Goal: Find specific page/section: Find specific page/section

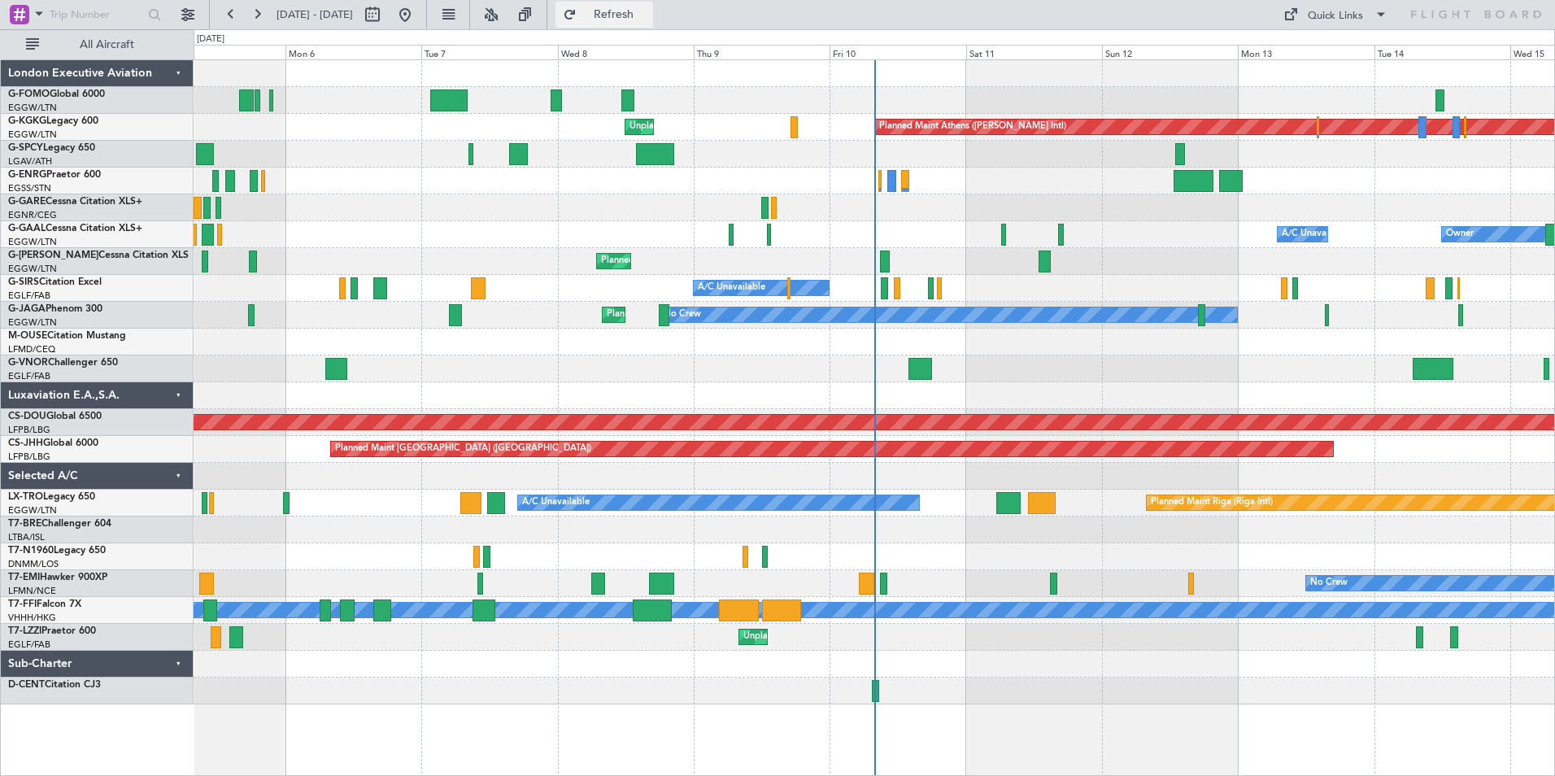
click at [648, 9] on span "Refresh" at bounding box center [614, 14] width 68 height 11
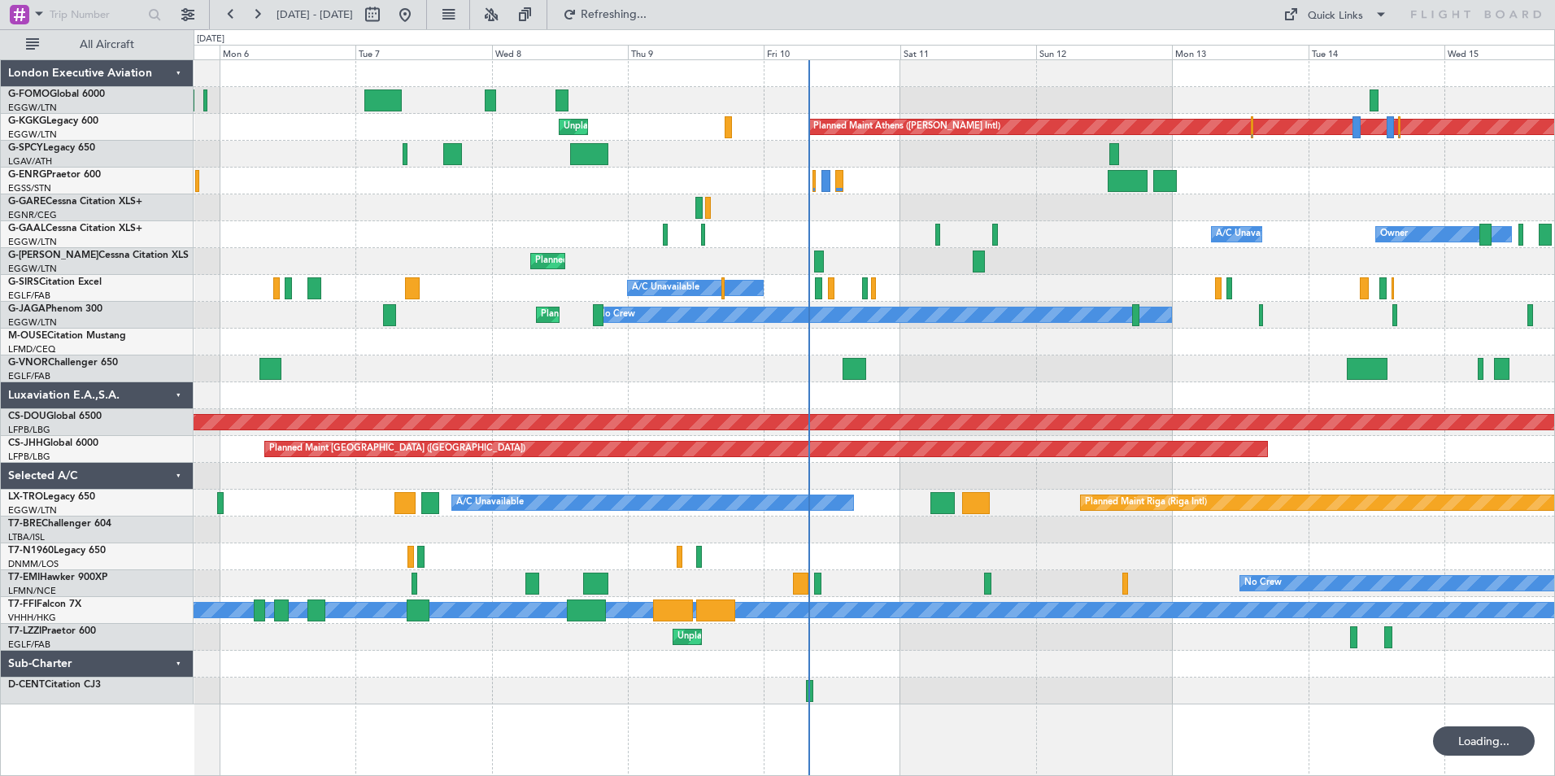
click at [893, 397] on div "Planned Maint Athens ([PERSON_NAME] Intl) Unplanned Maint [GEOGRAPHIC_DATA] (At…" at bounding box center [874, 382] width 1361 height 644
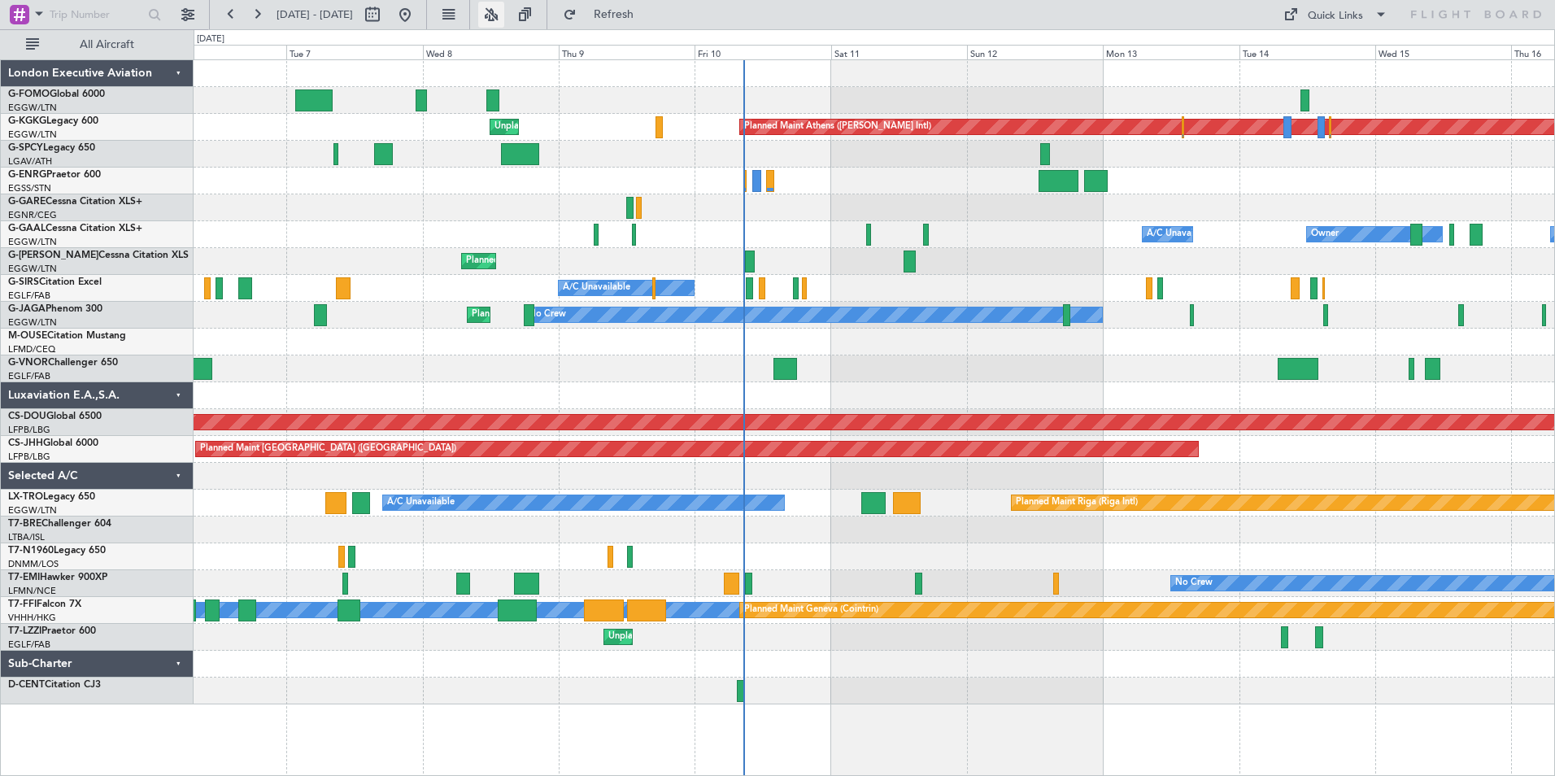
click at [504, 23] on button at bounding box center [491, 15] width 26 height 26
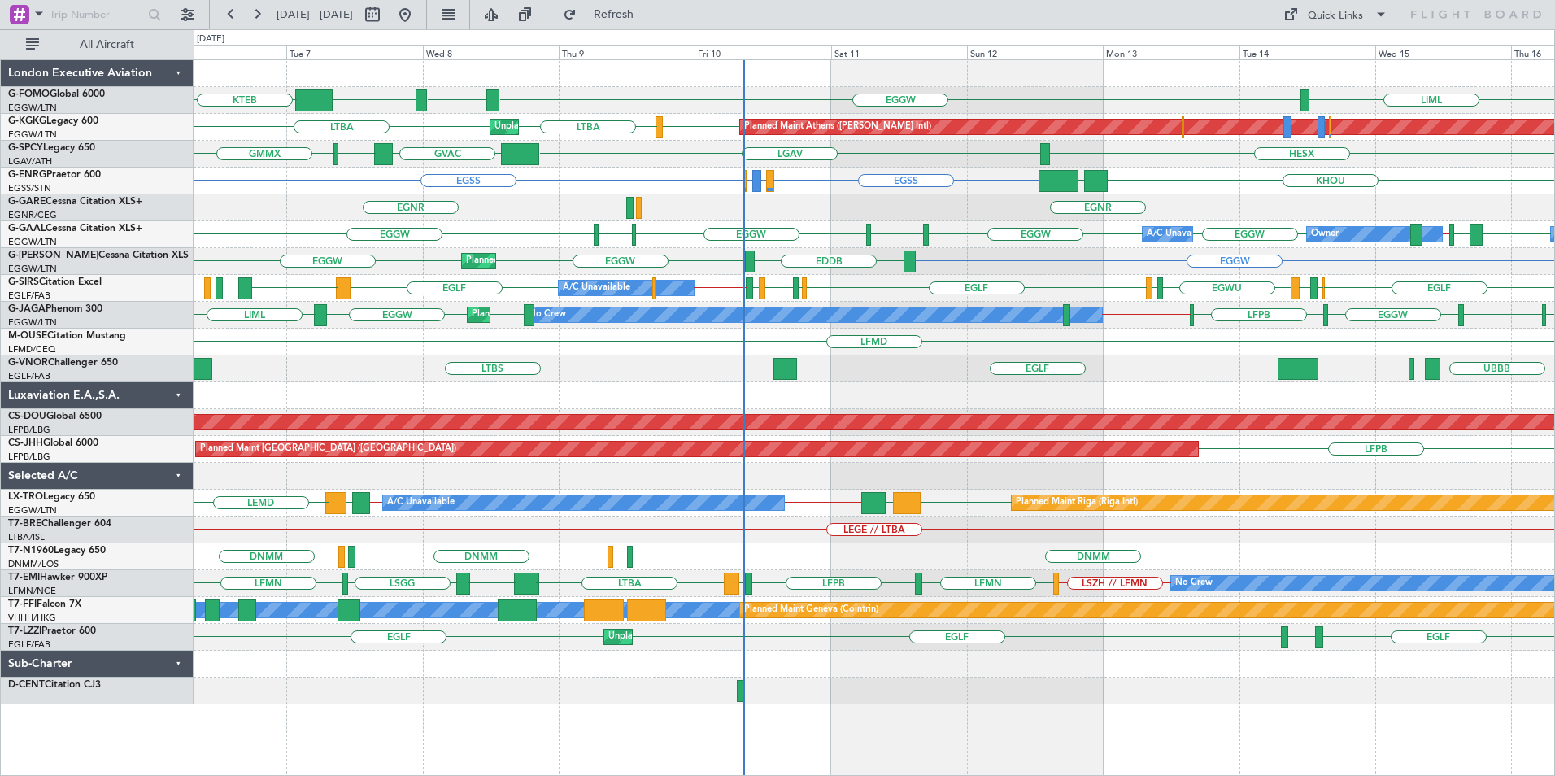
click at [850, 370] on div "LTBS UBBB UAII UTDD [GEOGRAPHIC_DATA]" at bounding box center [874, 368] width 1361 height 27
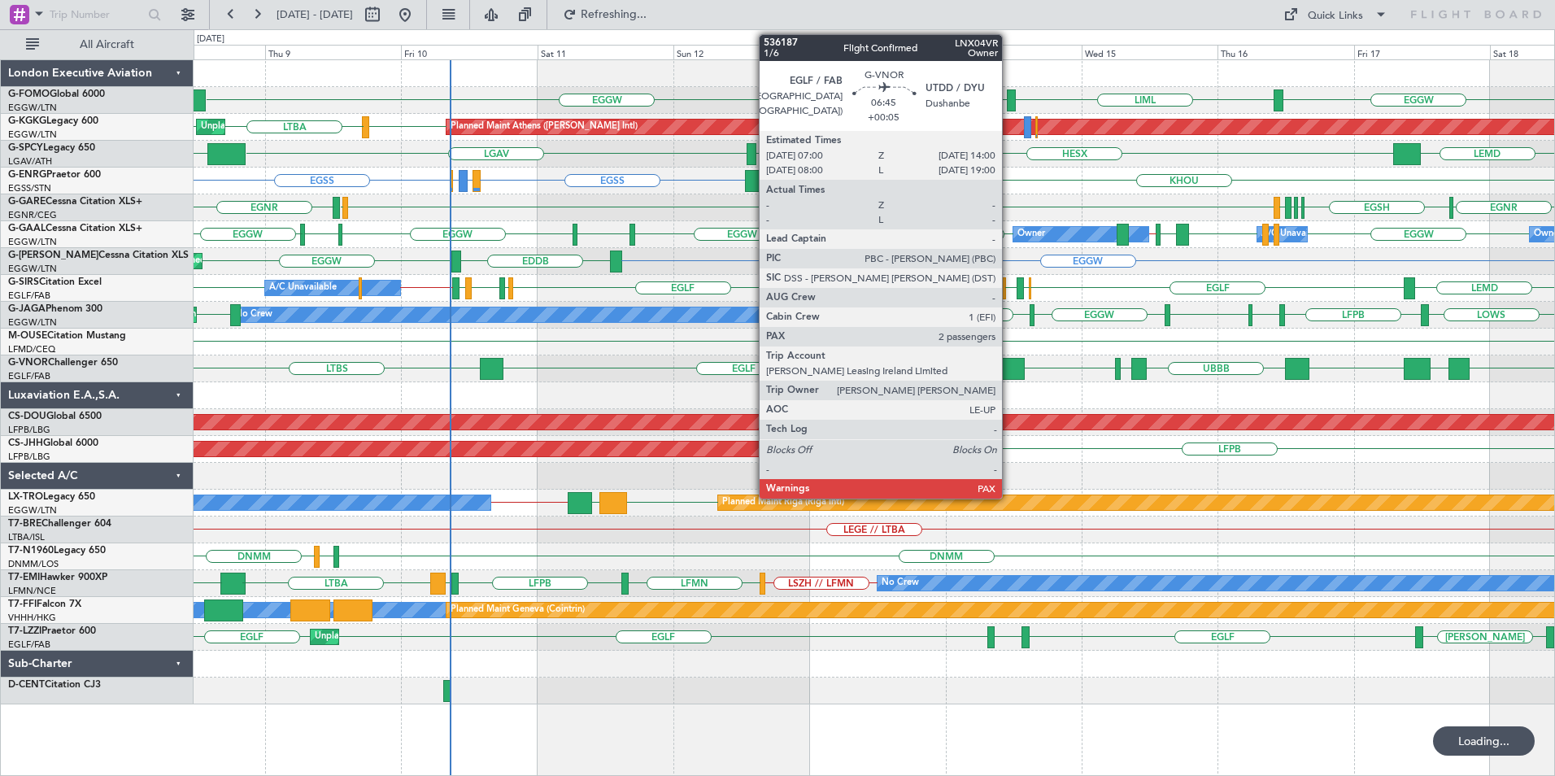
click at [1010, 361] on div at bounding box center [1004, 369] width 40 height 22
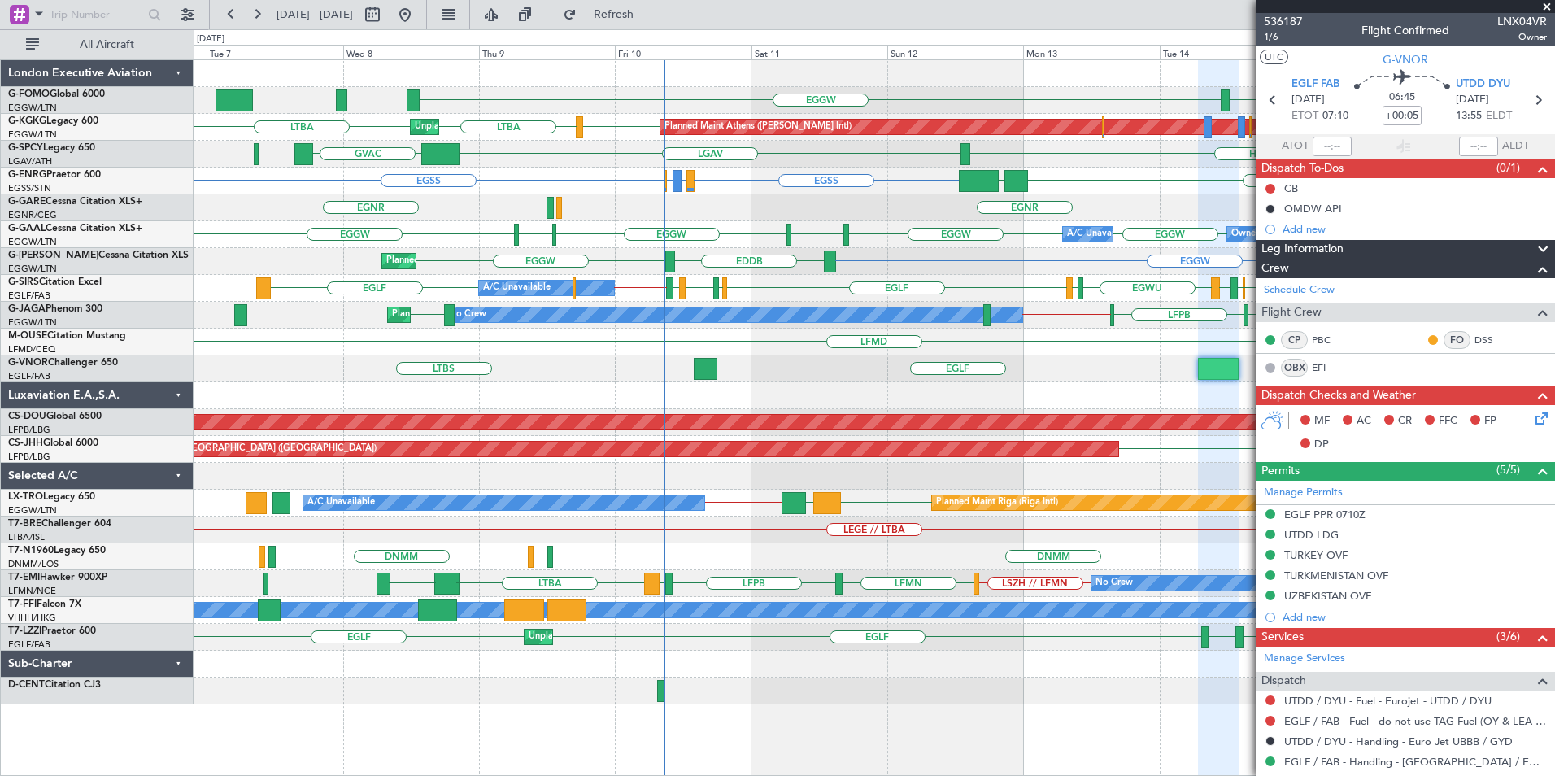
click at [857, 290] on div "EGGW EGGW LIML LGAV [GEOGRAPHIC_DATA] [GEOGRAPHIC_DATA] Planned Maint [GEOGRAPH…" at bounding box center [874, 382] width 1361 height 644
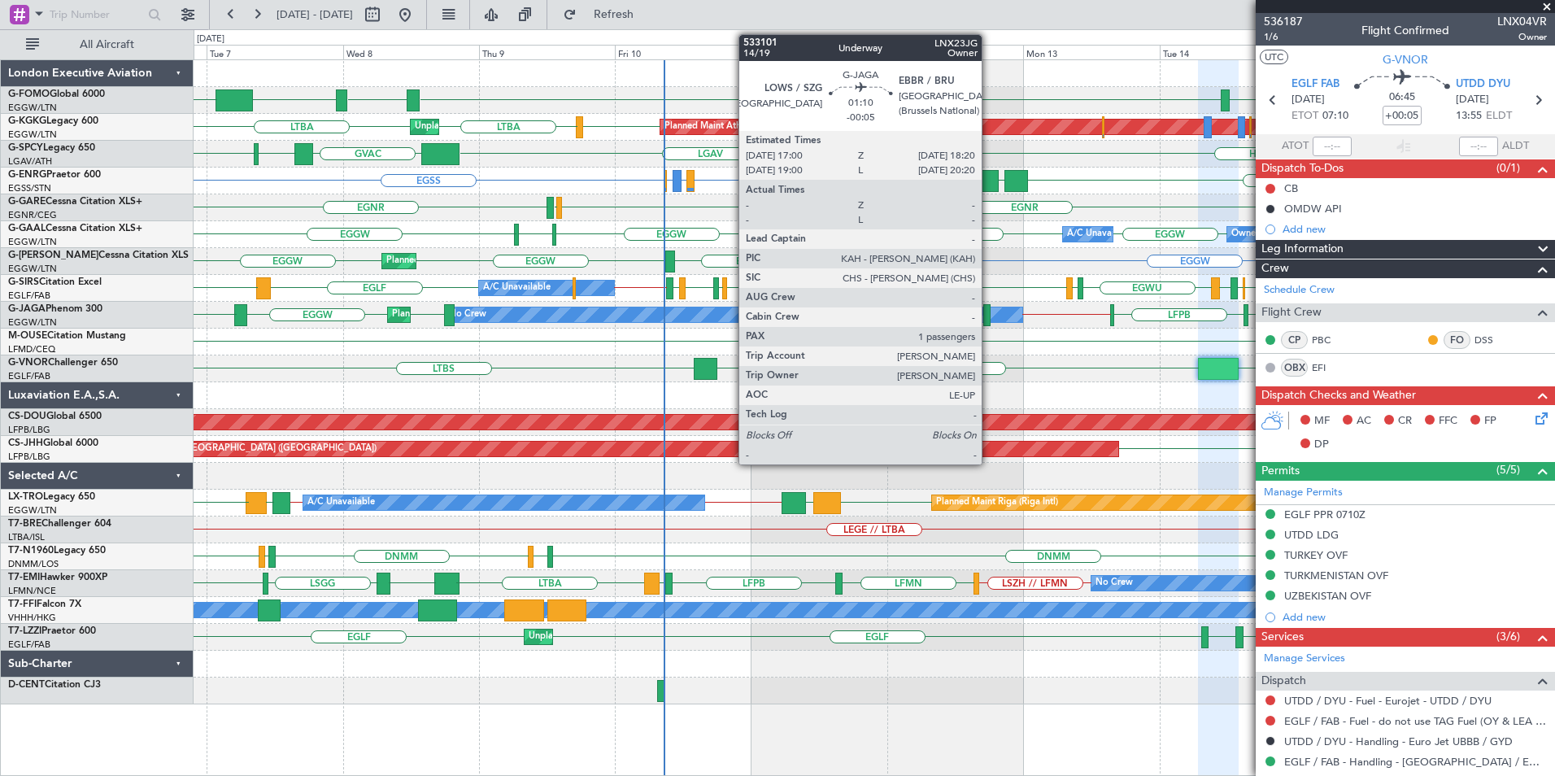
click at [604, 395] on div "EGGW ESSA EGGW EGGW LIML KTEB Planned Maint [GEOGRAPHIC_DATA] ([PERSON_NAME] In…" at bounding box center [874, 382] width 1361 height 644
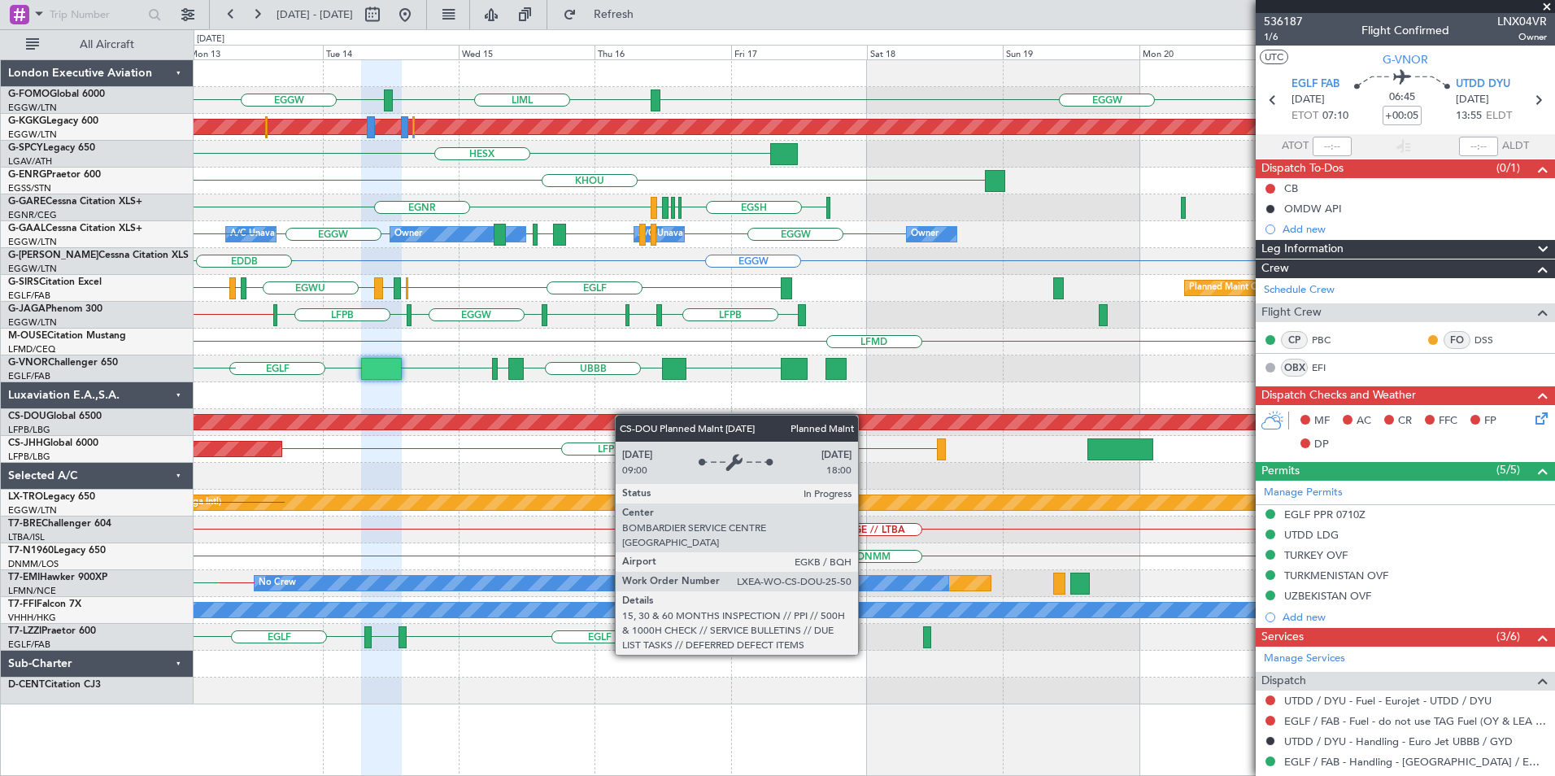
click at [330, 442] on div "EGGW EGGW LIML Planned Maint [GEOGRAPHIC_DATA] ([PERSON_NAME] Intl) HESX LGAV K…" at bounding box center [874, 382] width 1361 height 644
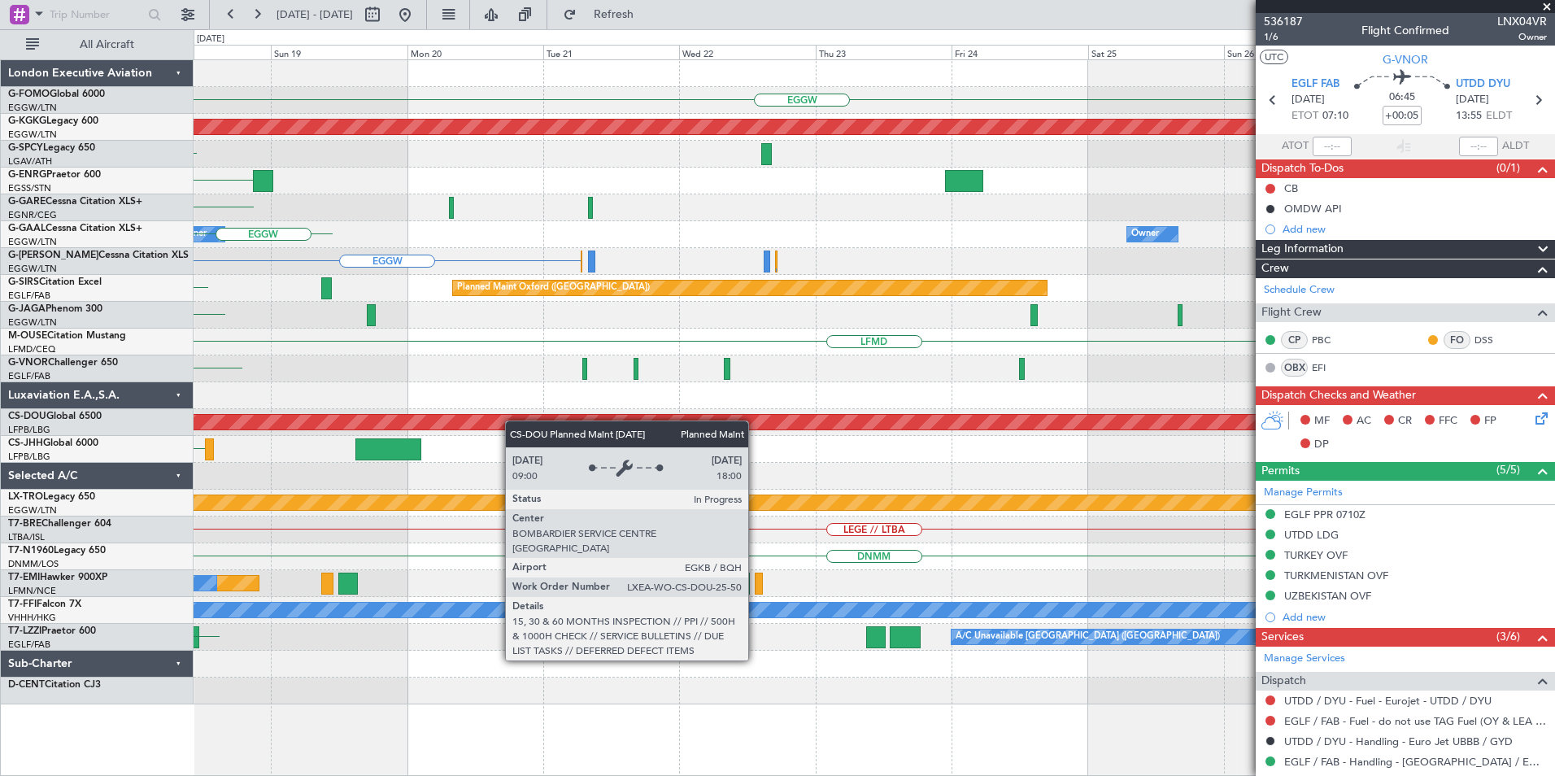
click at [103, 443] on div "EGGW LIML Planned Maint [GEOGRAPHIC_DATA] ([PERSON_NAME] Intl) HESX KHOU [GEOGR…" at bounding box center [777, 402] width 1555 height 747
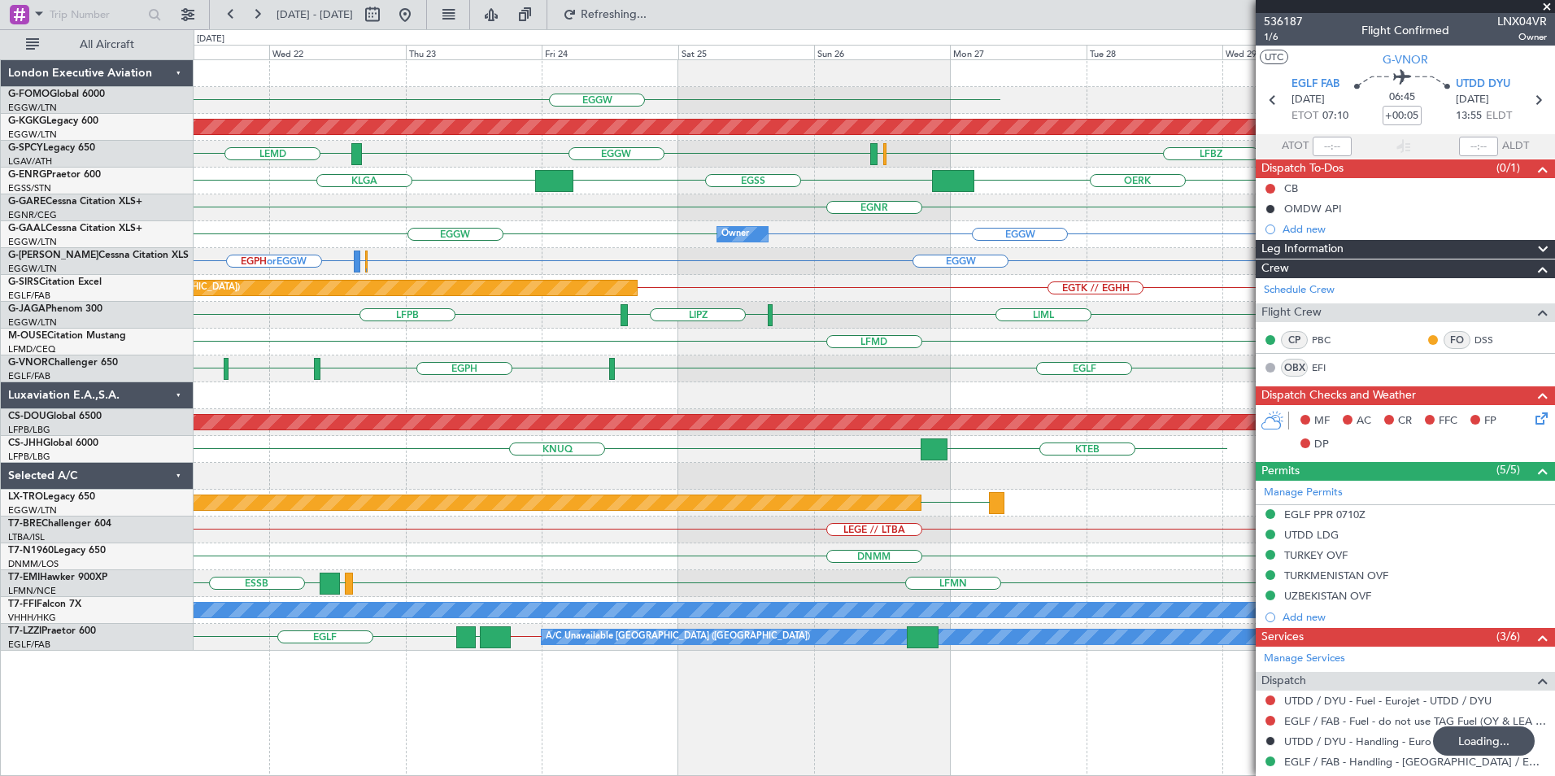
click at [633, 366] on div "EGGW Planned Maint [GEOGRAPHIC_DATA] ([PERSON_NAME] Intl) LFBZ LFBD EGGW LEMD O…" at bounding box center [874, 355] width 1361 height 591
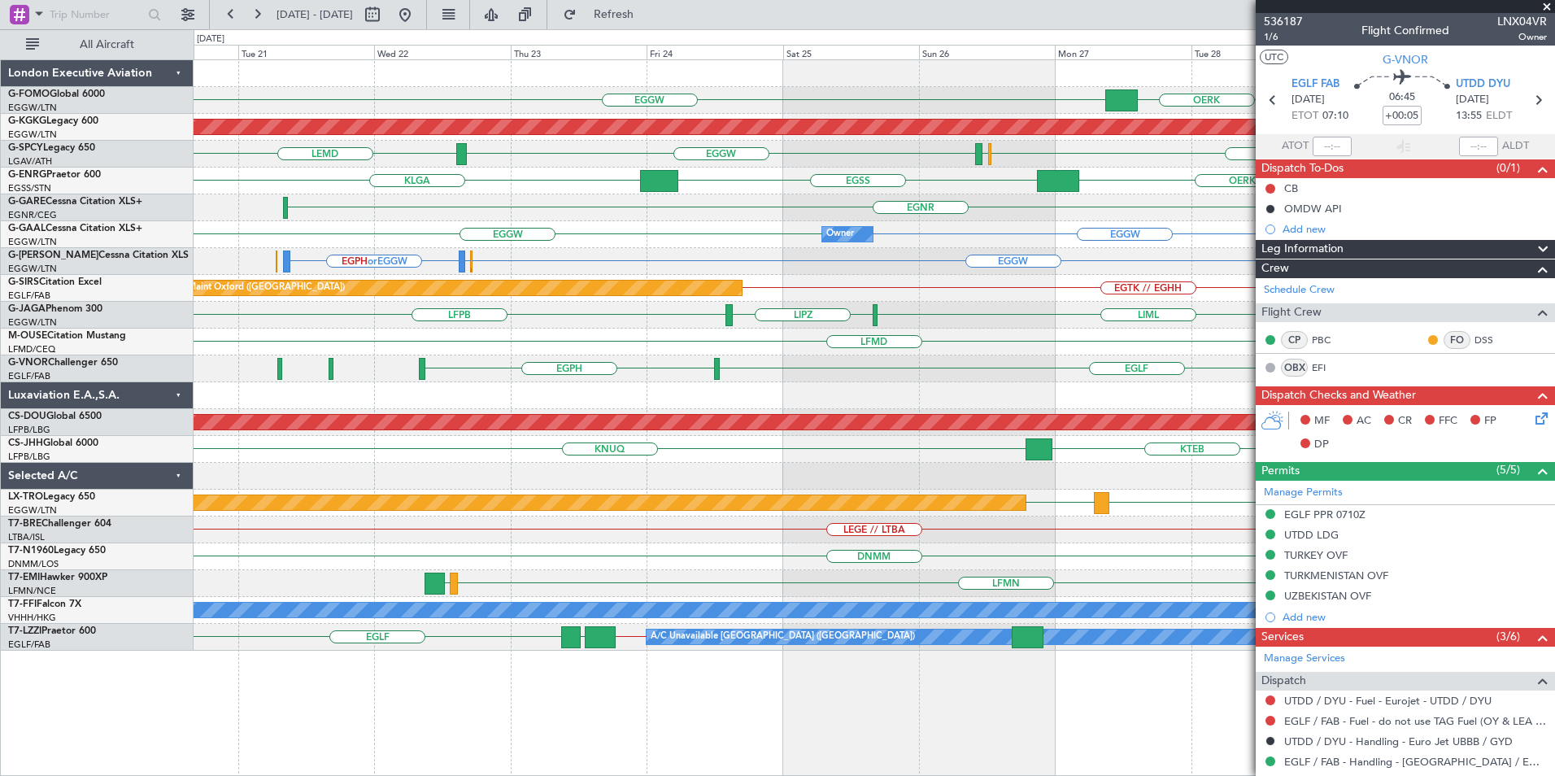
click at [1195, 307] on div "EGGW EGGW OERK Planned Maint [GEOGRAPHIC_DATA] ([PERSON_NAME] Intl) LFBZ LFBD E…" at bounding box center [874, 355] width 1361 height 591
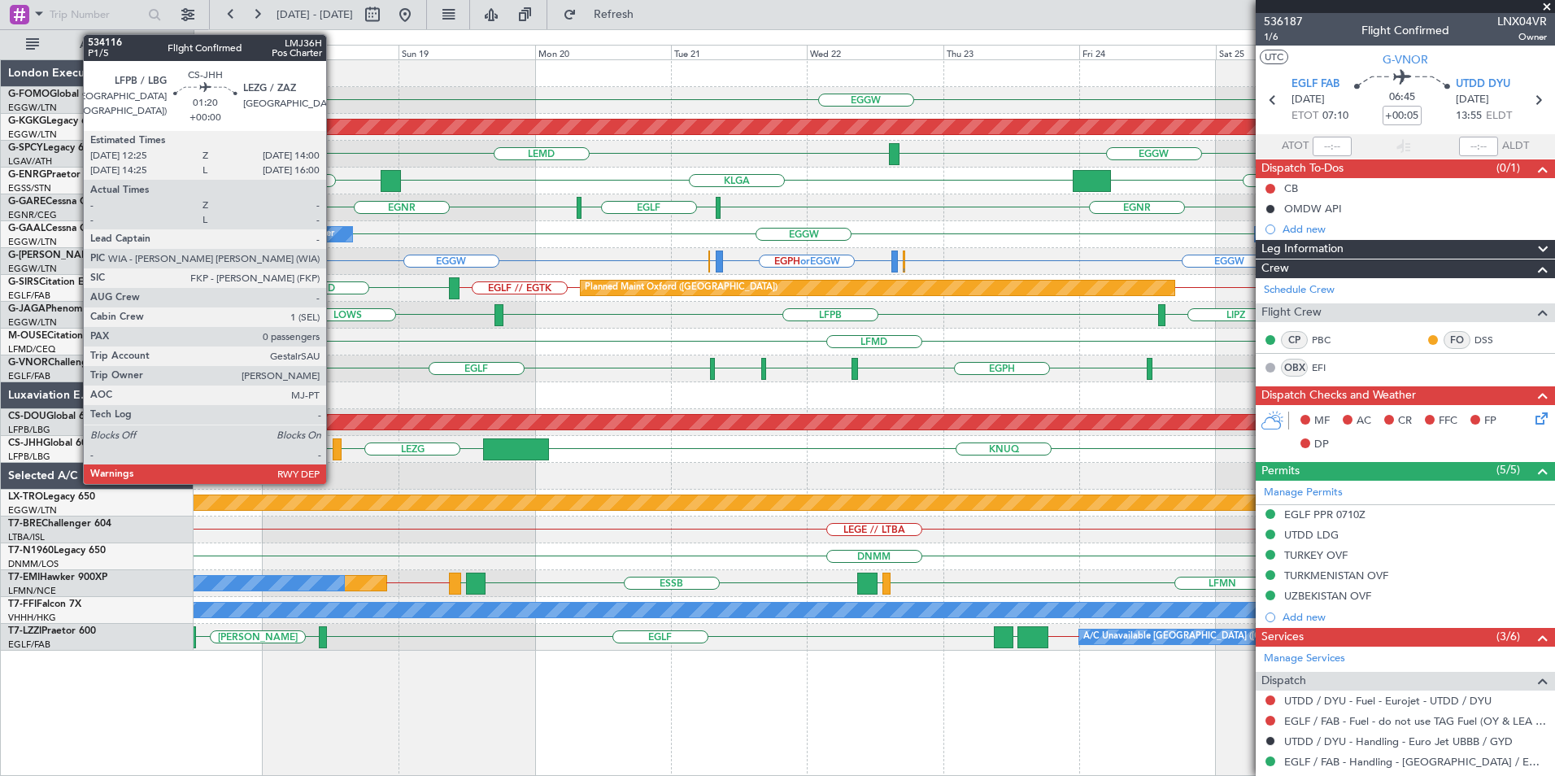
click at [334, 456] on div at bounding box center [338, 449] width 10 height 22
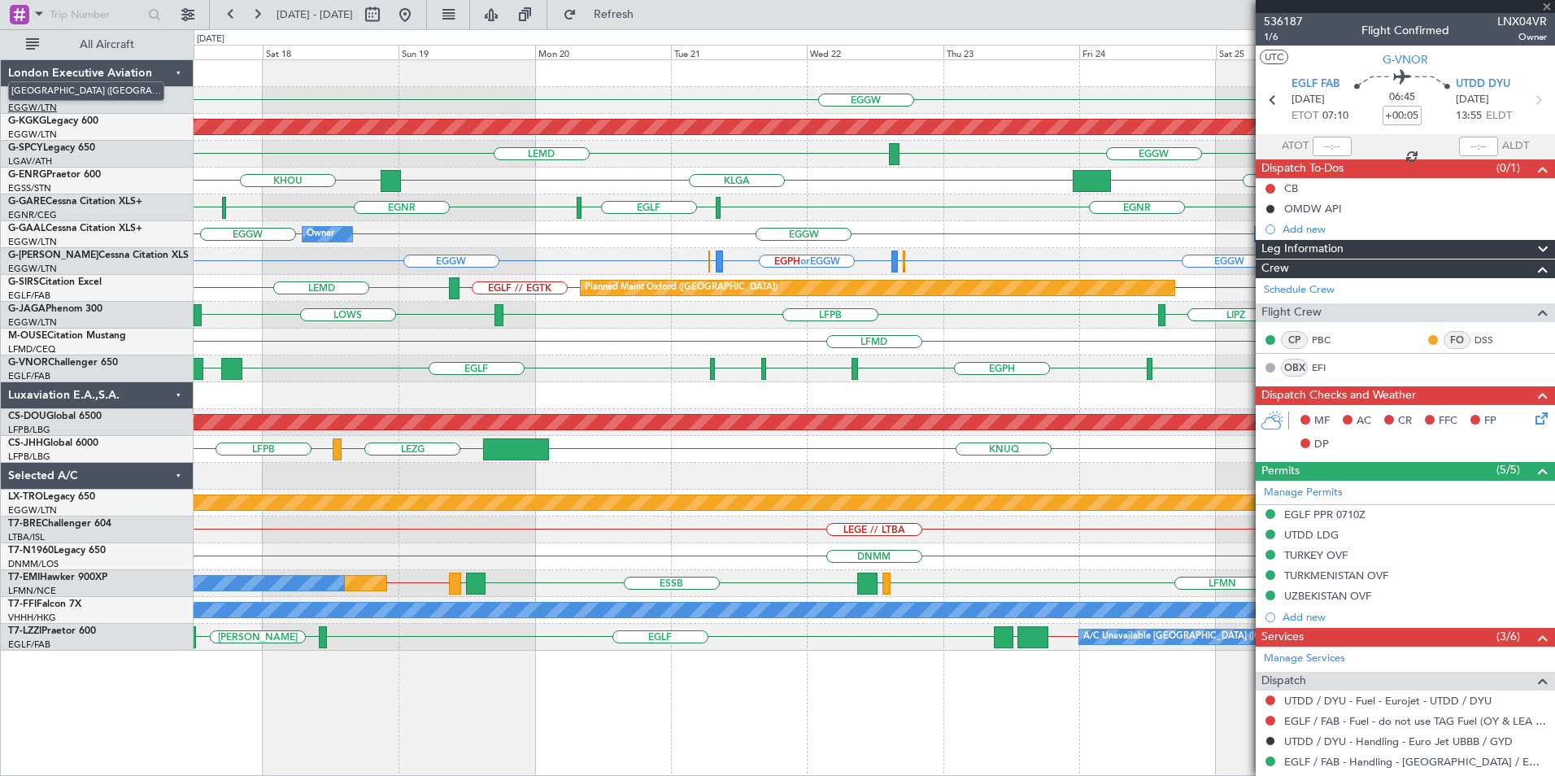
type input "0"
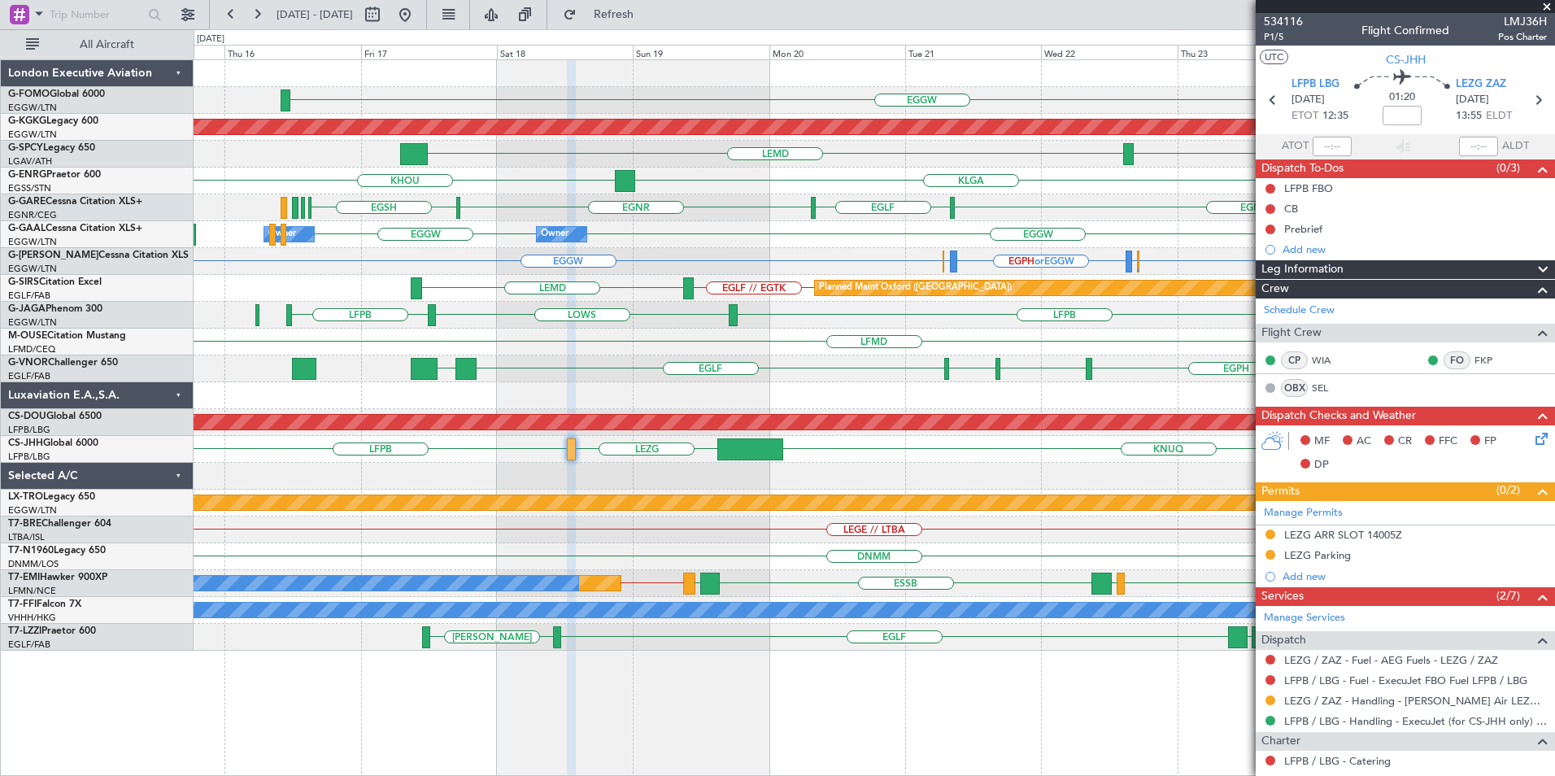
click at [797, 362] on div "EGLF EGPH [GEOGRAPHIC_DATA] [GEOGRAPHIC_DATA] [GEOGRAPHIC_DATA] [GEOGRAPHIC_DAT…" at bounding box center [874, 368] width 1361 height 27
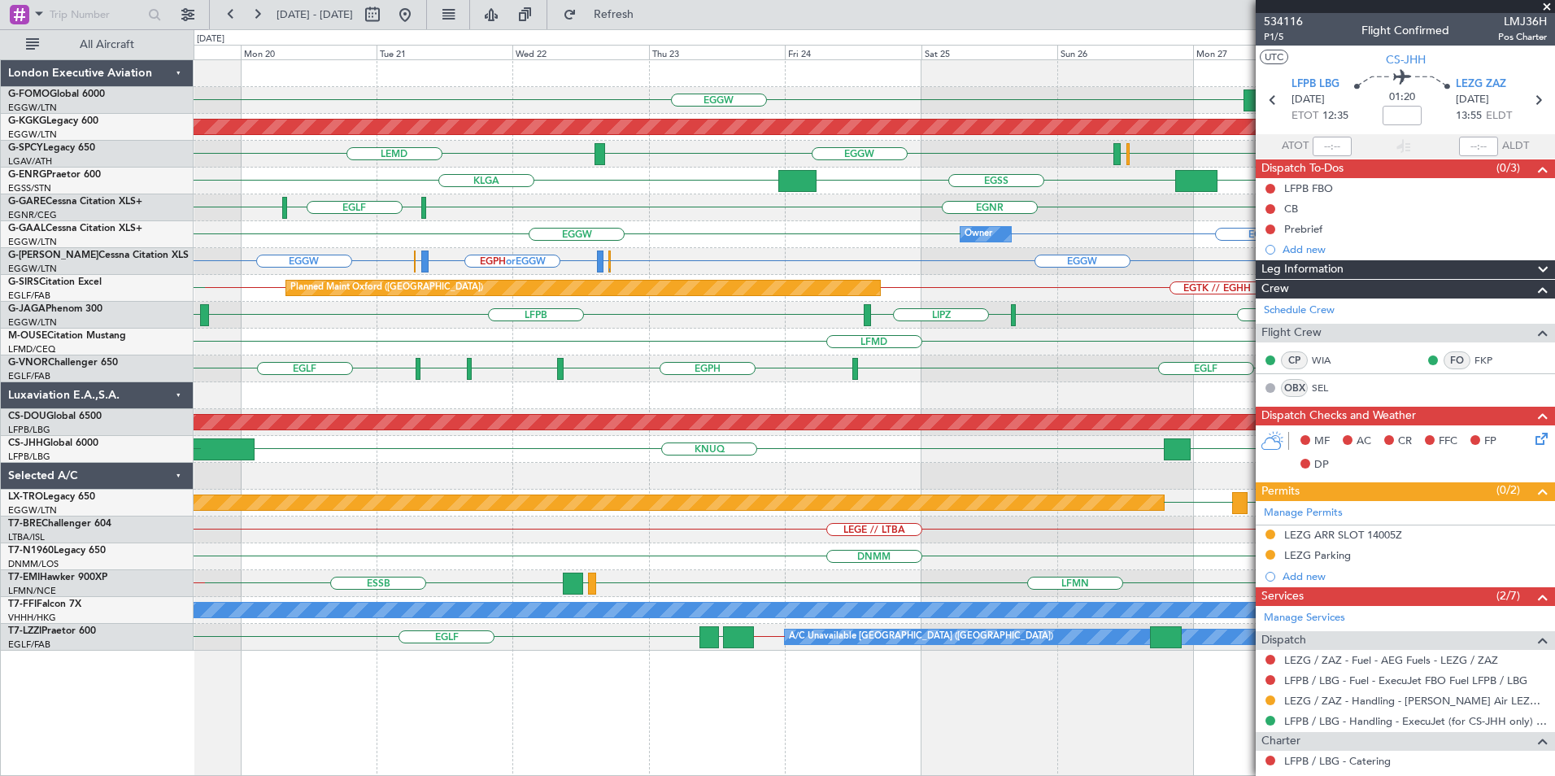
click at [405, 495] on div "EGGW OERK Planned Maint [GEOGRAPHIC_DATA] ([PERSON_NAME] Intl) LFBZ LFBD EGGW L…" at bounding box center [874, 355] width 1361 height 591
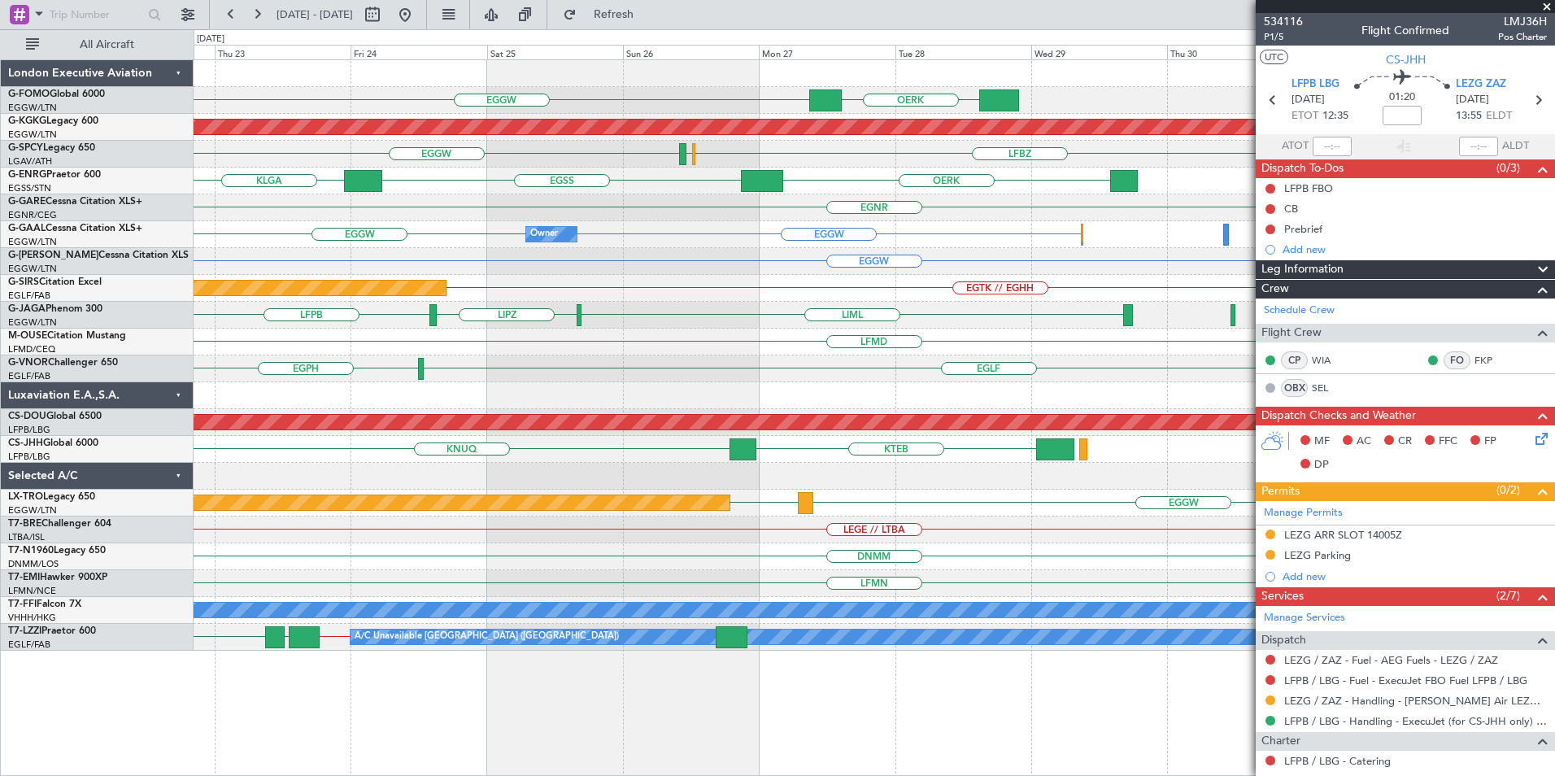
click at [274, 482] on div "EGGW OERK Planned Maint [GEOGRAPHIC_DATA] ([PERSON_NAME] Intl) LFBZ LFBD EGGW L…" at bounding box center [874, 355] width 1361 height 591
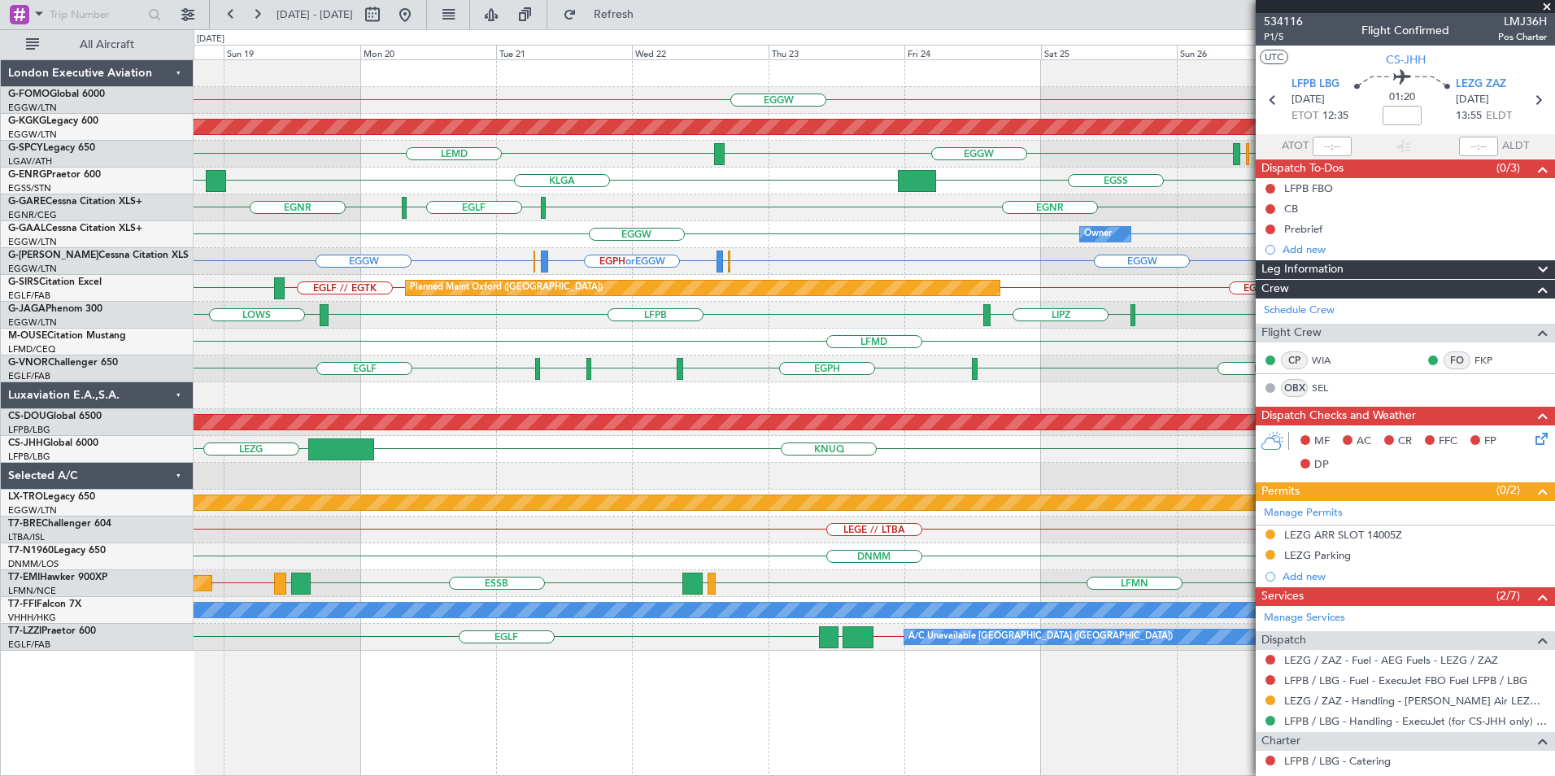
click at [966, 462] on div "EGGW OERK Planned Maint [GEOGRAPHIC_DATA] ([PERSON_NAME] Intl) LFBZ LFBD EGGW L…" at bounding box center [874, 355] width 1361 height 591
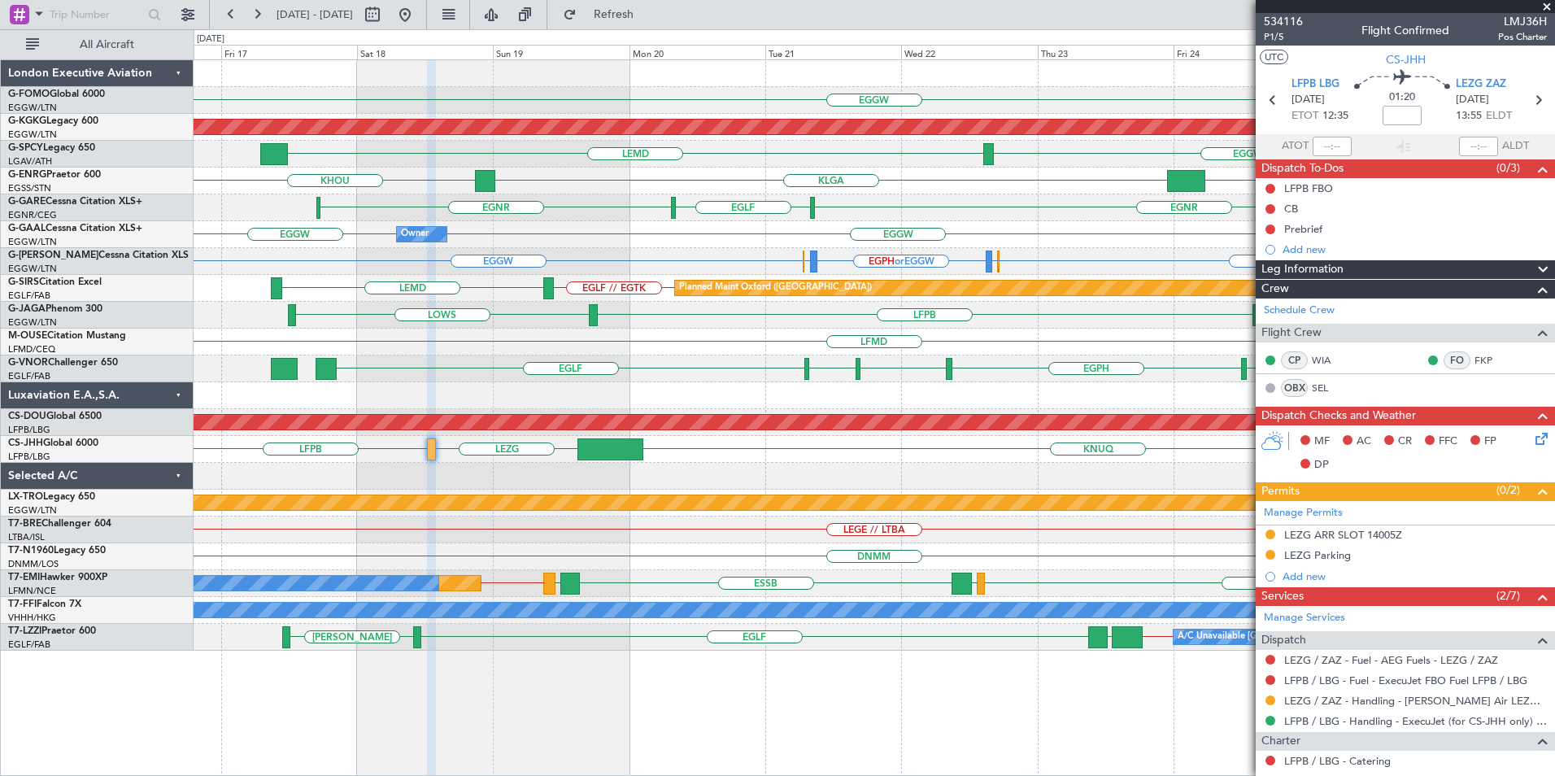
click at [831, 480] on div at bounding box center [874, 476] width 1361 height 27
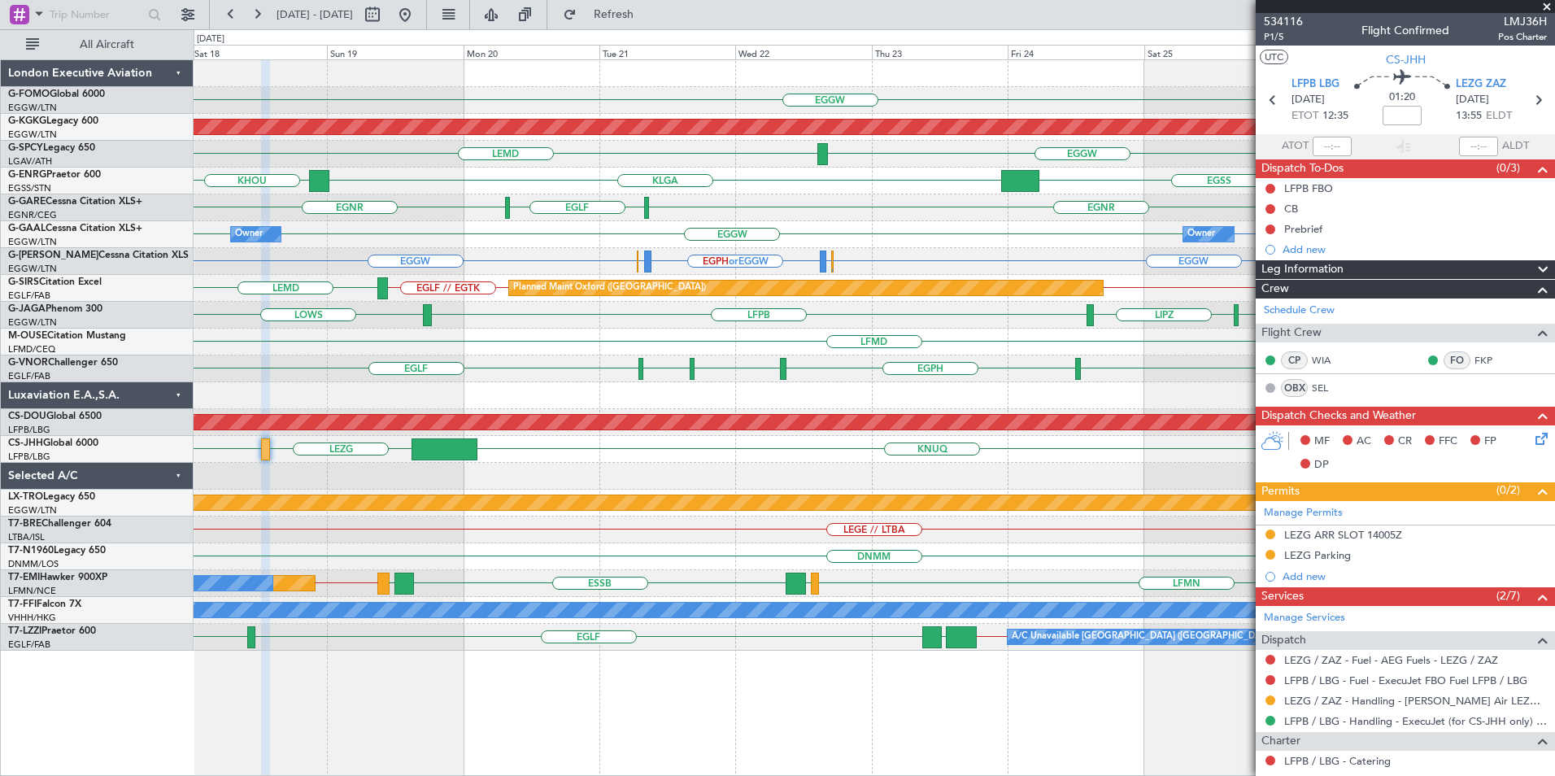
click at [594, 494] on div "EGGW Planned Maint [GEOGRAPHIC_DATA] ([PERSON_NAME] Intl) LFBZ LFBD EGGW LEMD H…" at bounding box center [874, 355] width 1361 height 591
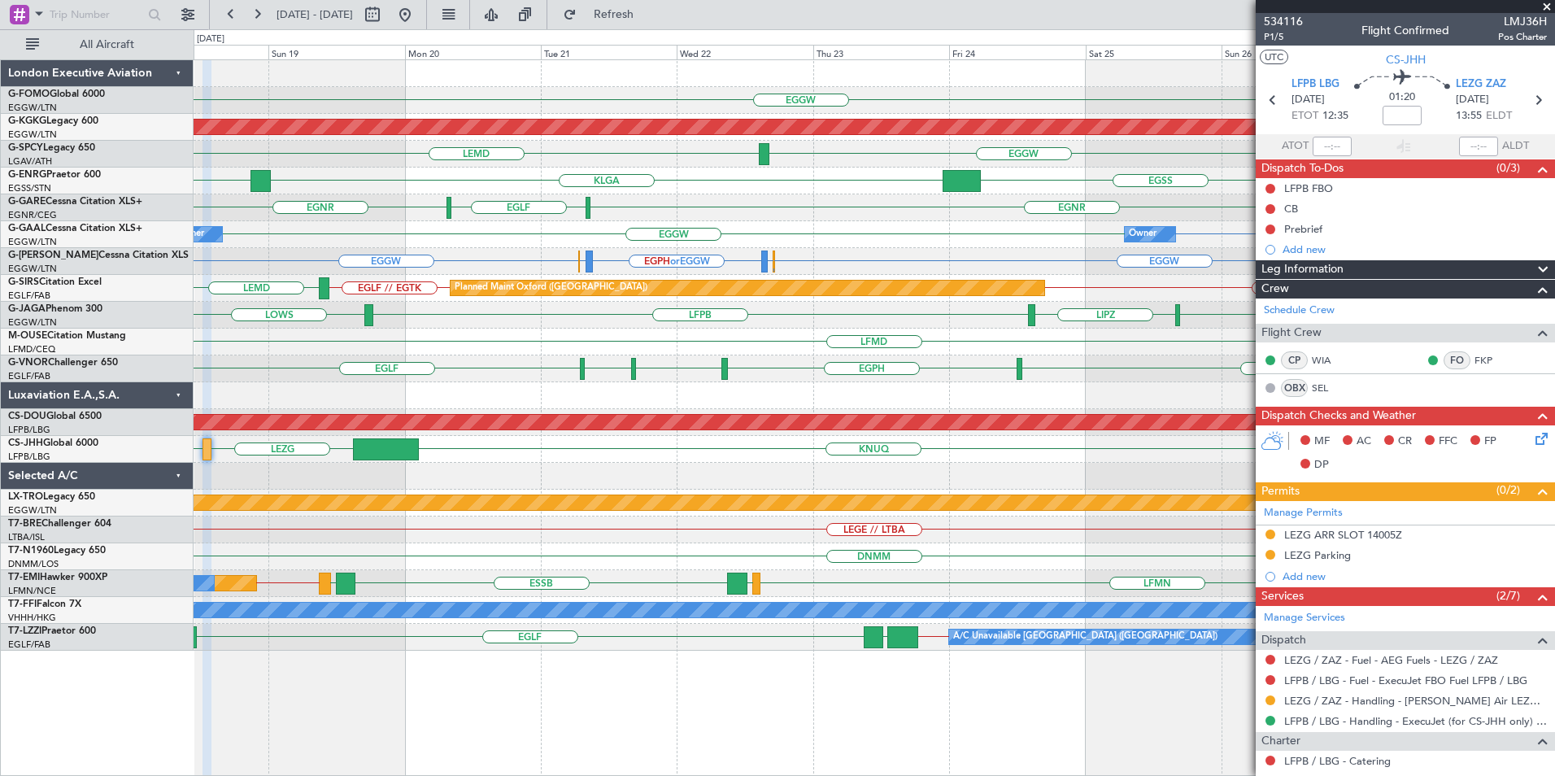
click at [879, 447] on div "KTEB [GEOGRAPHIC_DATA] [GEOGRAPHIC_DATA] LFPB" at bounding box center [874, 449] width 1361 height 27
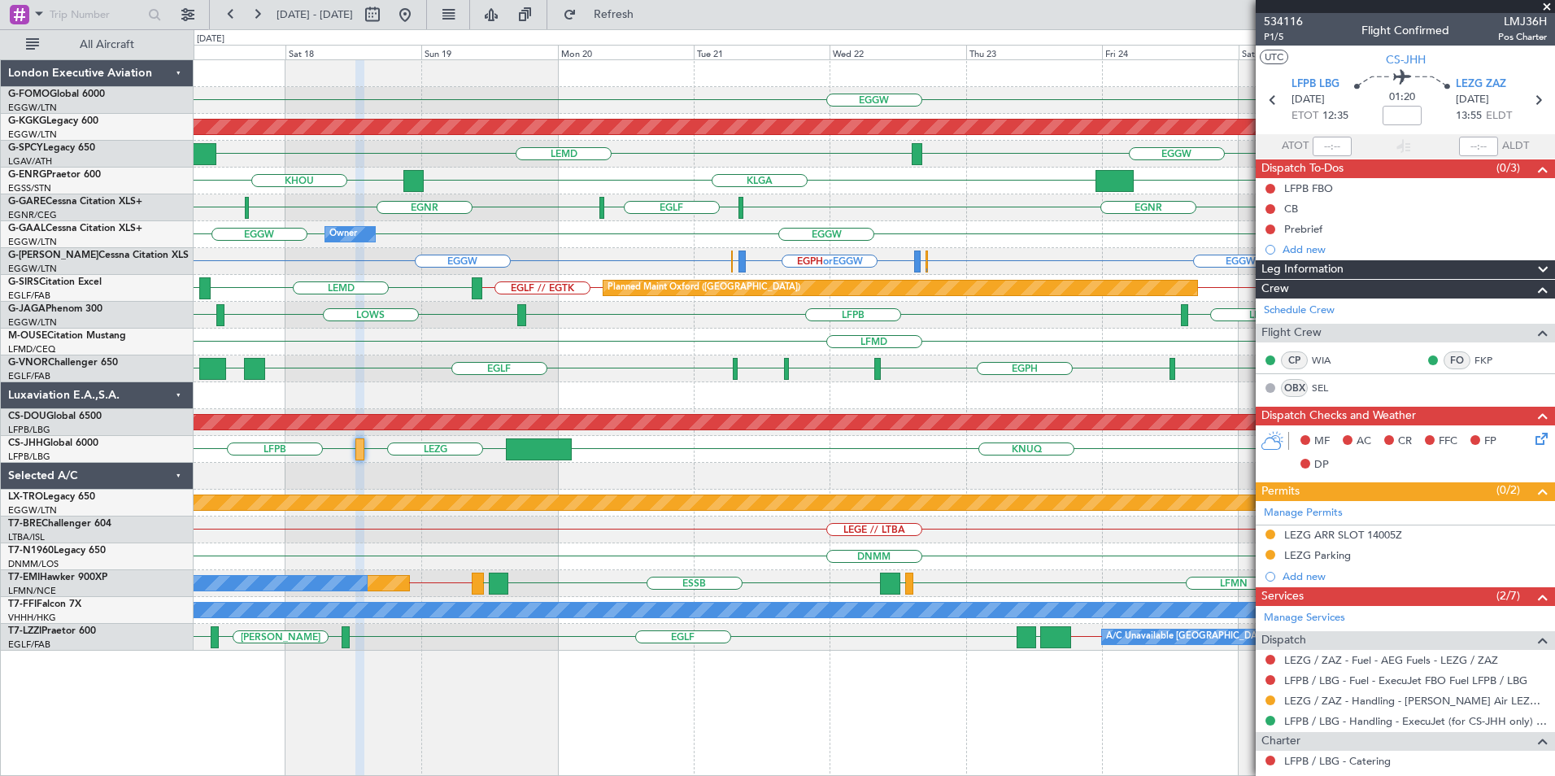
click at [778, 475] on div "EGGW Planned Maint [GEOGRAPHIC_DATA] ([PERSON_NAME] Intl) LFBZ LFBD EGGW LEMD H…" at bounding box center [874, 355] width 1361 height 591
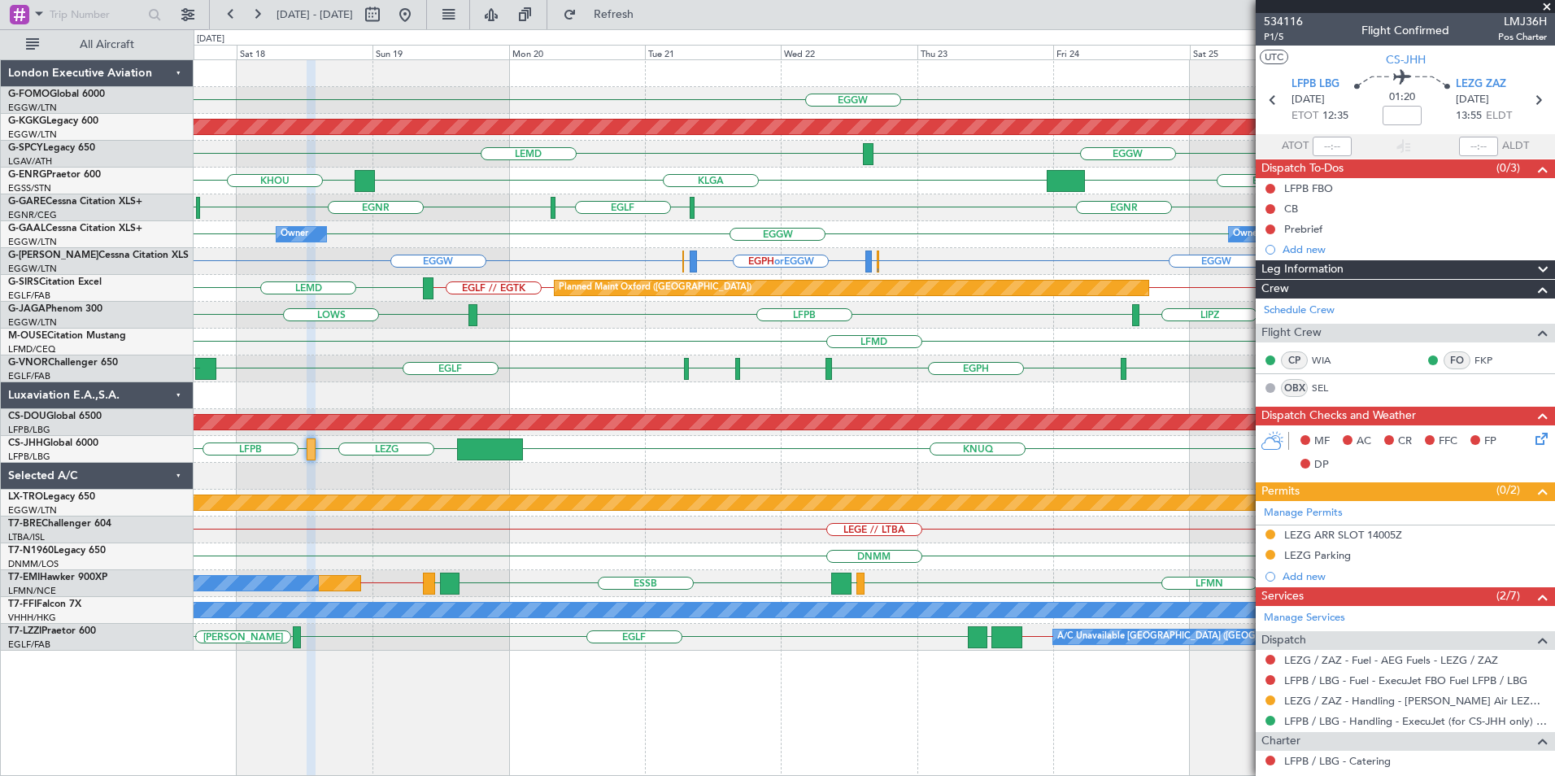
click at [730, 477] on div at bounding box center [874, 476] width 1361 height 27
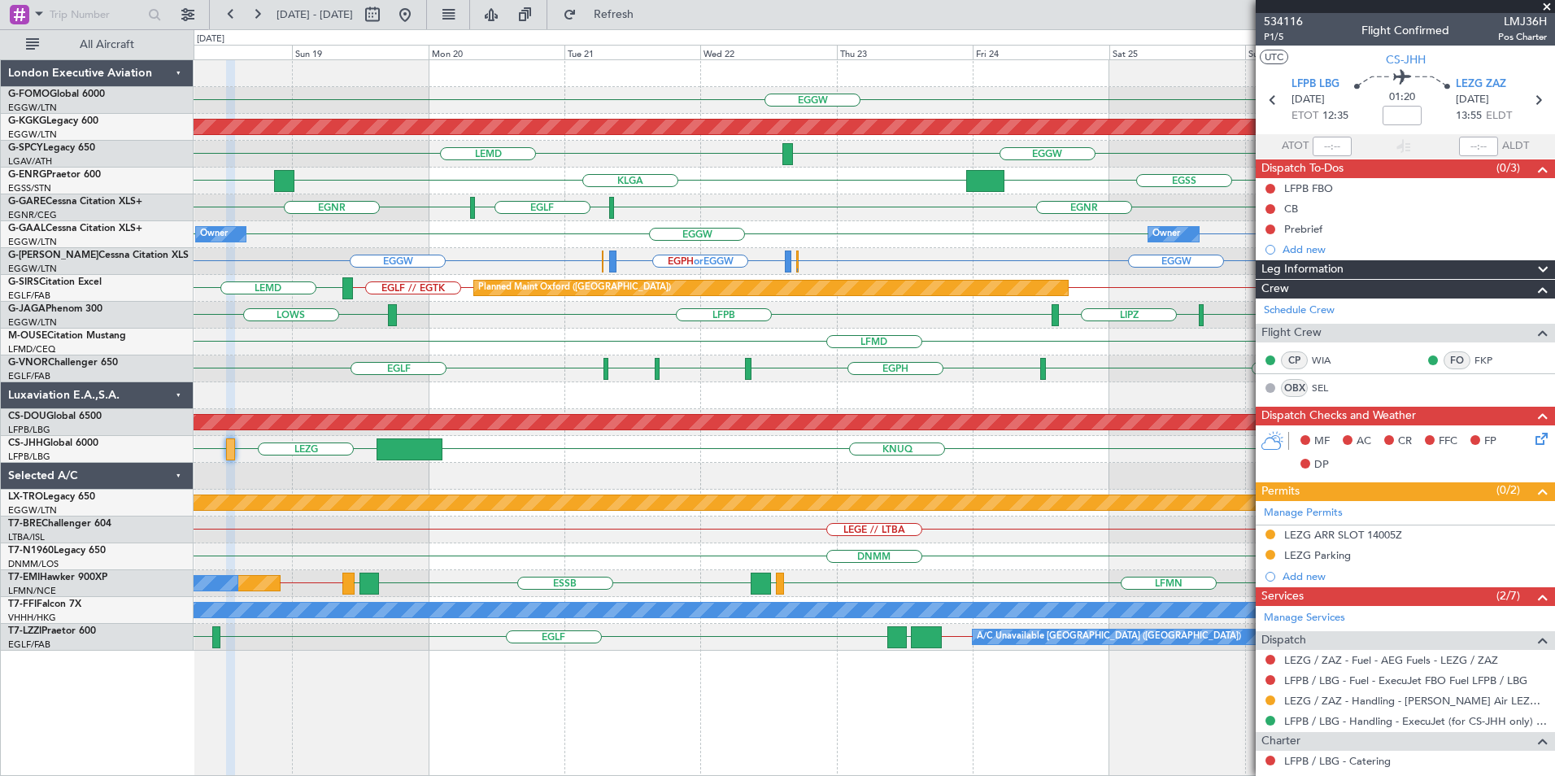
click at [543, 466] on div "EGGW OERK Planned Maint [GEOGRAPHIC_DATA] ([PERSON_NAME] Intl) LFBZ LFBD EGGW L…" at bounding box center [874, 355] width 1361 height 591
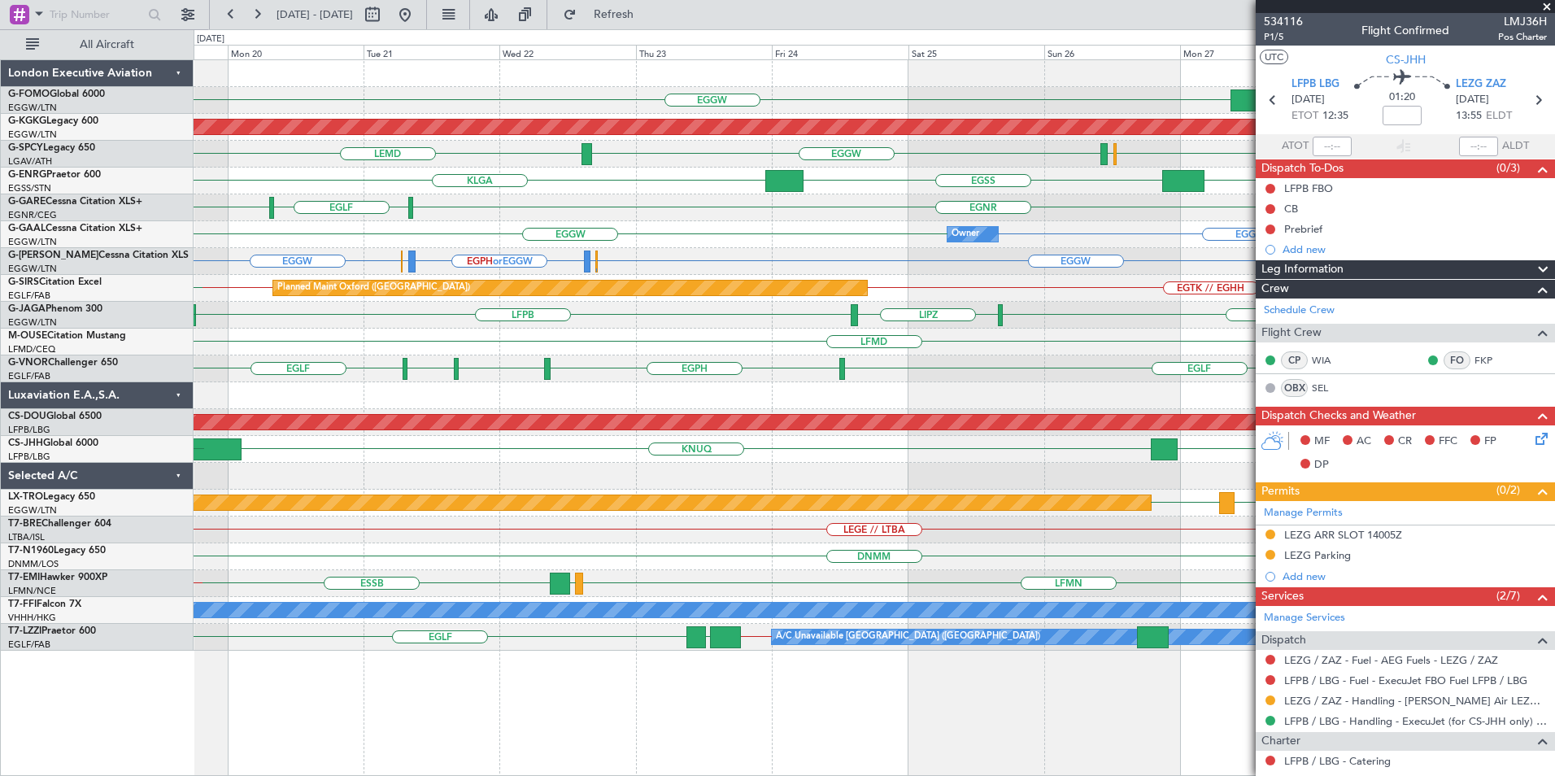
click at [676, 473] on div "EGGW OERK Planned Maint [GEOGRAPHIC_DATA] ([PERSON_NAME] Intl) LFBZ LFBD EGGW L…" at bounding box center [874, 355] width 1361 height 591
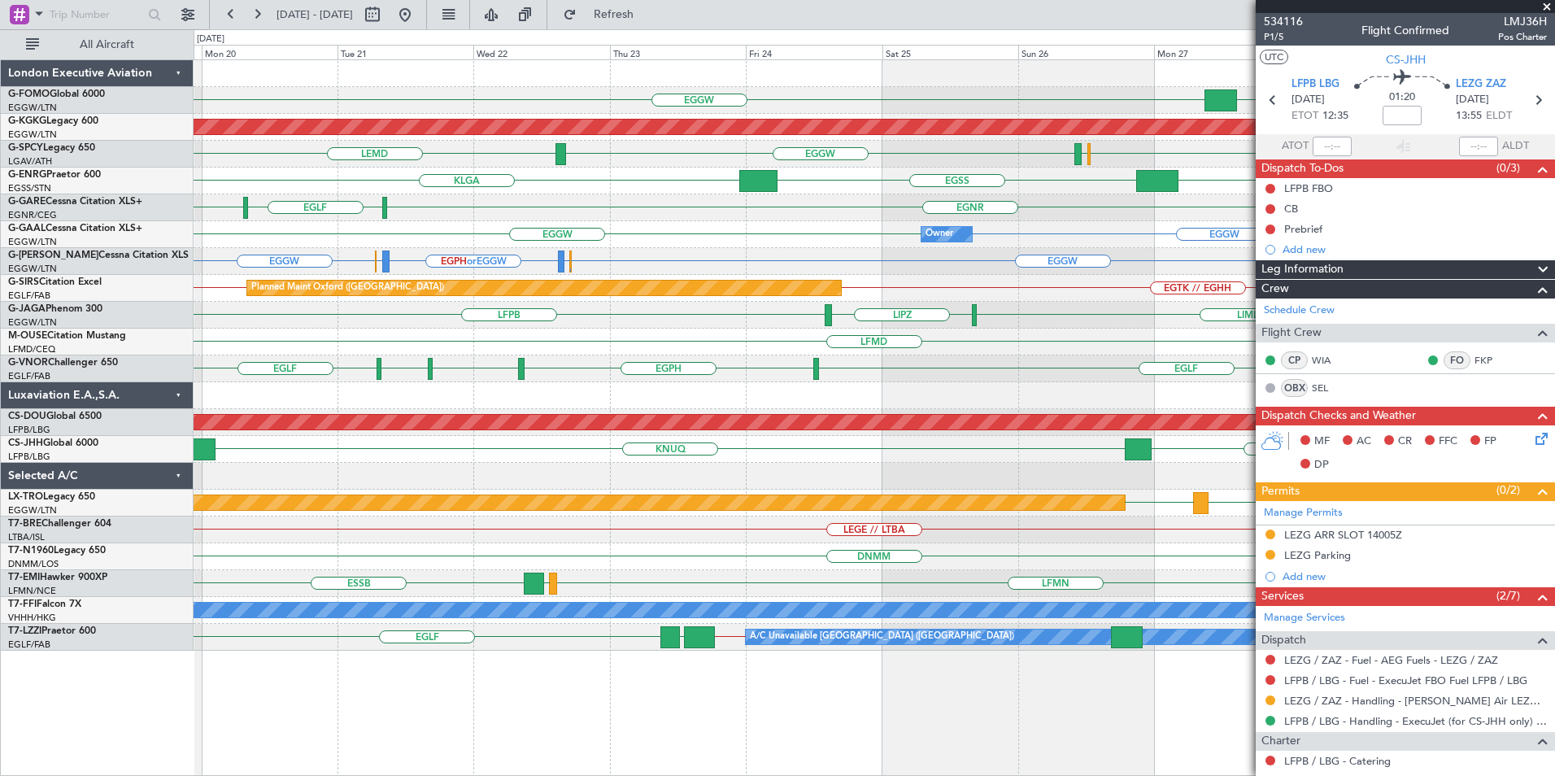
click at [891, 480] on div "EGGW EGGW OERK Planned Maint [GEOGRAPHIC_DATA] ([PERSON_NAME] Intl) LFBZ LFBD E…" at bounding box center [874, 355] width 1361 height 591
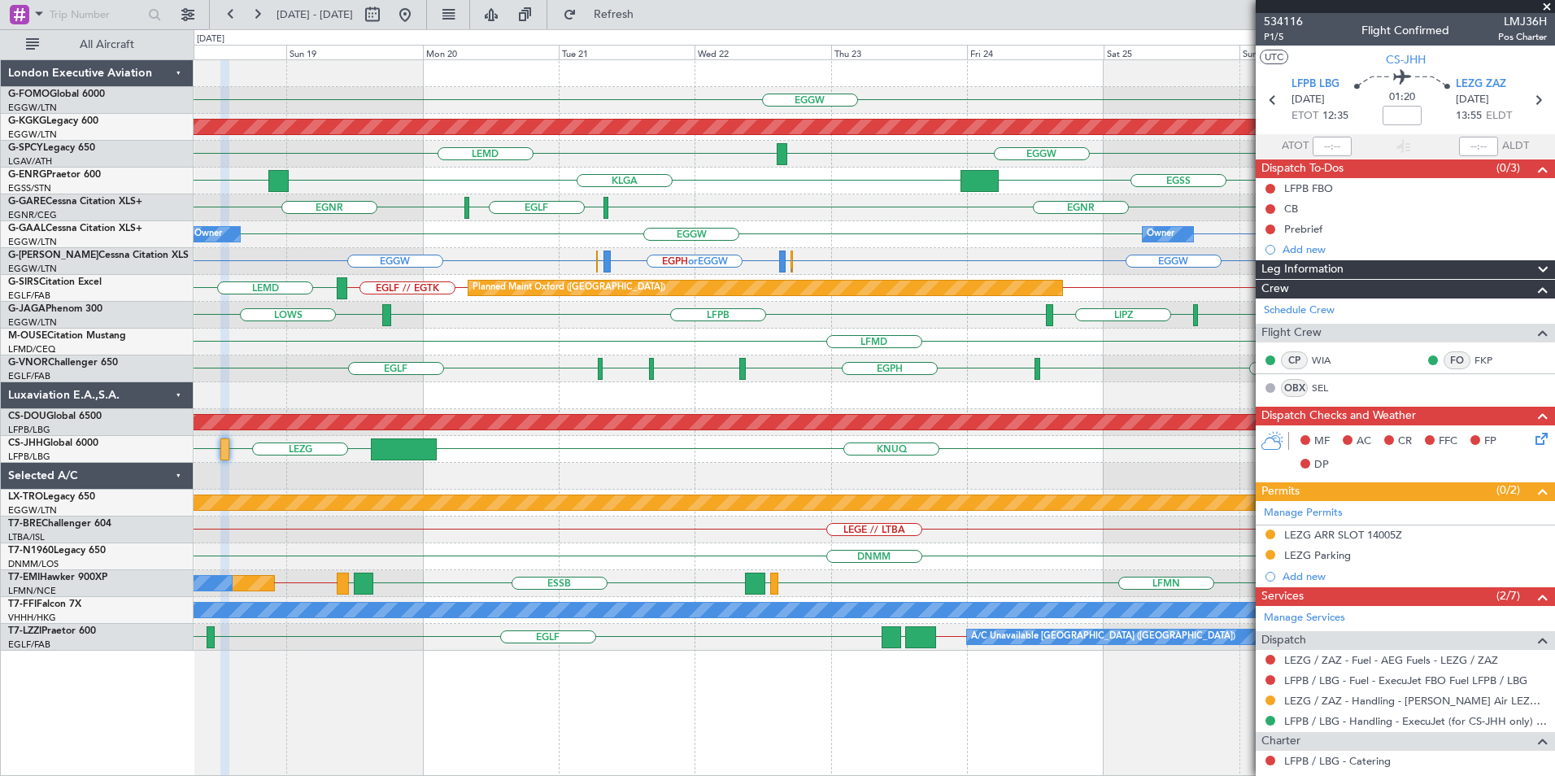
click at [1049, 472] on div "EGGW OERK Planned Maint [GEOGRAPHIC_DATA] ([PERSON_NAME] Intl) LFBZ LFBD EGGW L…" at bounding box center [874, 355] width 1361 height 591
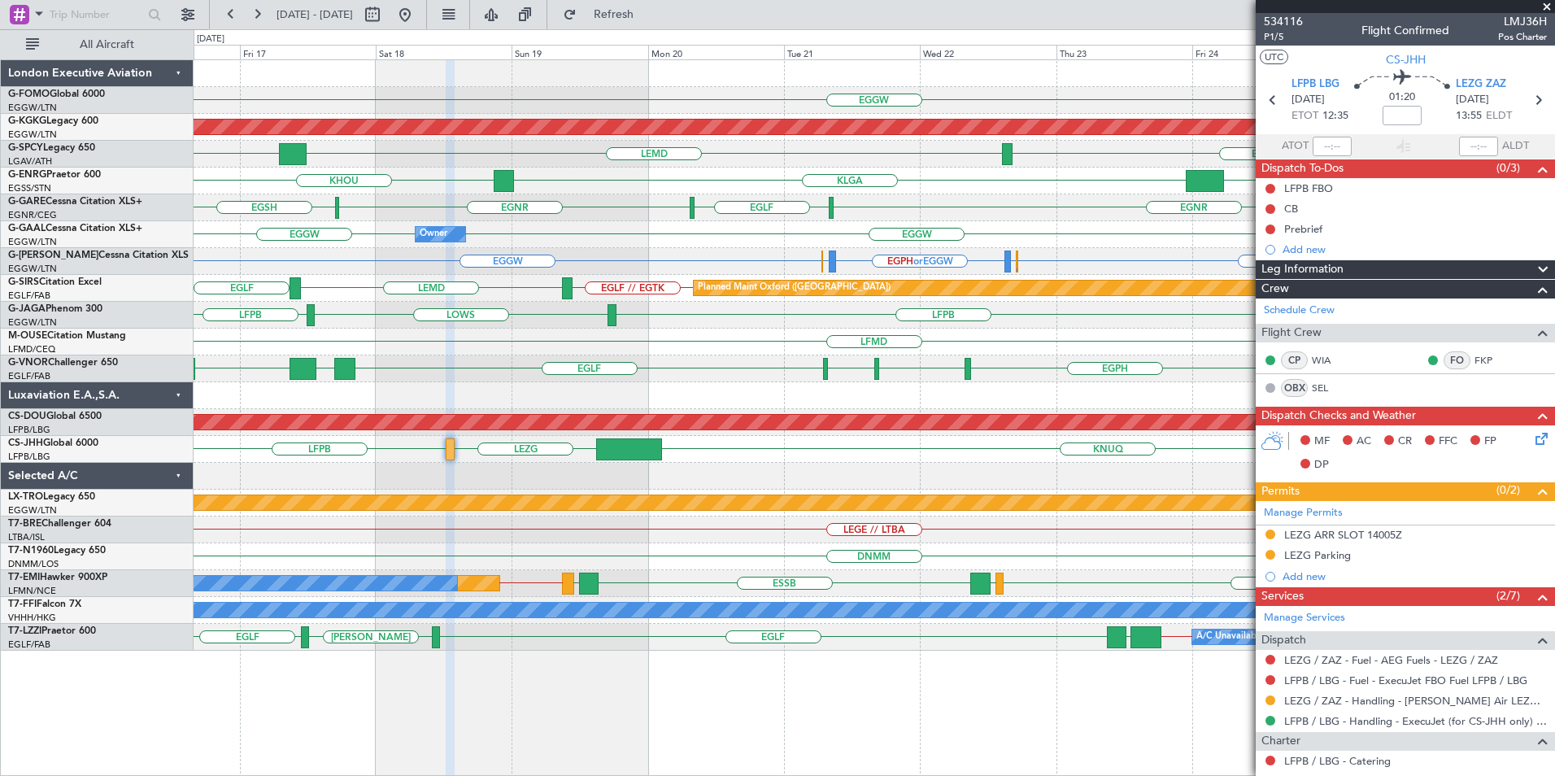
click at [1550, 2] on span at bounding box center [1547, 7] width 16 height 15
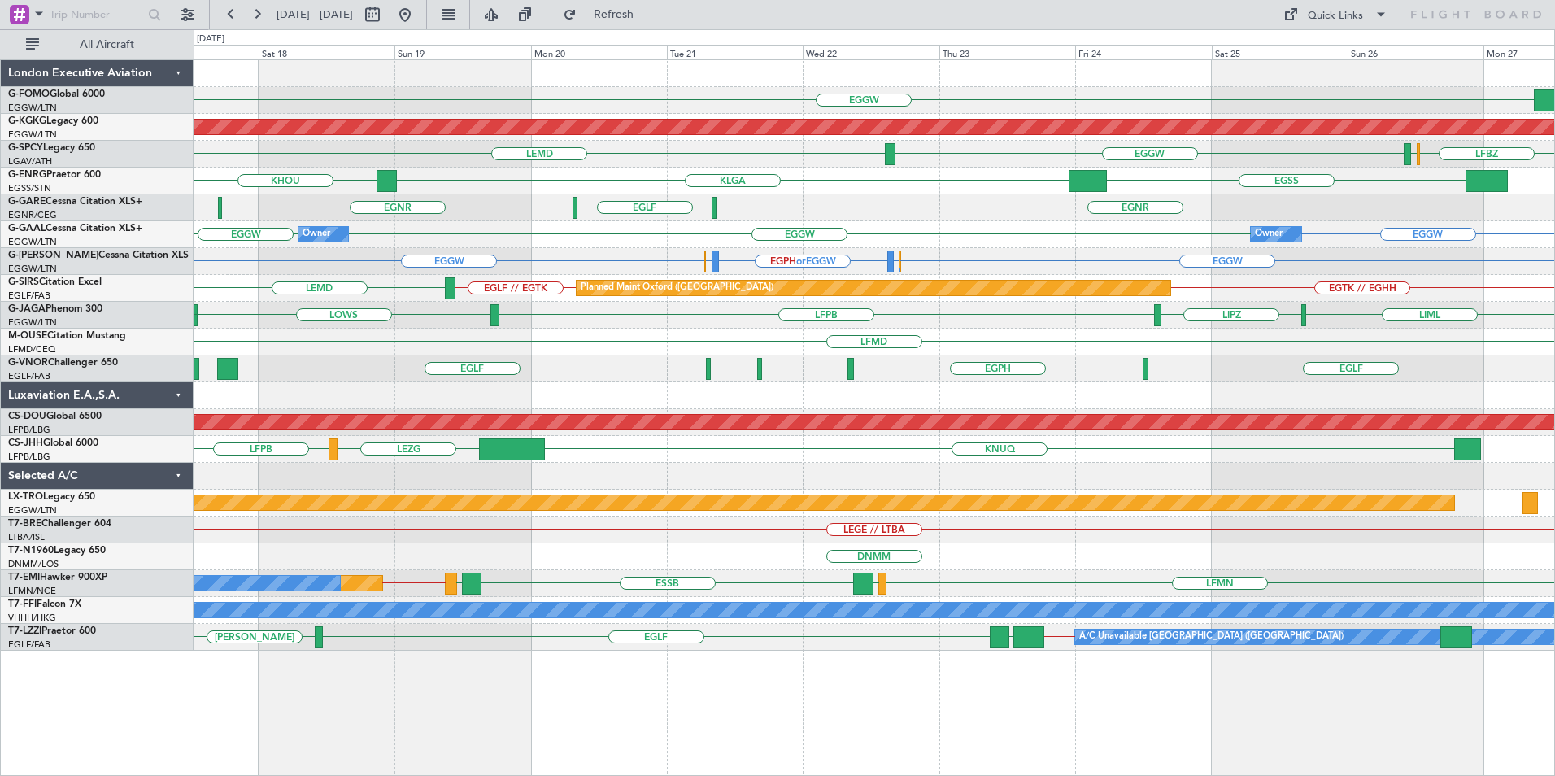
click at [818, 391] on div "EGGW Planned Maint [GEOGRAPHIC_DATA] ([PERSON_NAME] Intl) LFBZ LEMD LFBD EGGW H…" at bounding box center [874, 355] width 1361 height 591
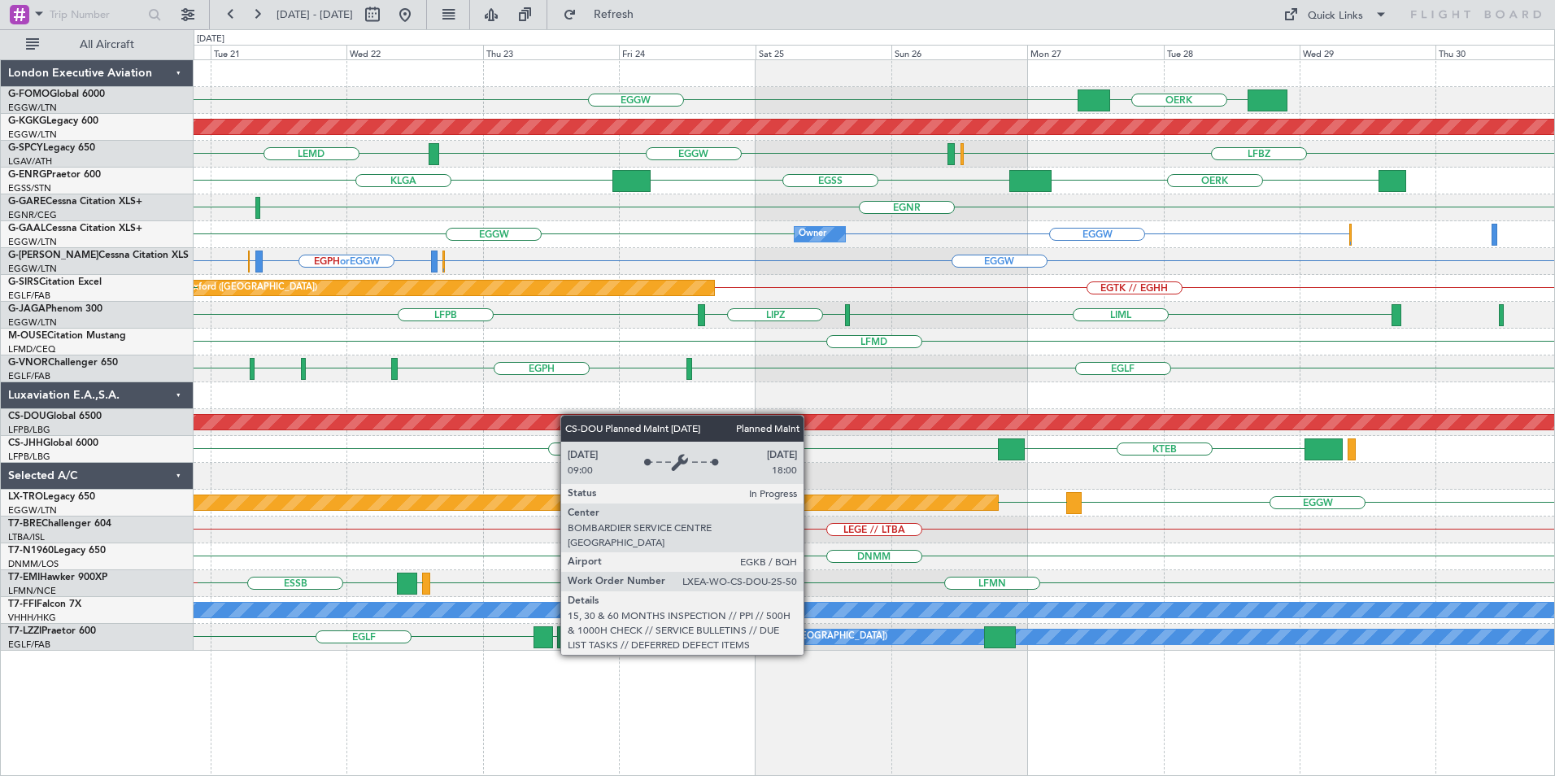
click at [513, 419] on div "OERK EGGW Planned Maint [GEOGRAPHIC_DATA] ([PERSON_NAME] Intl) LFBZ LEMD LFBD E…" at bounding box center [874, 355] width 1361 height 591
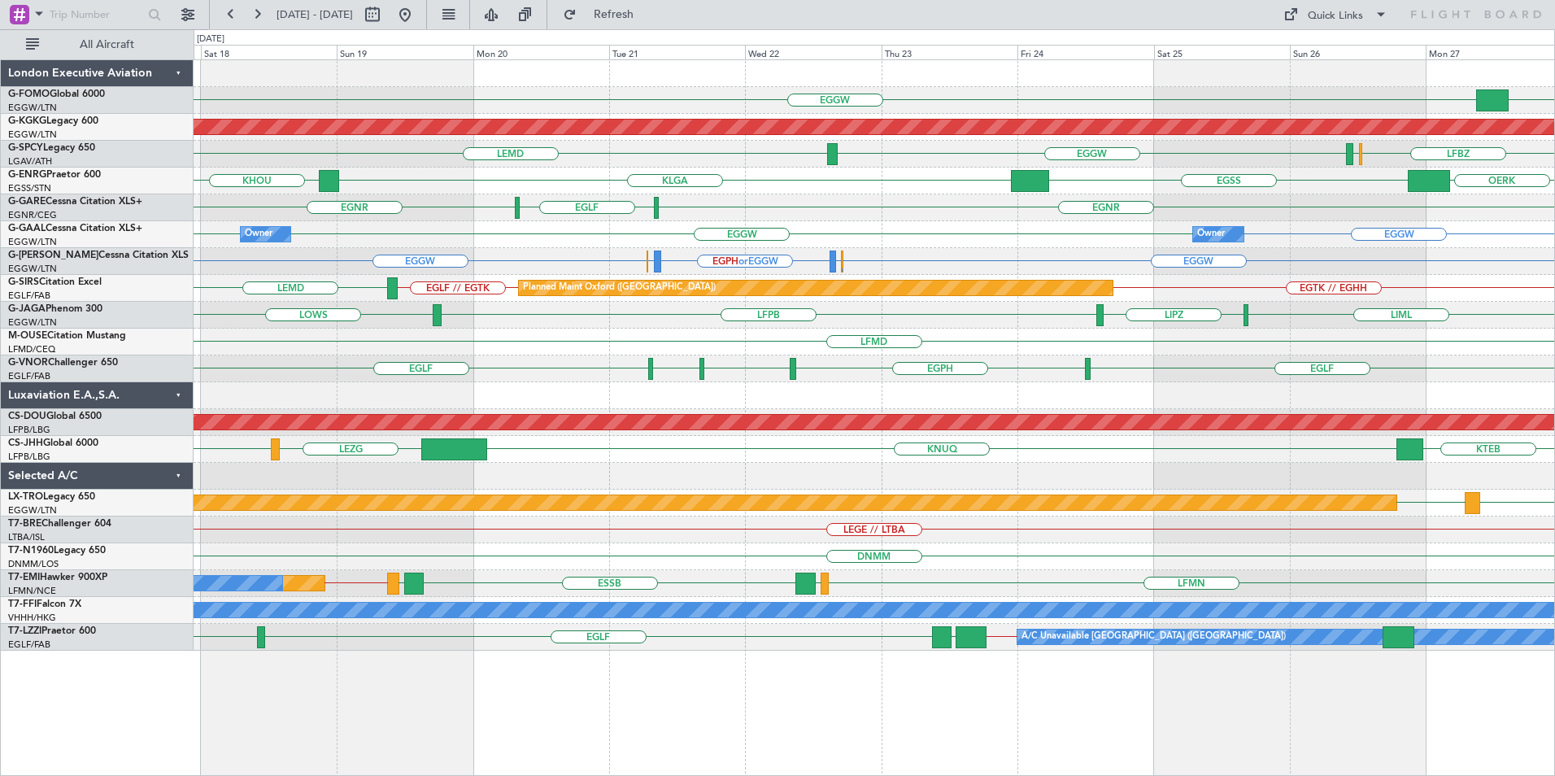
click at [1240, 226] on div "OERK EGGW Planned Maint [GEOGRAPHIC_DATA] ([PERSON_NAME] Intl) LFBZ LEMD LFBD E…" at bounding box center [874, 355] width 1361 height 591
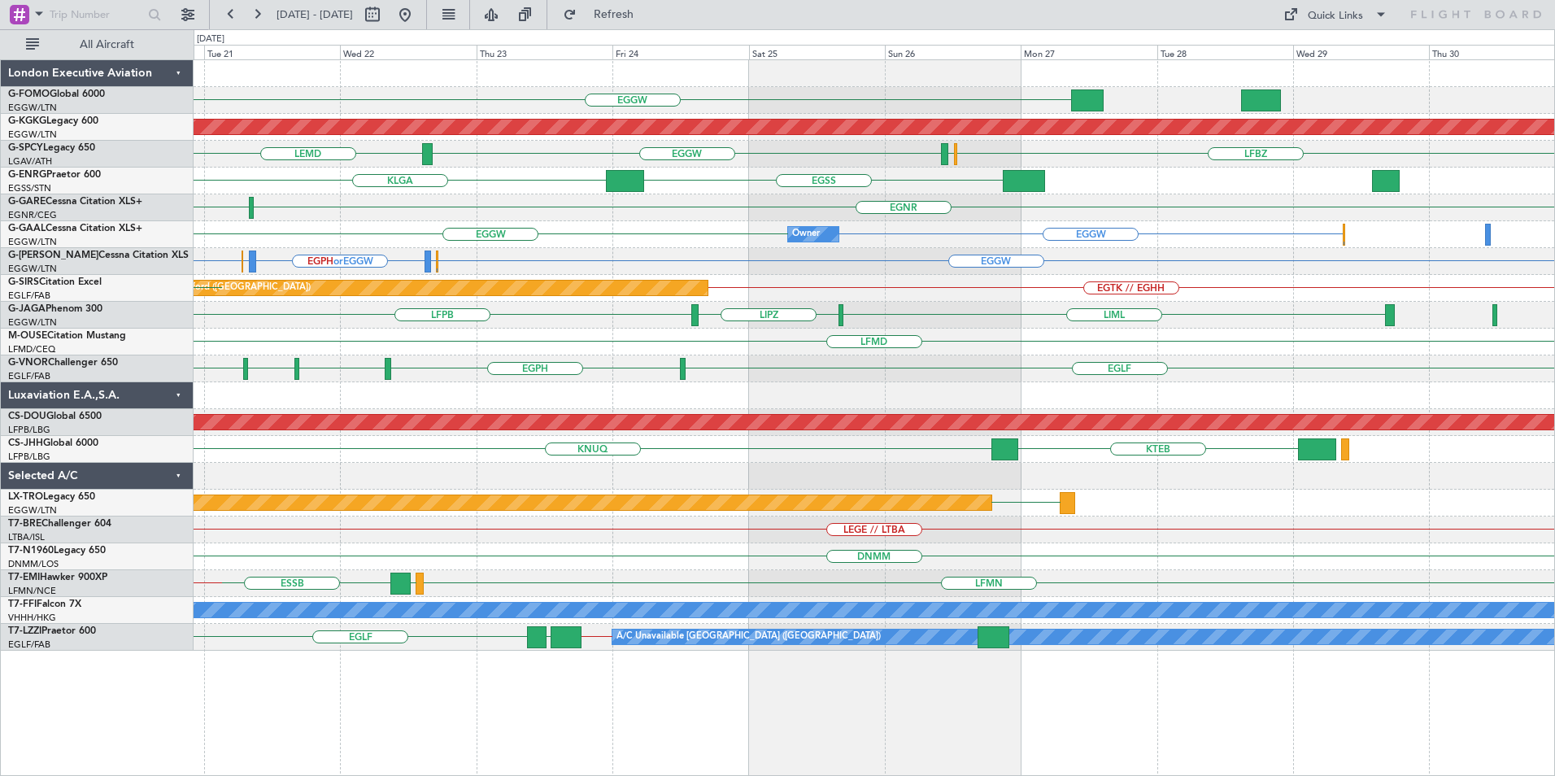
click at [287, 362] on div "EGGW Planned Maint [GEOGRAPHIC_DATA] ([PERSON_NAME] Intl) LFBZ LEMD LFBD EGGW […" at bounding box center [874, 355] width 1361 height 591
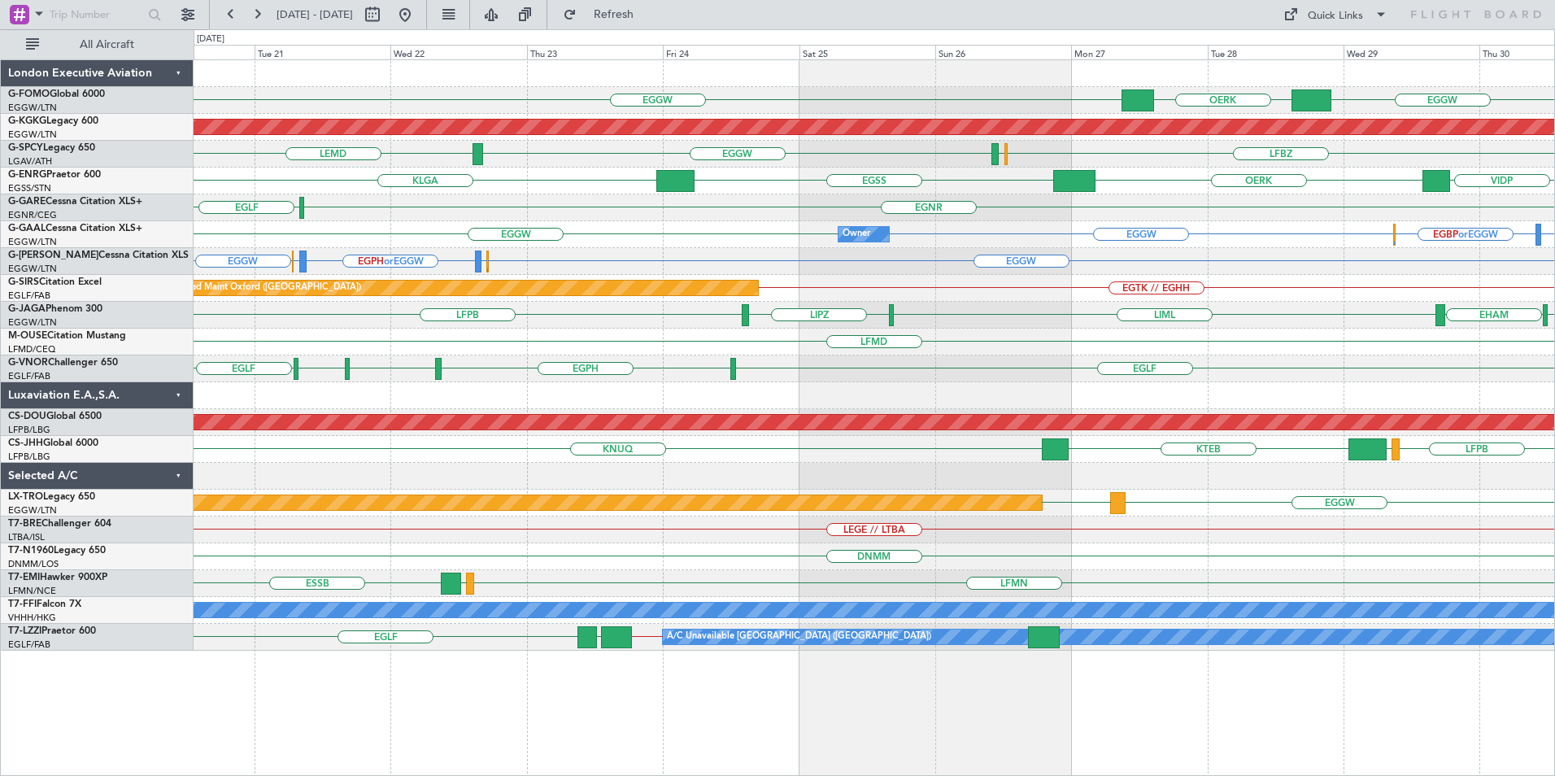
click at [1485, 289] on div "EGGW OERK EGGW Planned Maint [GEOGRAPHIC_DATA] ([PERSON_NAME] Intl) LFBZ LEMD L…" at bounding box center [874, 355] width 1361 height 591
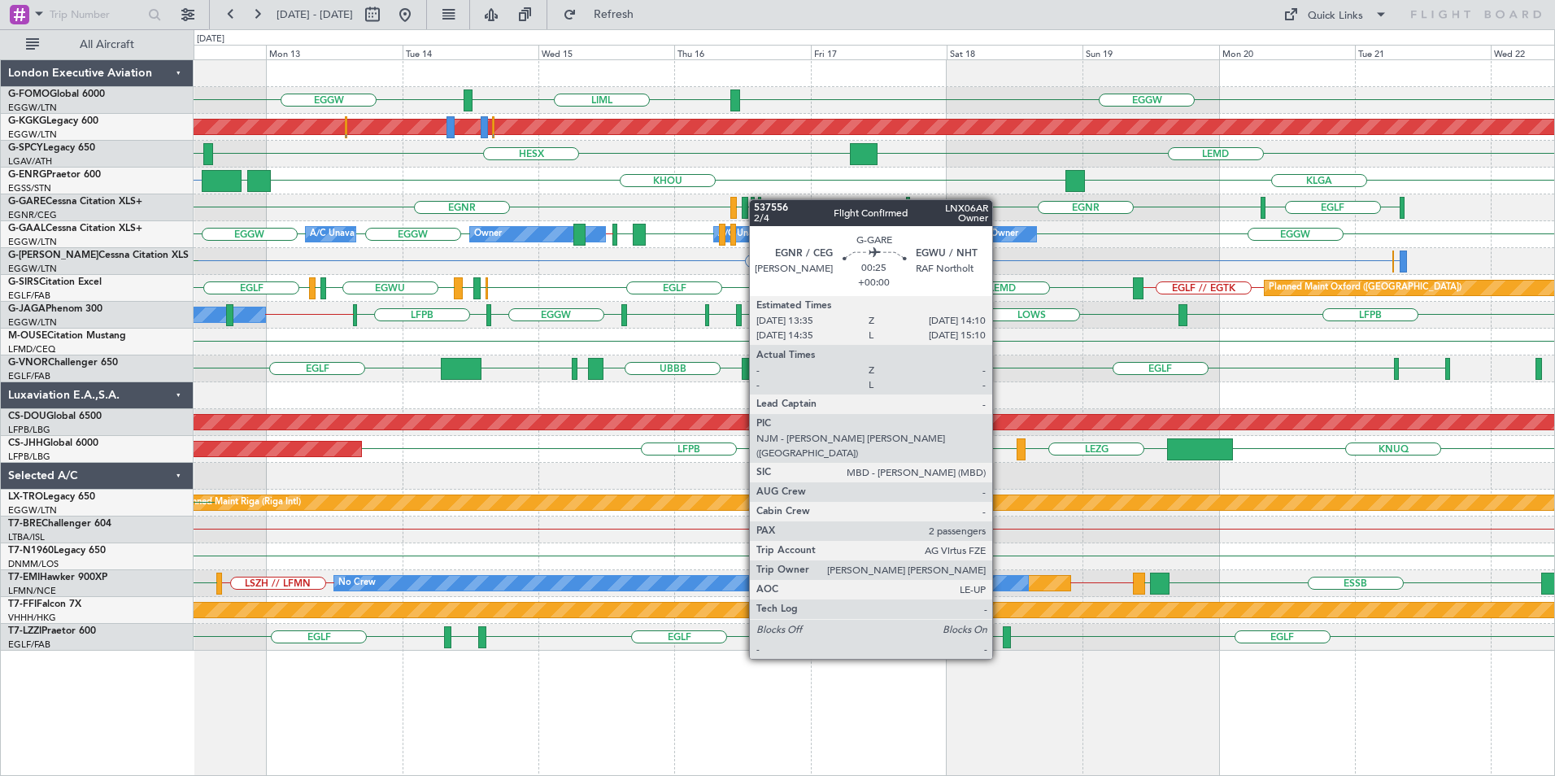
click at [757, 199] on div "EGGW EGGW LIML Planned Maint [GEOGRAPHIC_DATA] ([PERSON_NAME] Intl) LGAV LEMD H…" at bounding box center [874, 355] width 1361 height 591
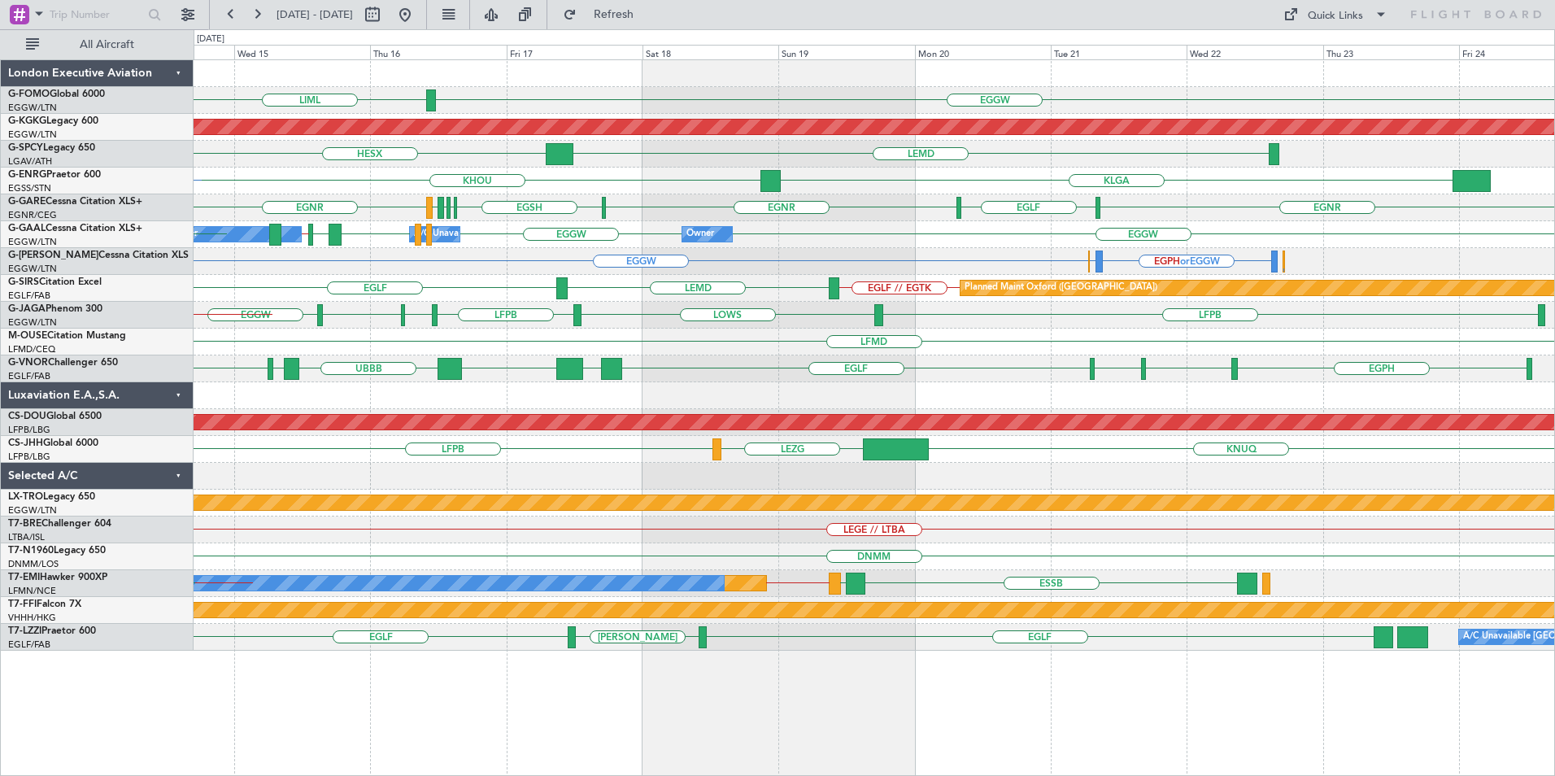
click at [943, 235] on div "EGGW LIML EGGW Planned Maint [GEOGRAPHIC_DATA] ([PERSON_NAME] Intl) LEMD HESX L…" at bounding box center [874, 355] width 1361 height 591
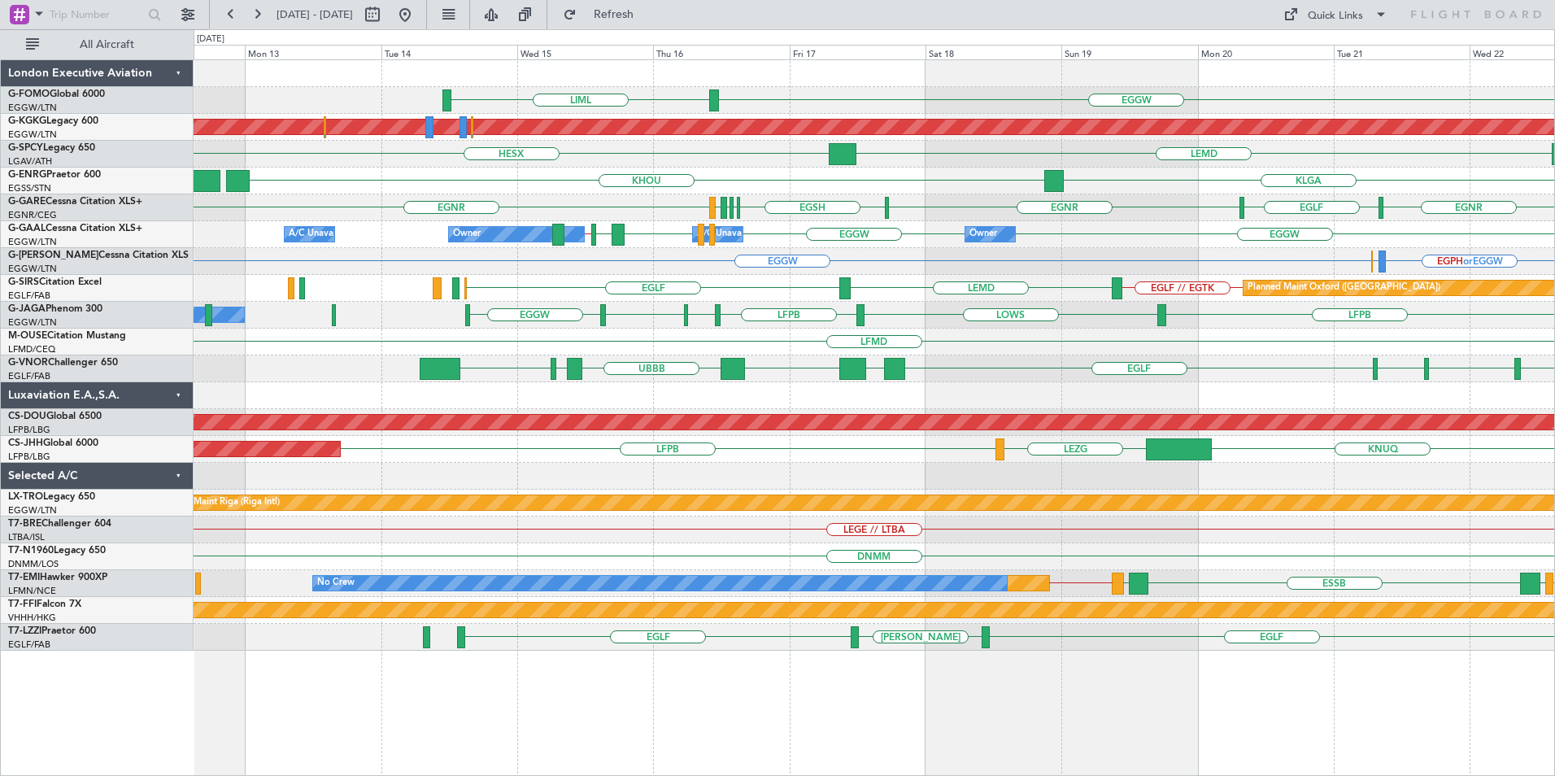
click at [1164, 203] on div "EGGW LIML Planned Maint [GEOGRAPHIC_DATA] ([PERSON_NAME] Intl) LEMD HESX EGGW […" at bounding box center [874, 355] width 1361 height 591
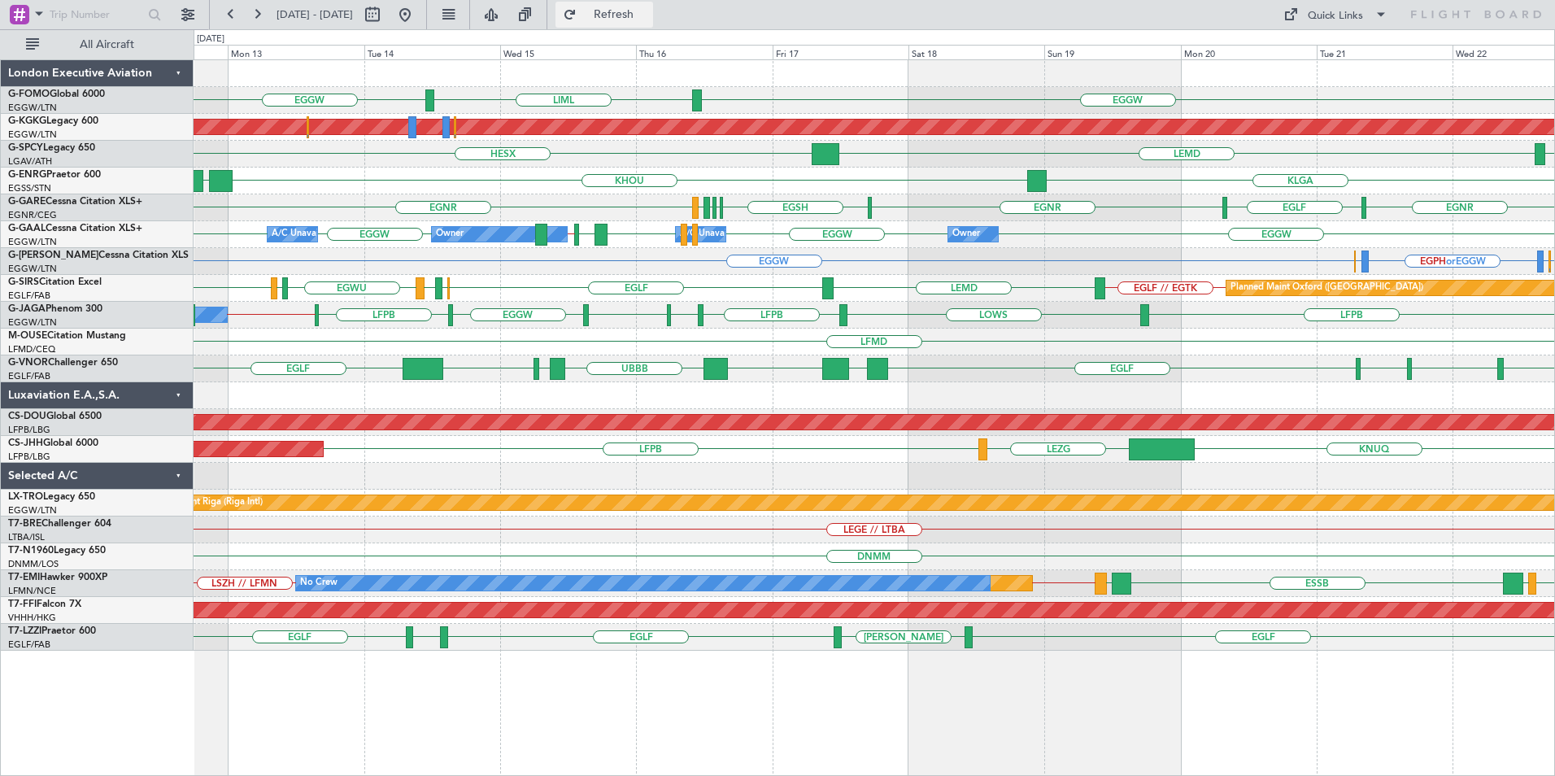
click at [648, 15] on span "Refresh" at bounding box center [614, 14] width 68 height 11
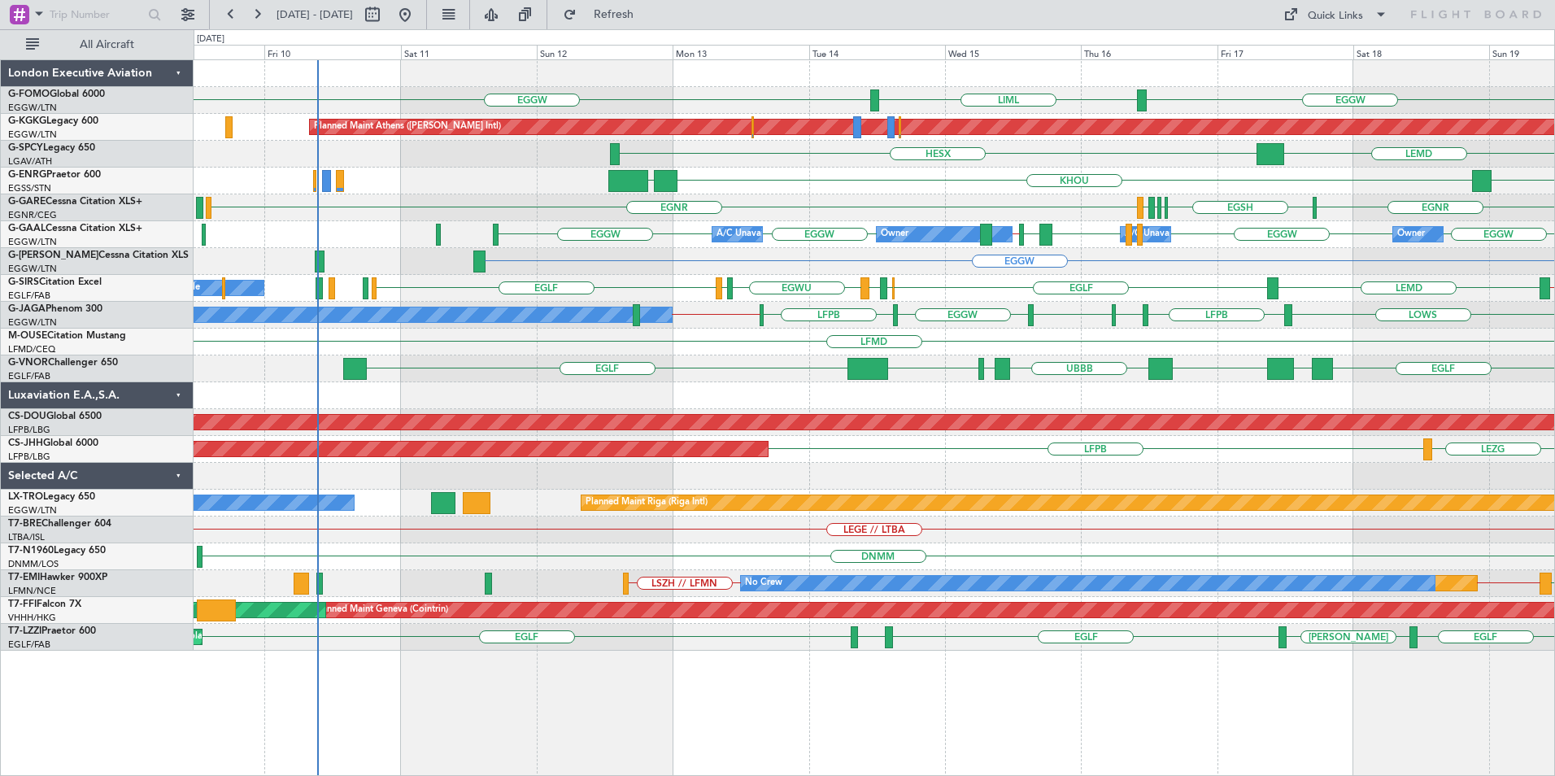
click at [928, 359] on div "EGGW LIML EGGW Planned Maint [GEOGRAPHIC_DATA] ([PERSON_NAME] Intl) Unplanned M…" at bounding box center [874, 355] width 1361 height 591
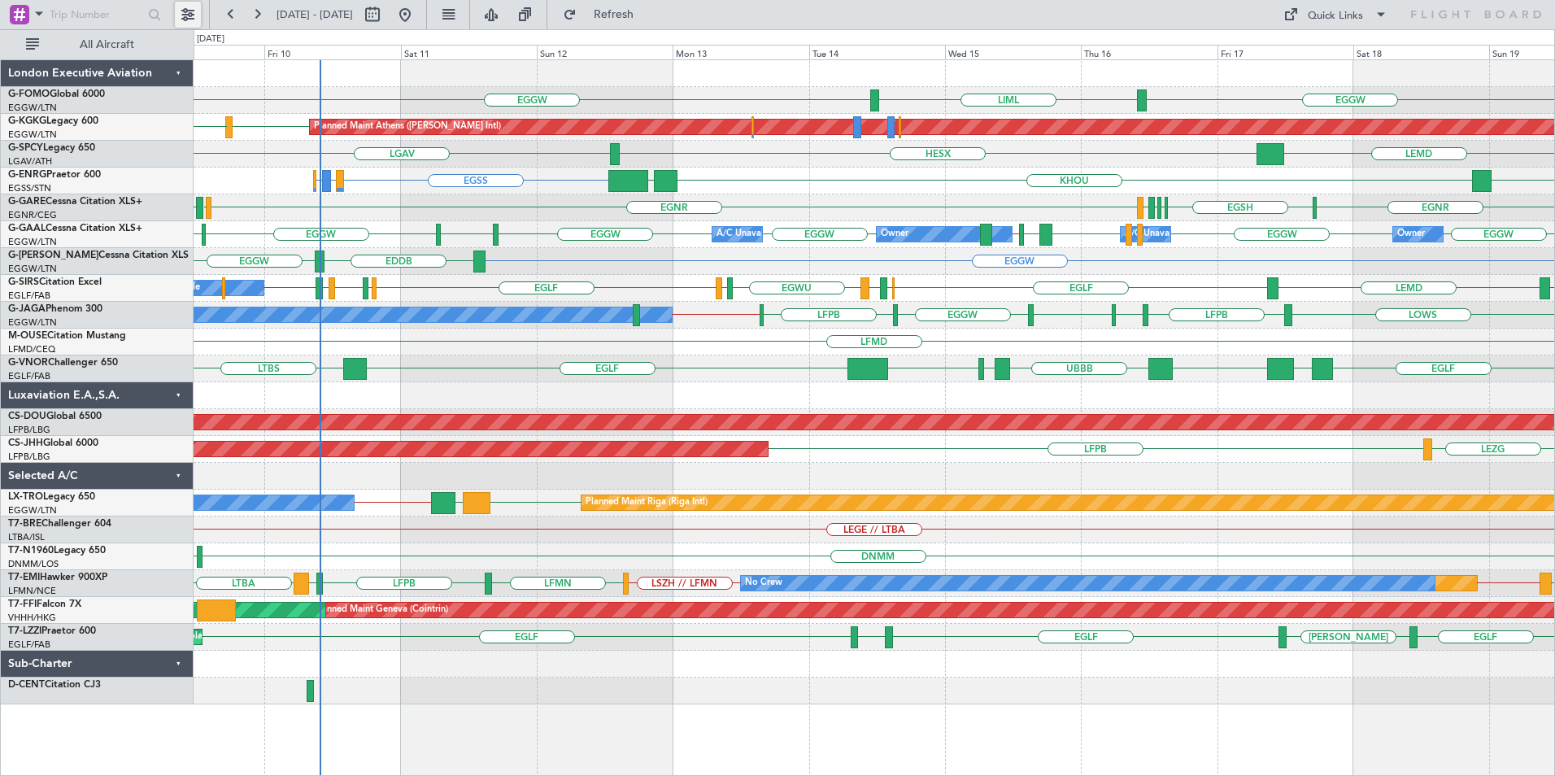
click at [188, 13] on button at bounding box center [188, 15] width 26 height 26
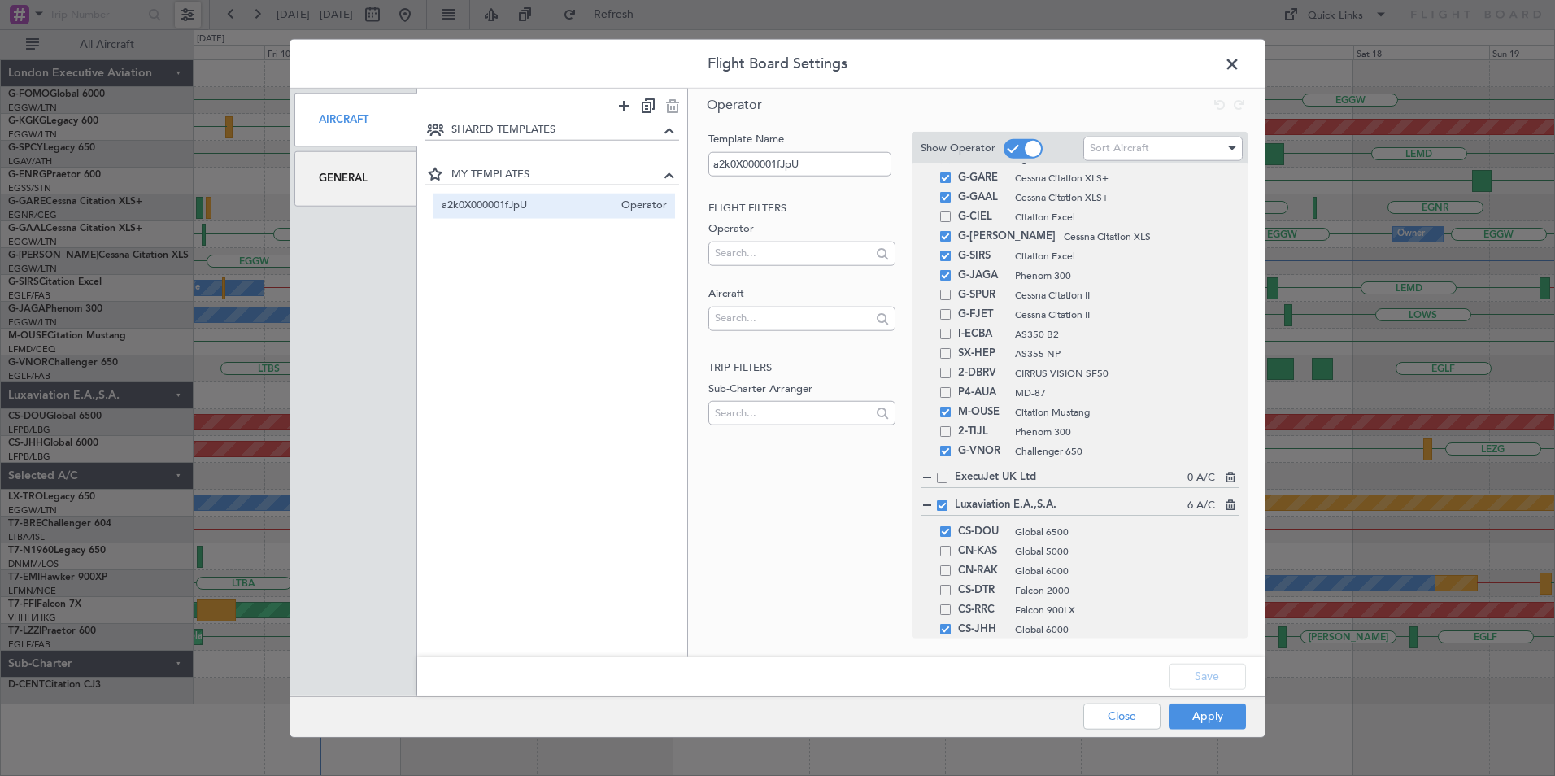
scroll to position [244, 0]
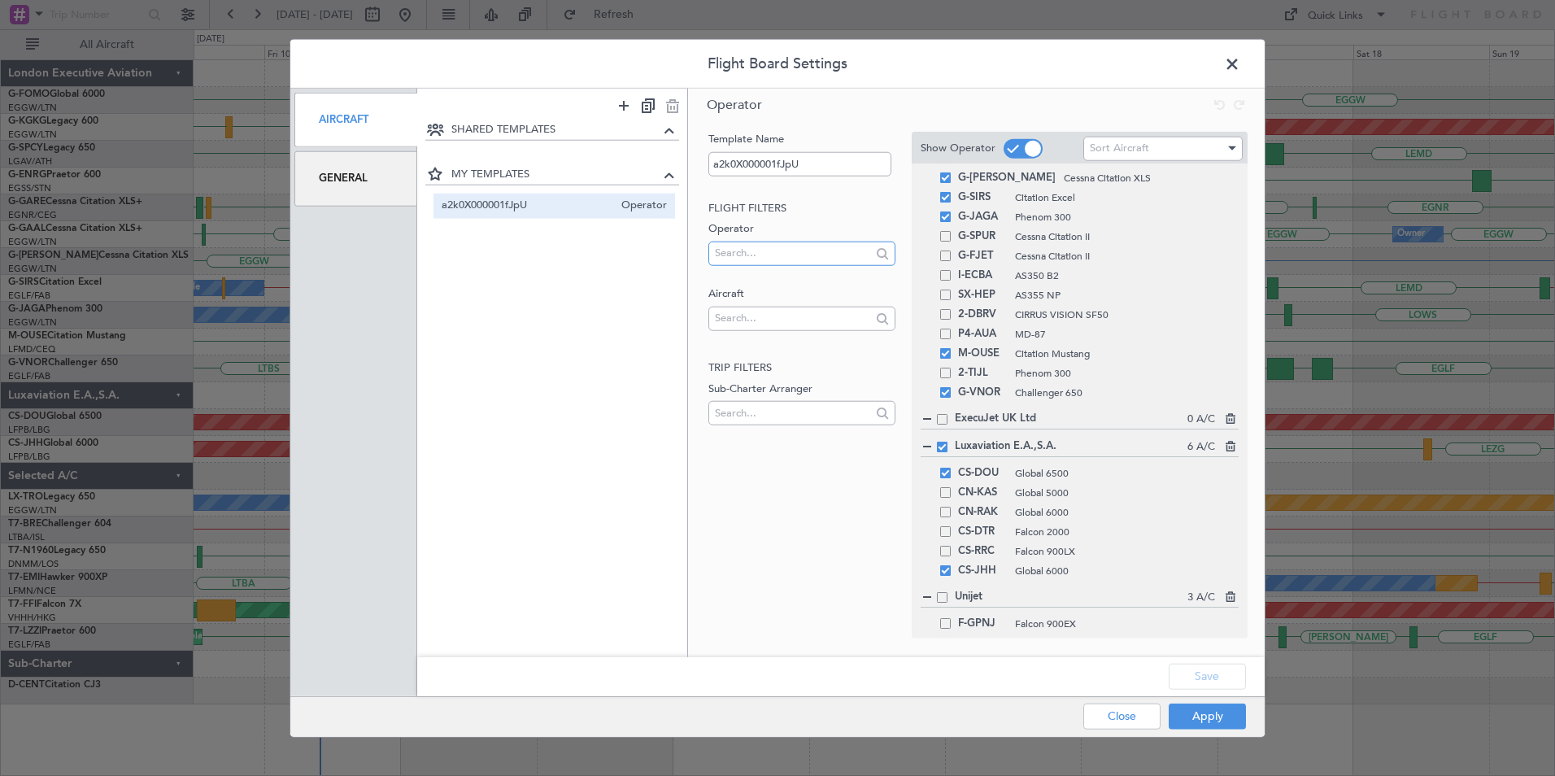
click at [794, 255] on input "text" at bounding box center [792, 253] width 155 height 24
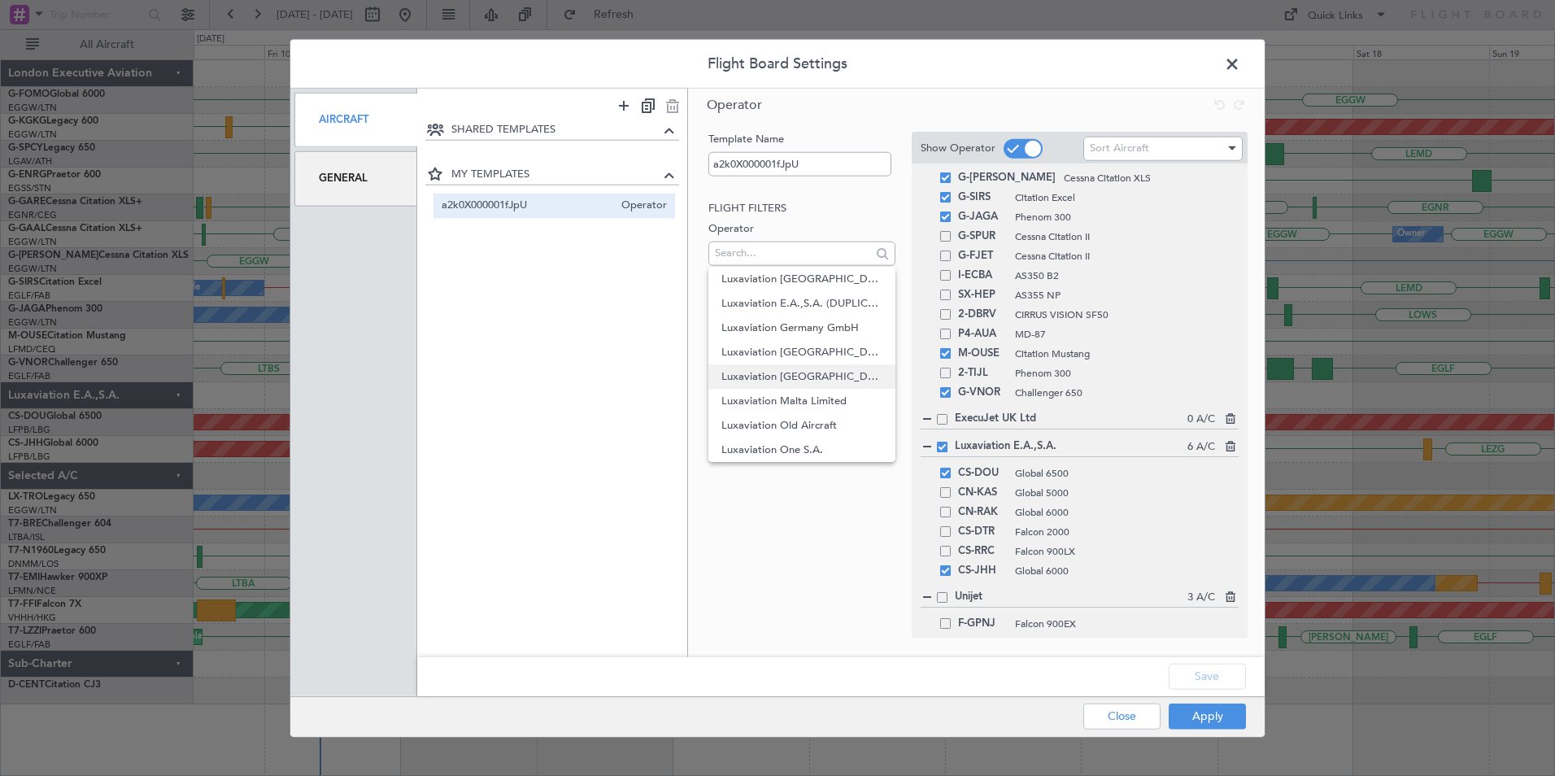
click at [800, 375] on span "Luxaviation [GEOGRAPHIC_DATA]" at bounding box center [802, 376] width 160 height 24
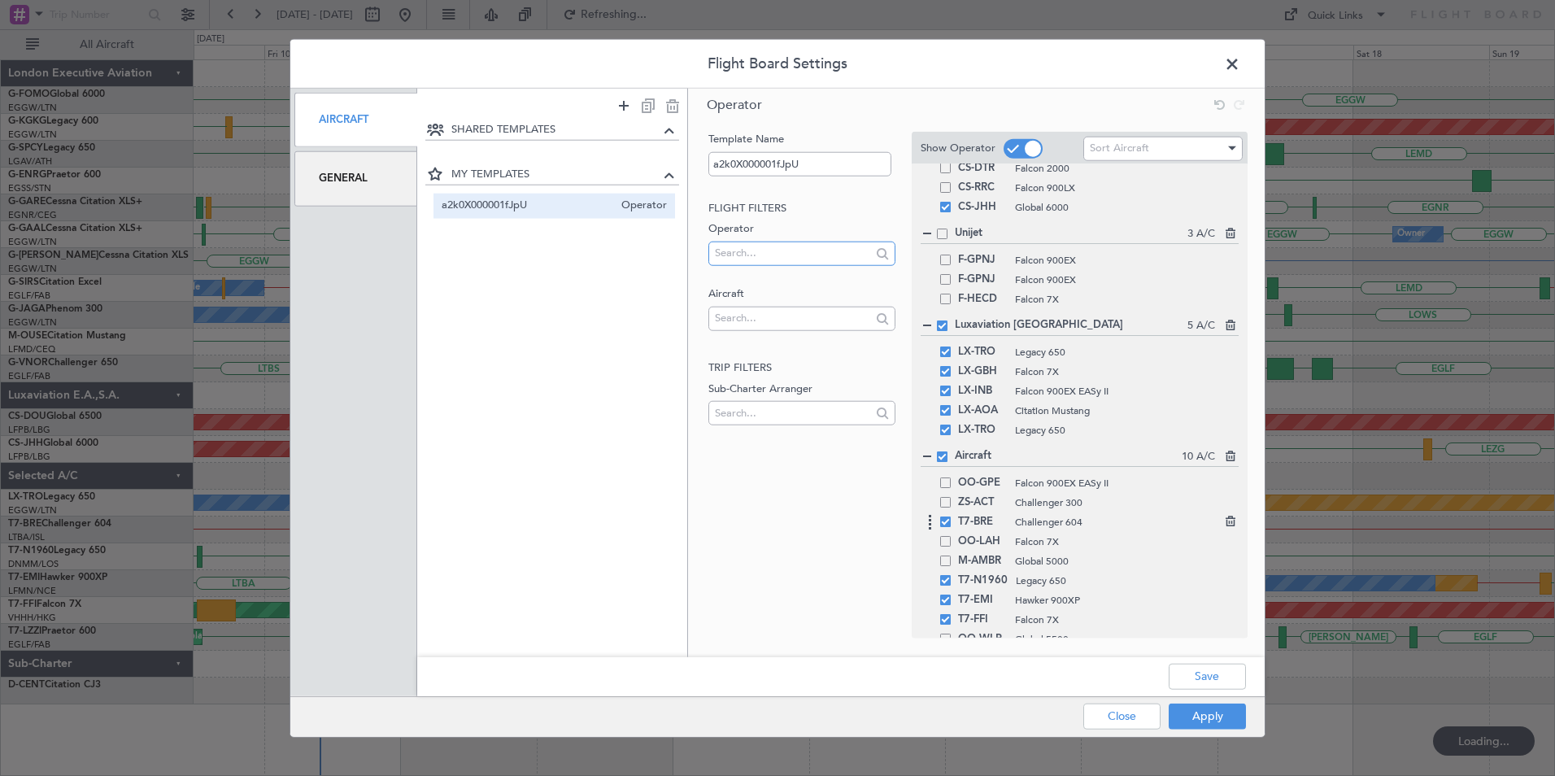
scroll to position [456, 0]
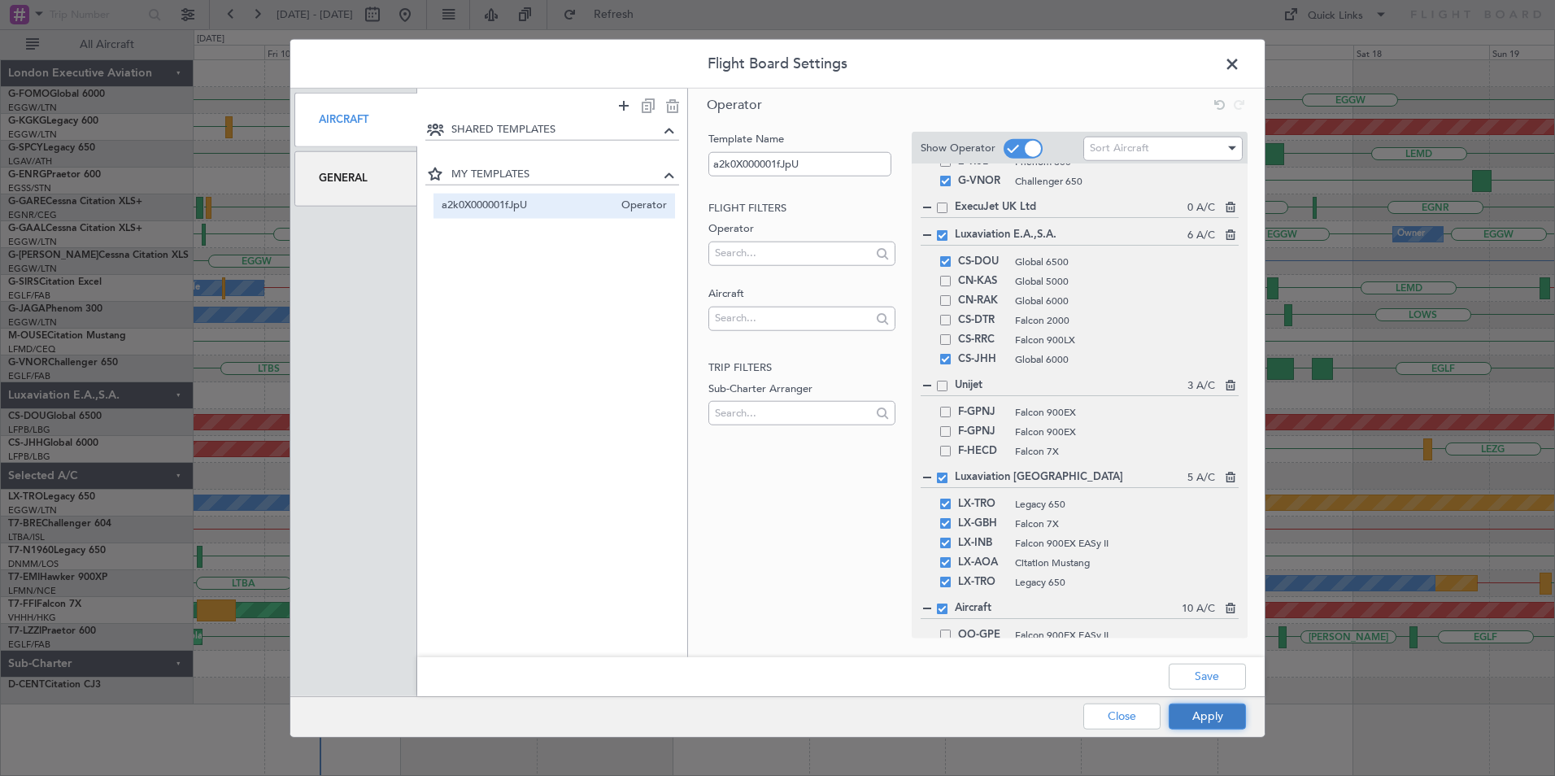
click at [1210, 717] on button "Apply" at bounding box center [1207, 716] width 77 height 26
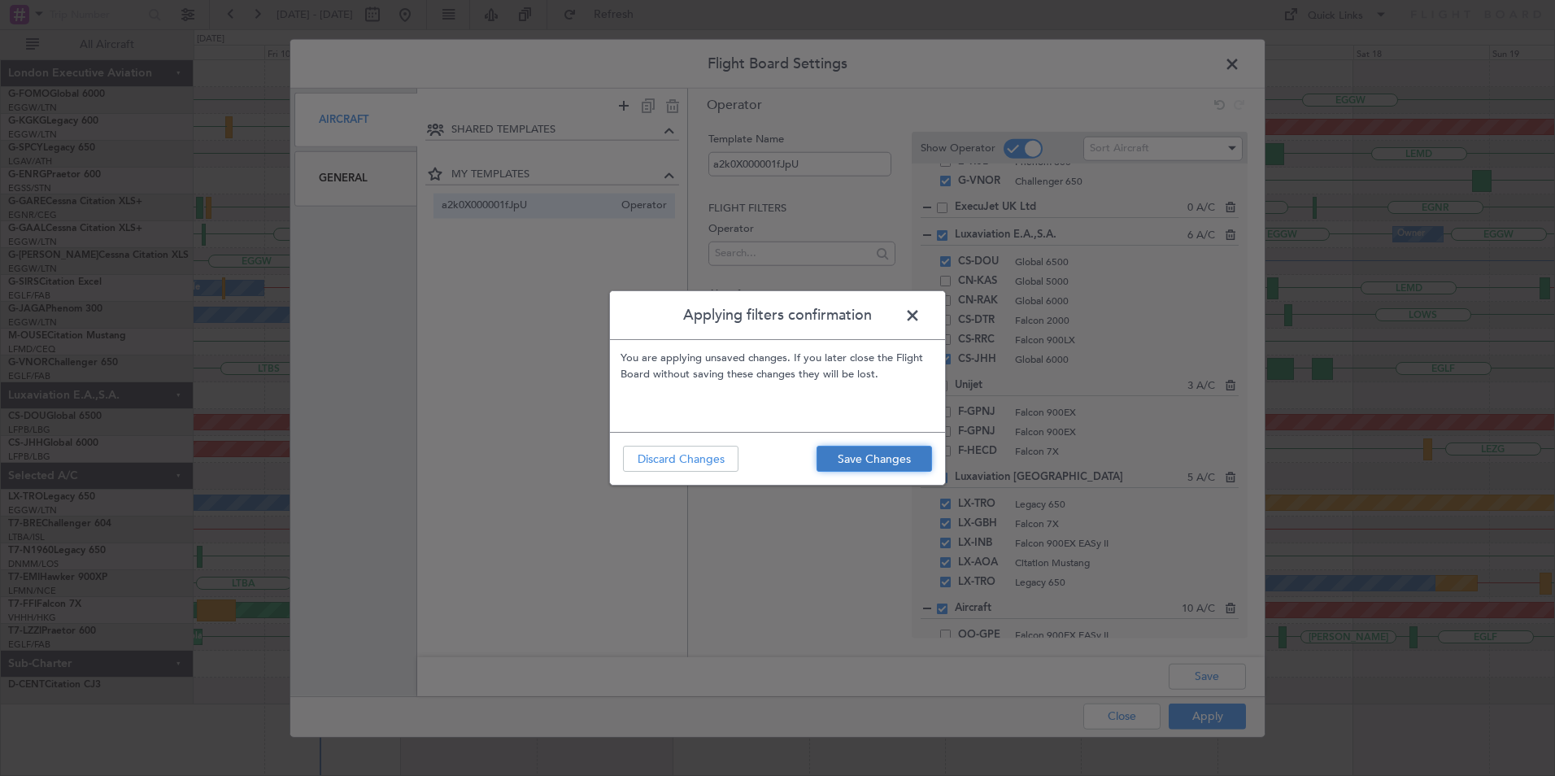
click at [857, 461] on button "Save Changes" at bounding box center [875, 459] width 116 height 26
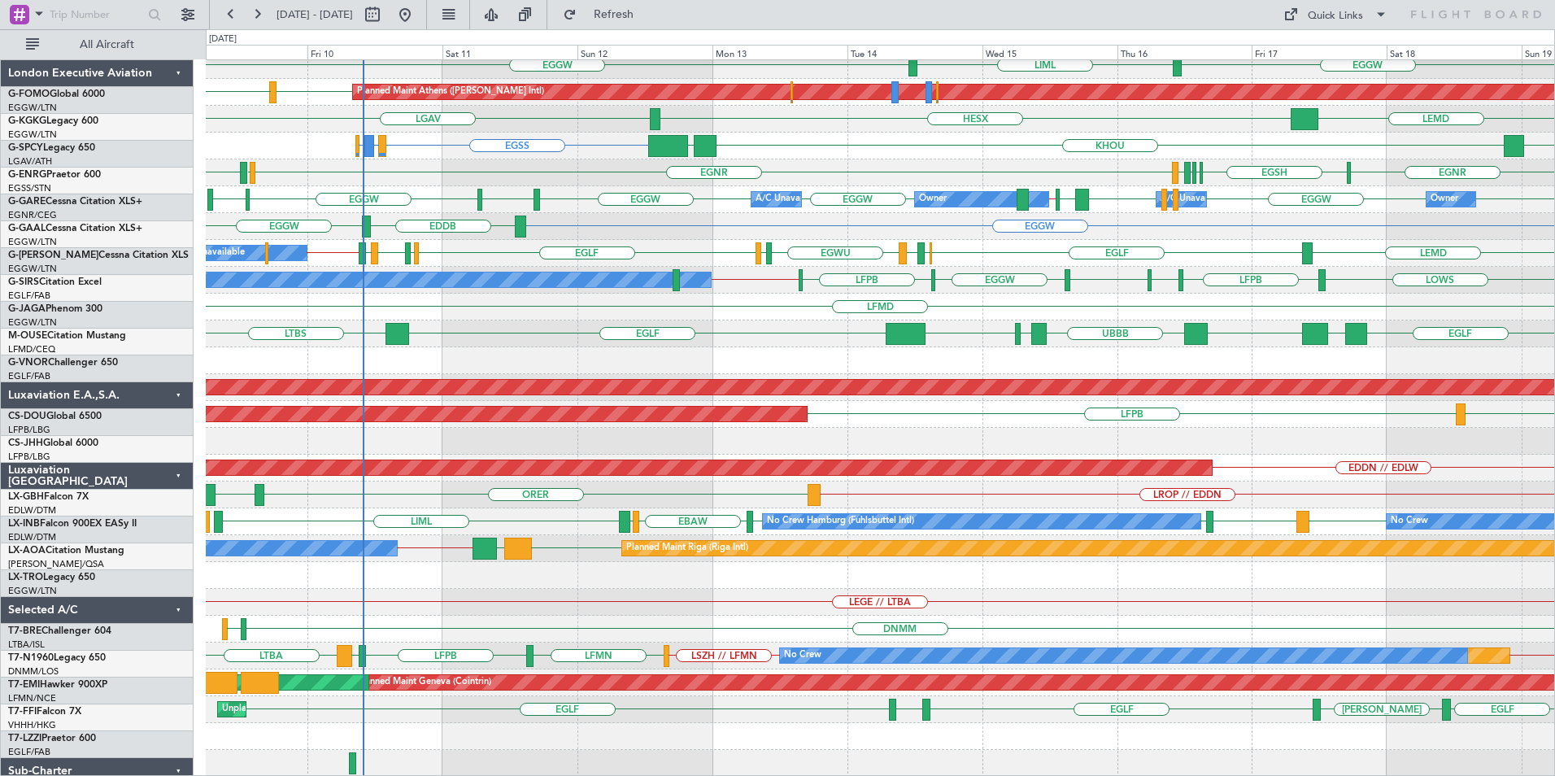
scroll to position [35, 0]
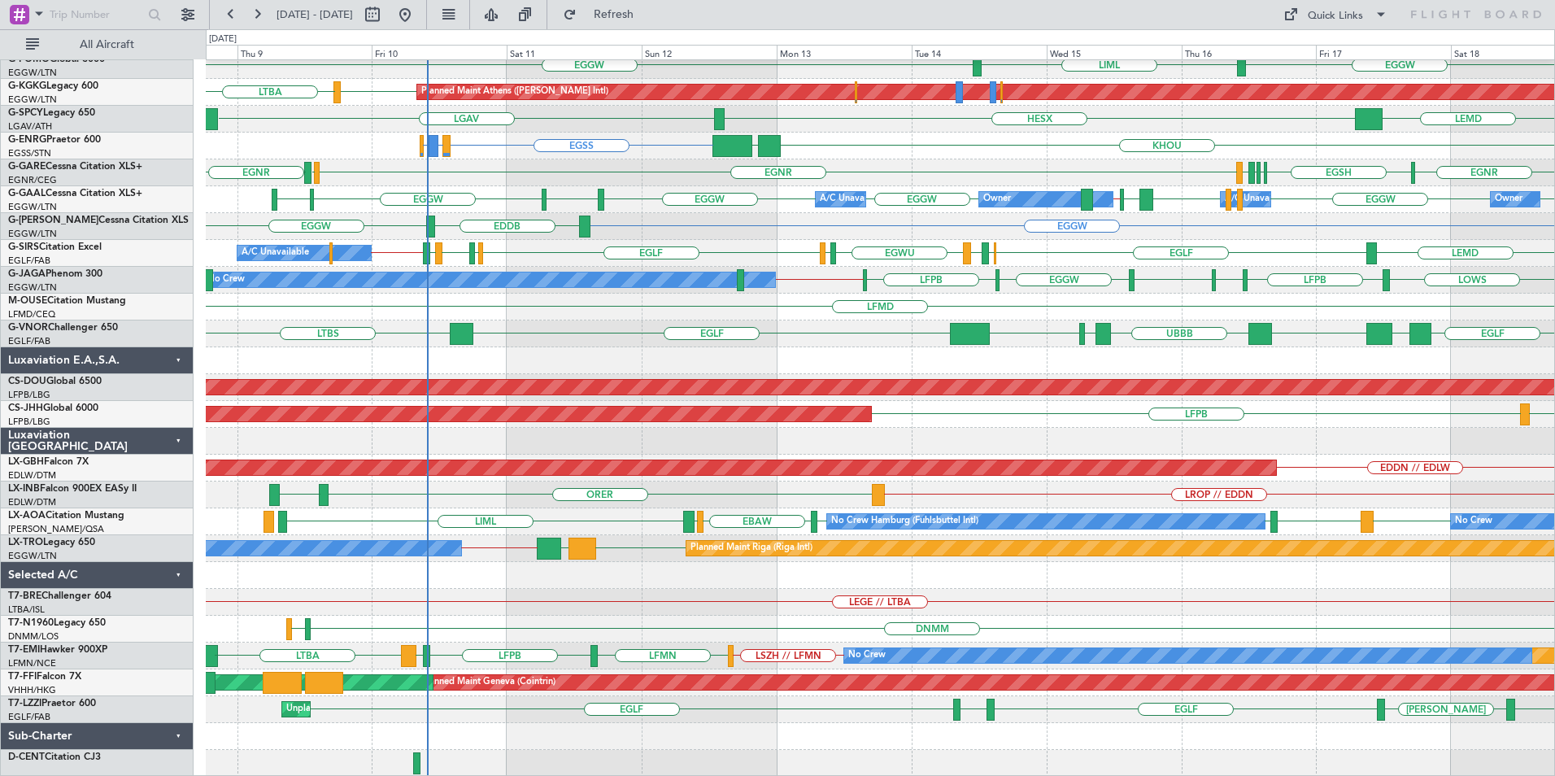
click at [632, 433] on div "EGGW LIML EGGW LGAV [GEOGRAPHIC_DATA] Planned Maint [GEOGRAPHIC_DATA] ([PERSON_…" at bounding box center [880, 401] width 1349 height 752
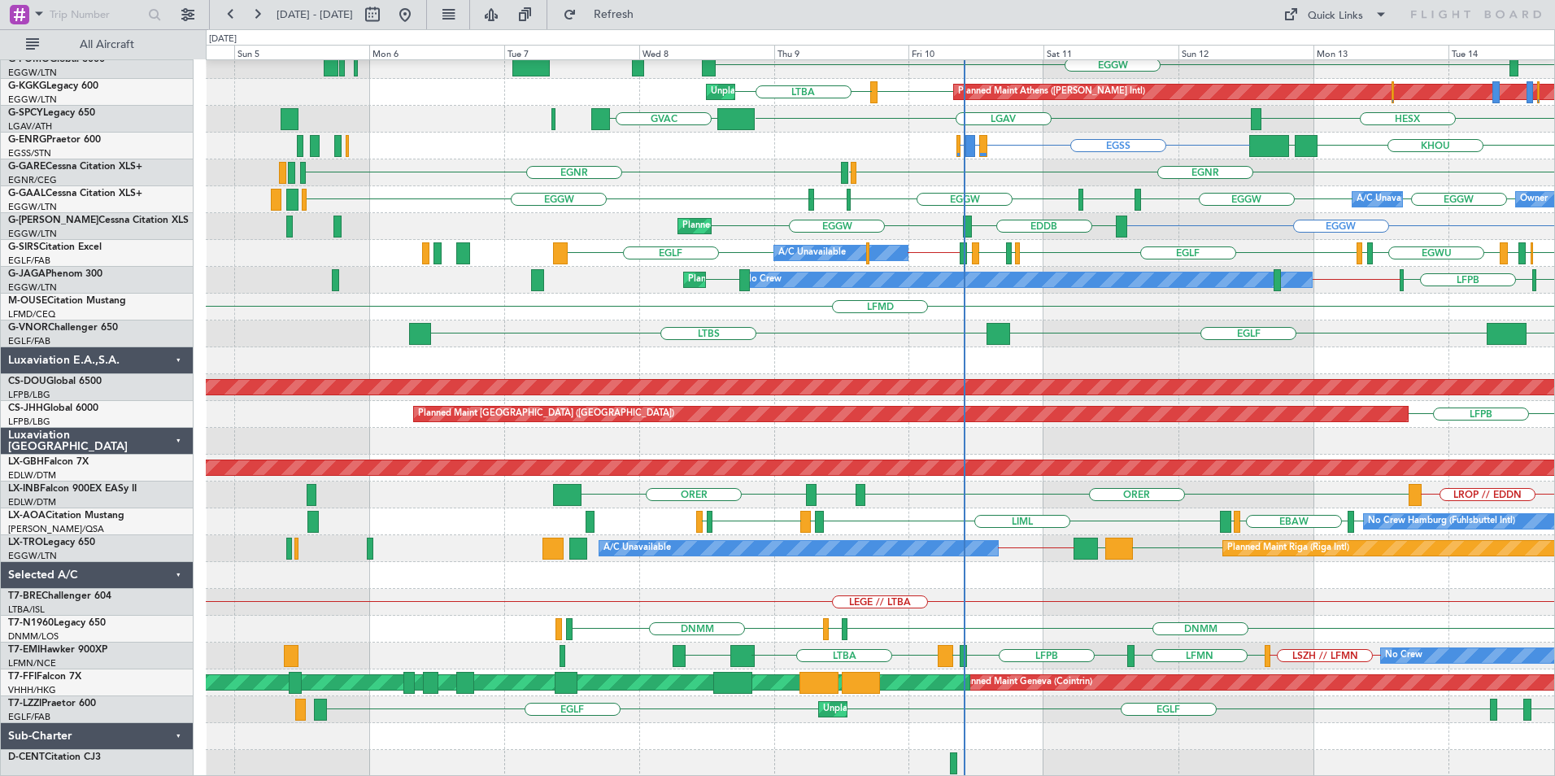
click at [742, 495] on div "LIML EGGW EGGW LGAV [GEOGRAPHIC_DATA] Planned Maint [GEOGRAPHIC_DATA] ([PERSON_…" at bounding box center [880, 401] width 1349 height 752
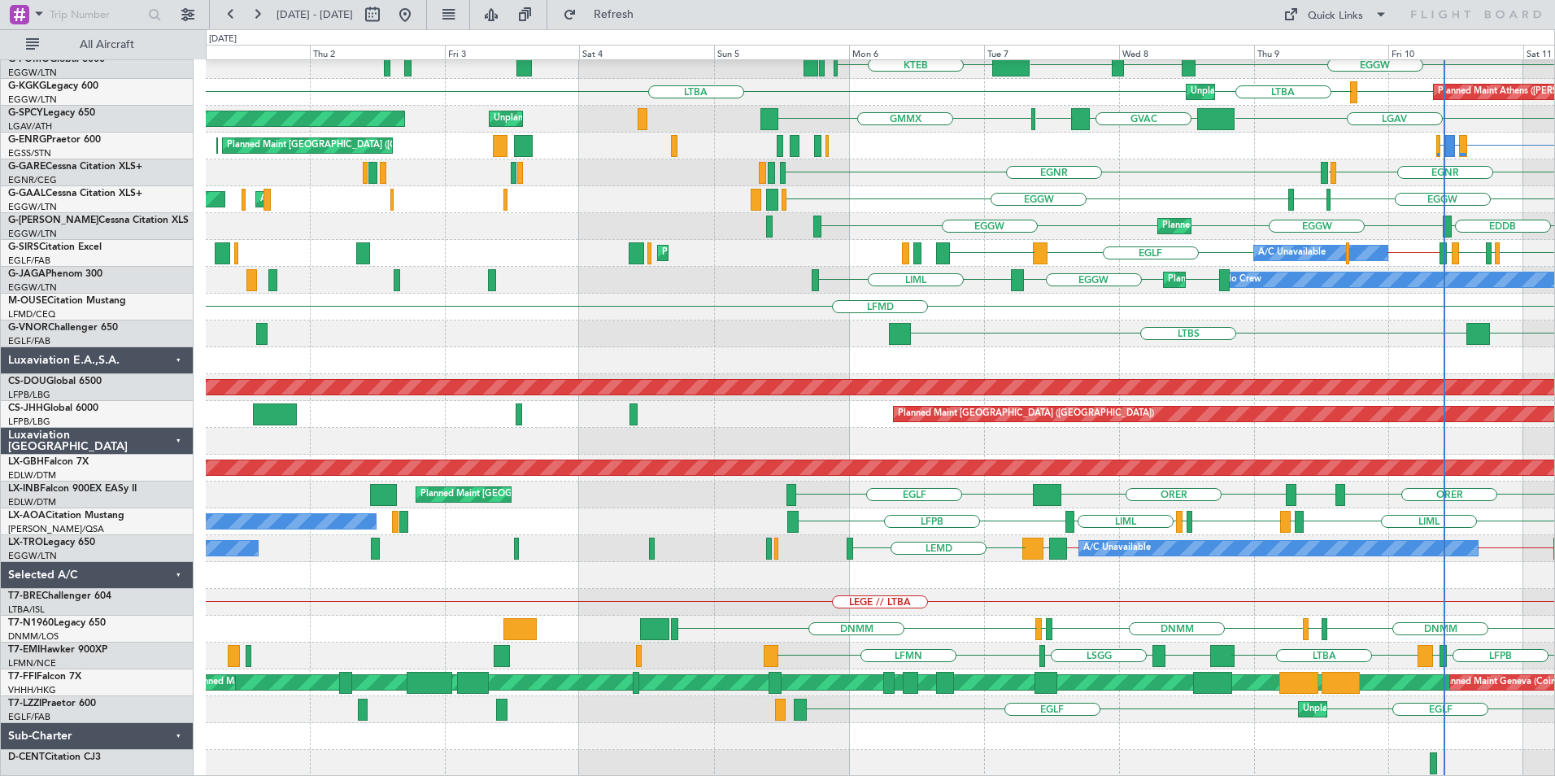
click at [870, 569] on div "EGGW EGGW KTEB ESSA [GEOGRAPHIC_DATA] LGAV [GEOGRAPHIC_DATA] Planned Maint [GEO…" at bounding box center [880, 401] width 1349 height 752
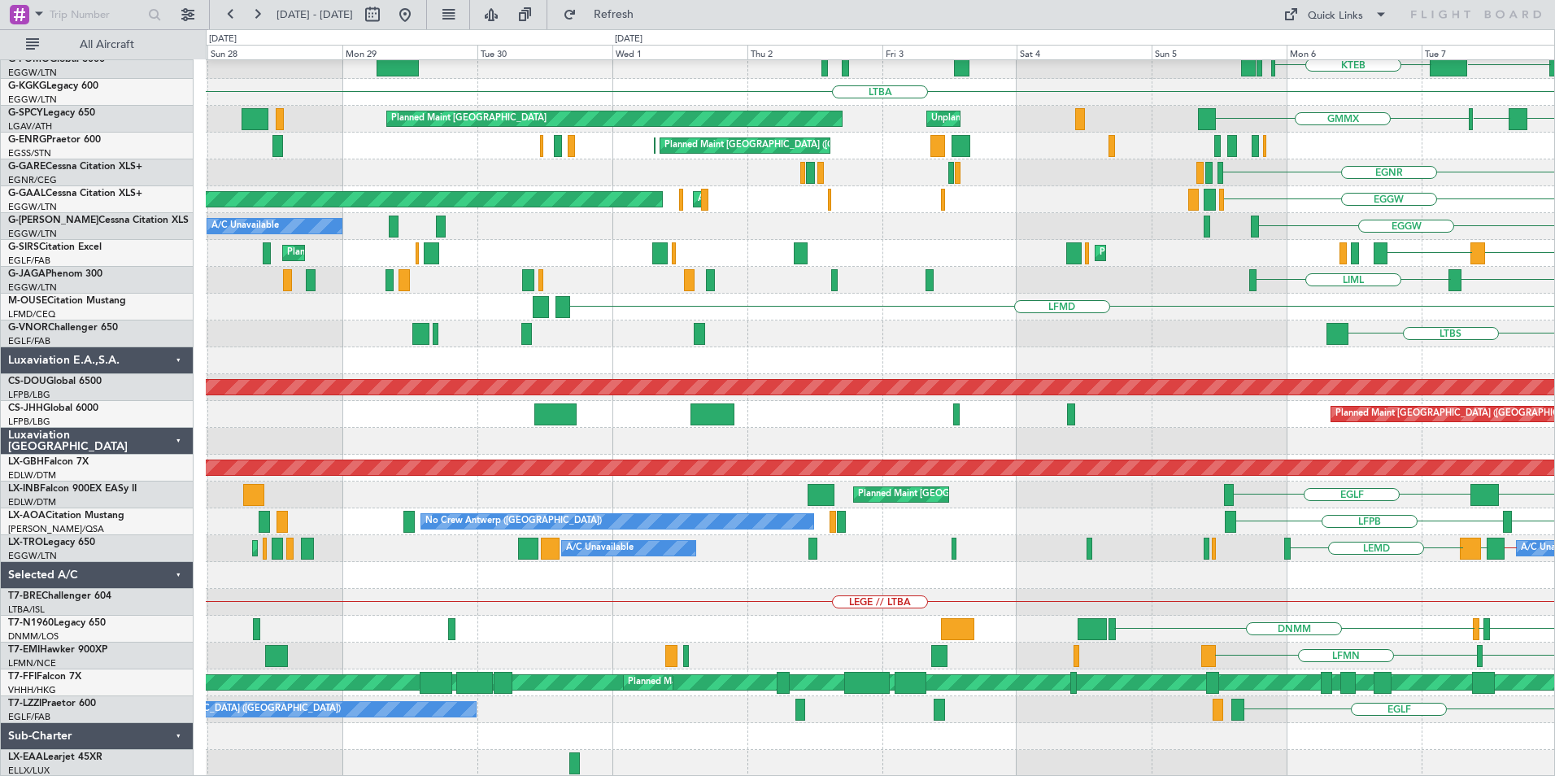
click at [831, 584] on div "EGGW KTEB ESSA EGGW [GEOGRAPHIC_DATA] LGAV [GEOGRAPHIC_DATA] Unplanned Maint [G…" at bounding box center [880, 401] width 1349 height 752
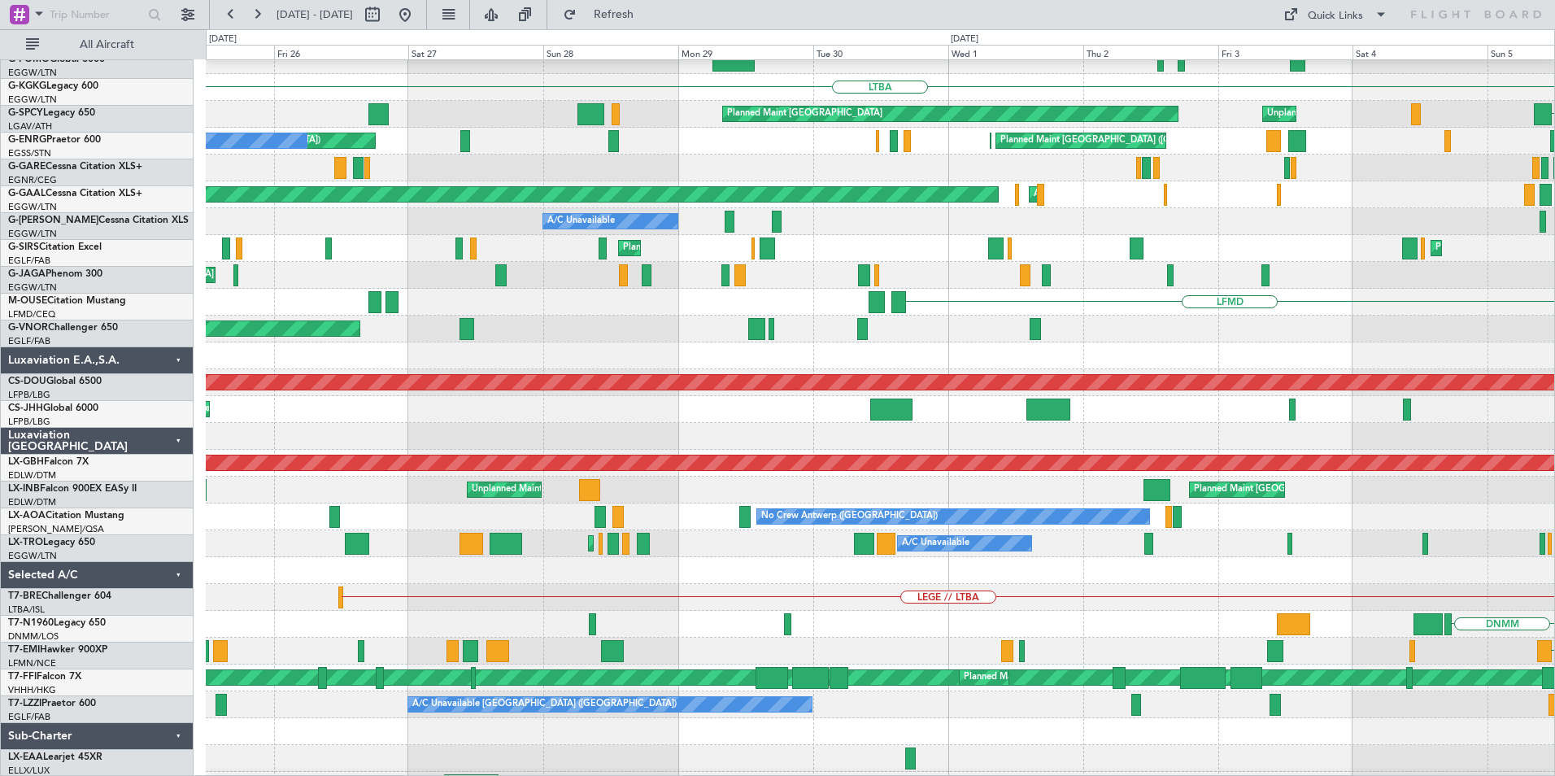
scroll to position [40, 0]
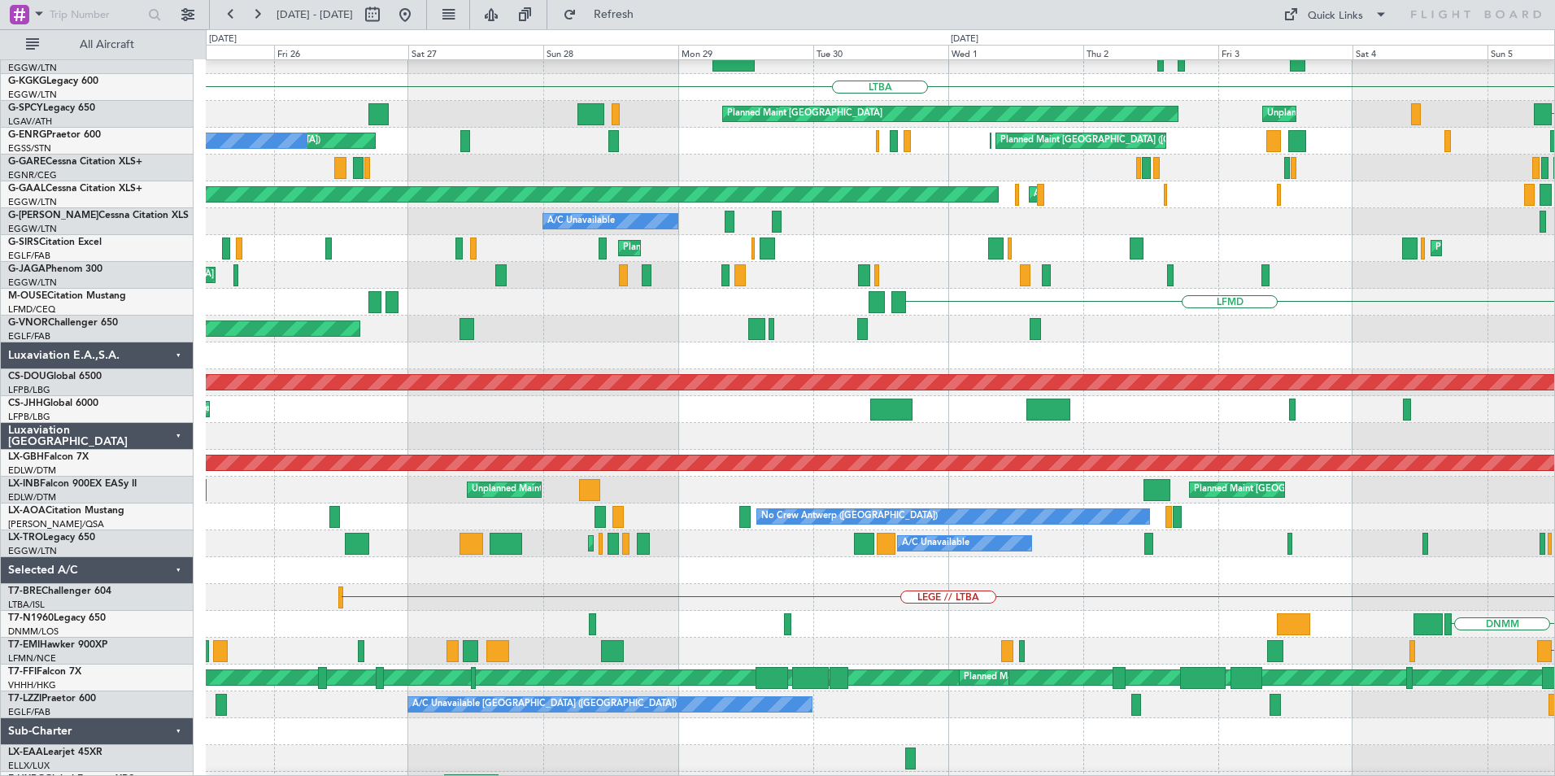
click at [578, 545] on div "A/C Unavailable Planned Maint [GEOGRAPHIC_DATA] ([GEOGRAPHIC_DATA]) LEMD A/C Un…" at bounding box center [880, 543] width 1349 height 27
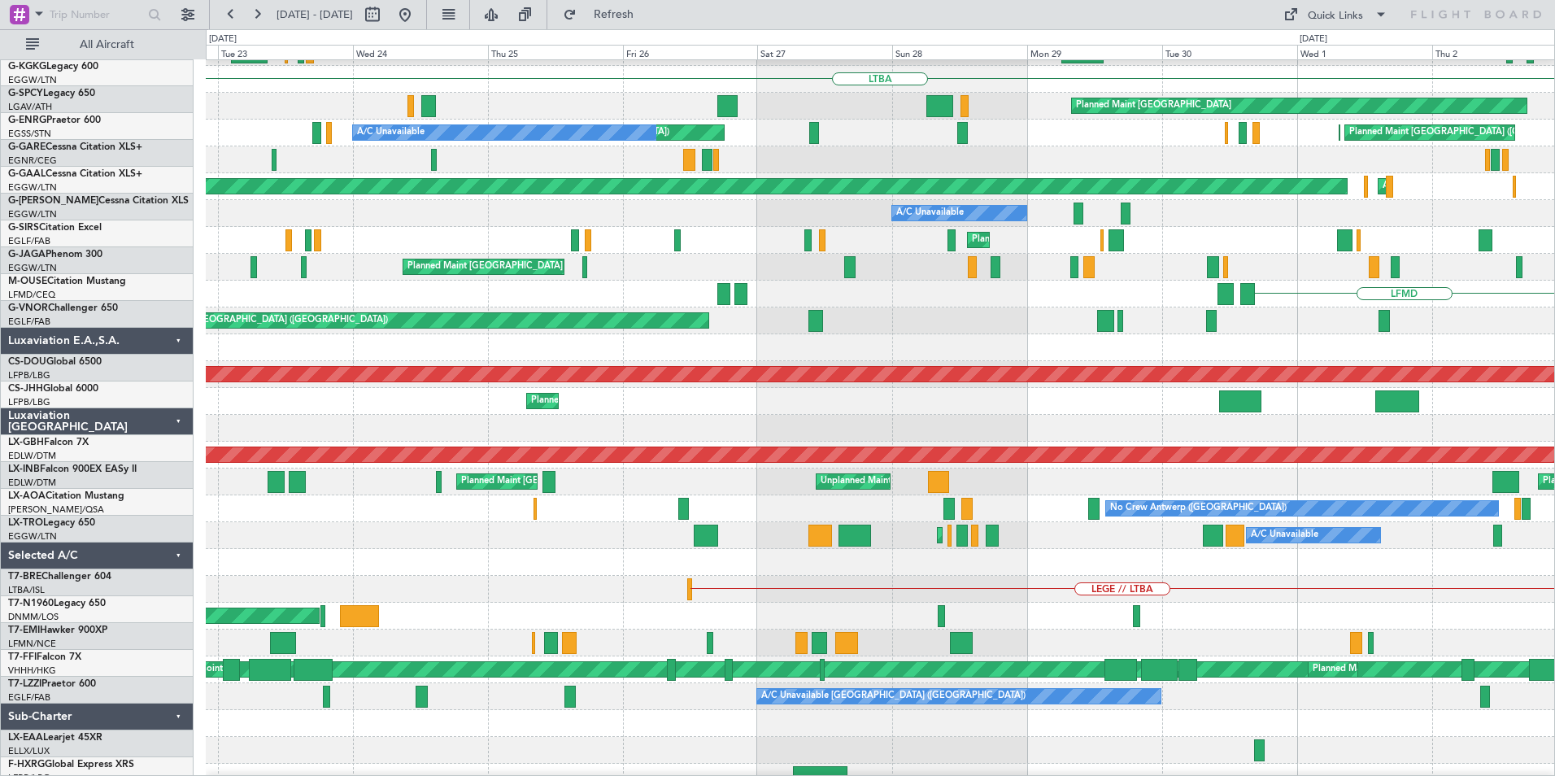
click at [721, 522] on div "Planned Maint [GEOGRAPHIC_DATA] ([GEOGRAPHIC_DATA]) A/C Unavailable" at bounding box center [880, 535] width 1349 height 27
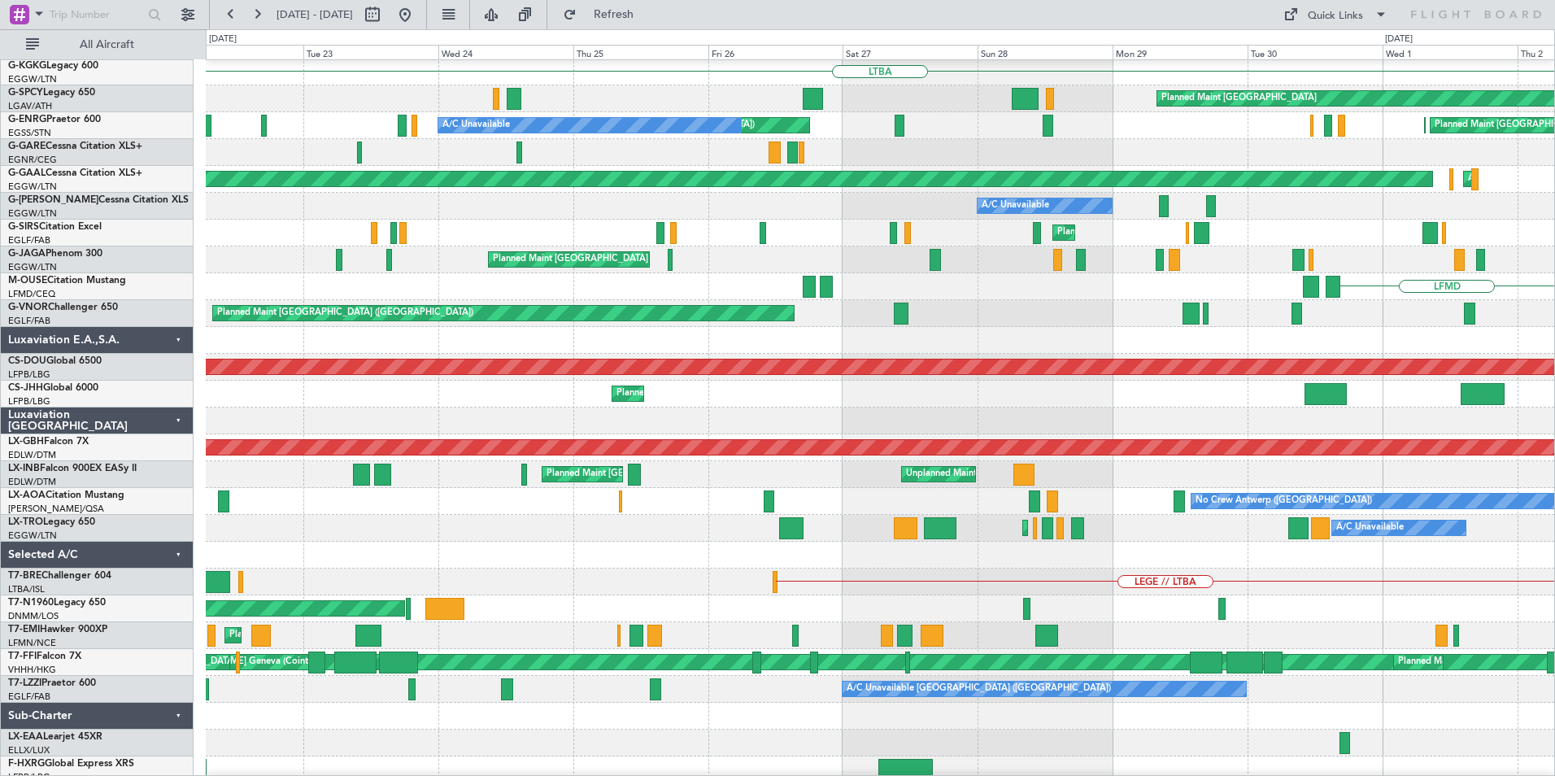
click at [916, 542] on div "Planned Maint [GEOGRAPHIC_DATA] ([GEOGRAPHIC_DATA]) A/C Unavailable" at bounding box center [880, 528] width 1349 height 27
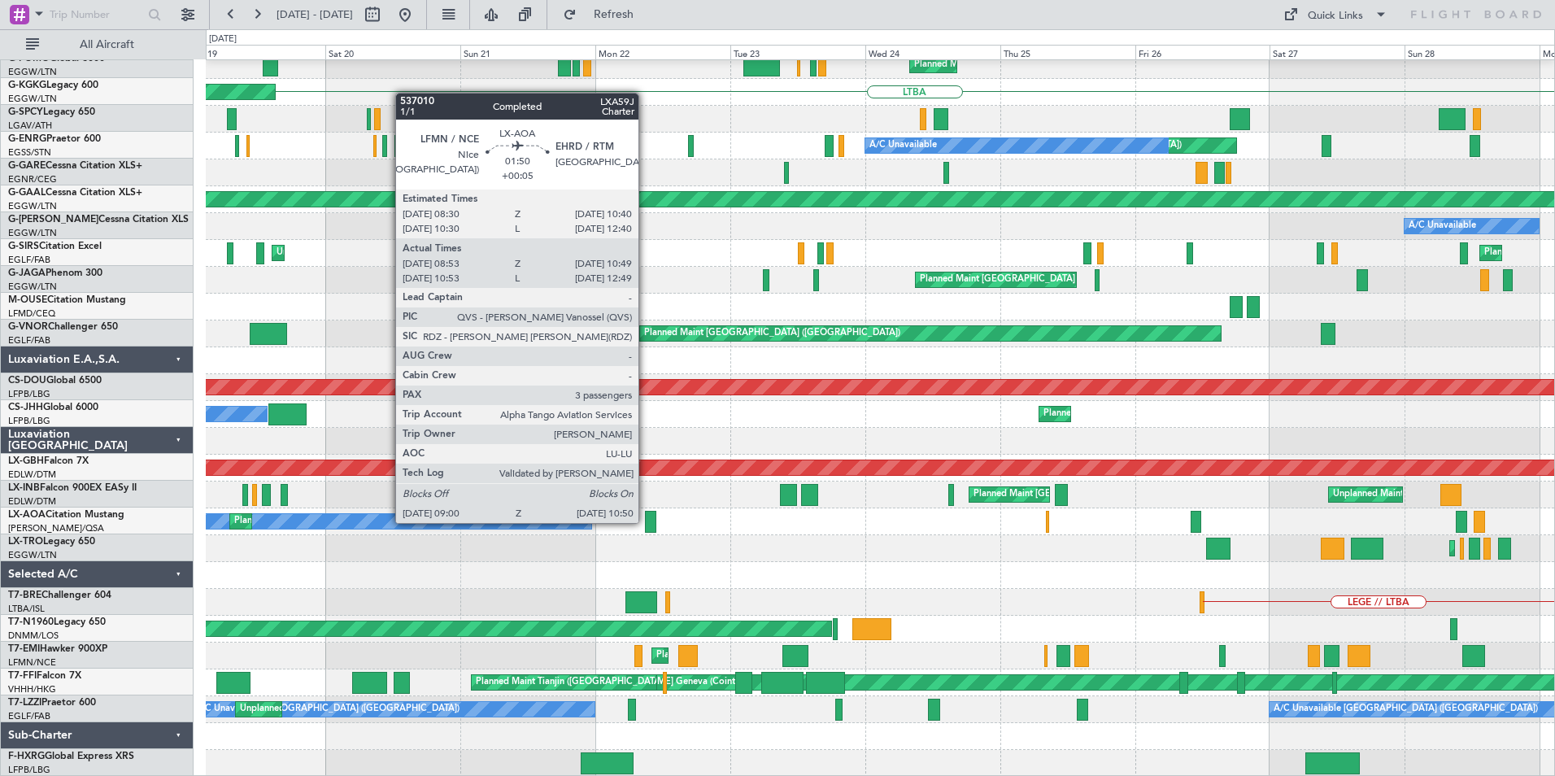
scroll to position [35, 0]
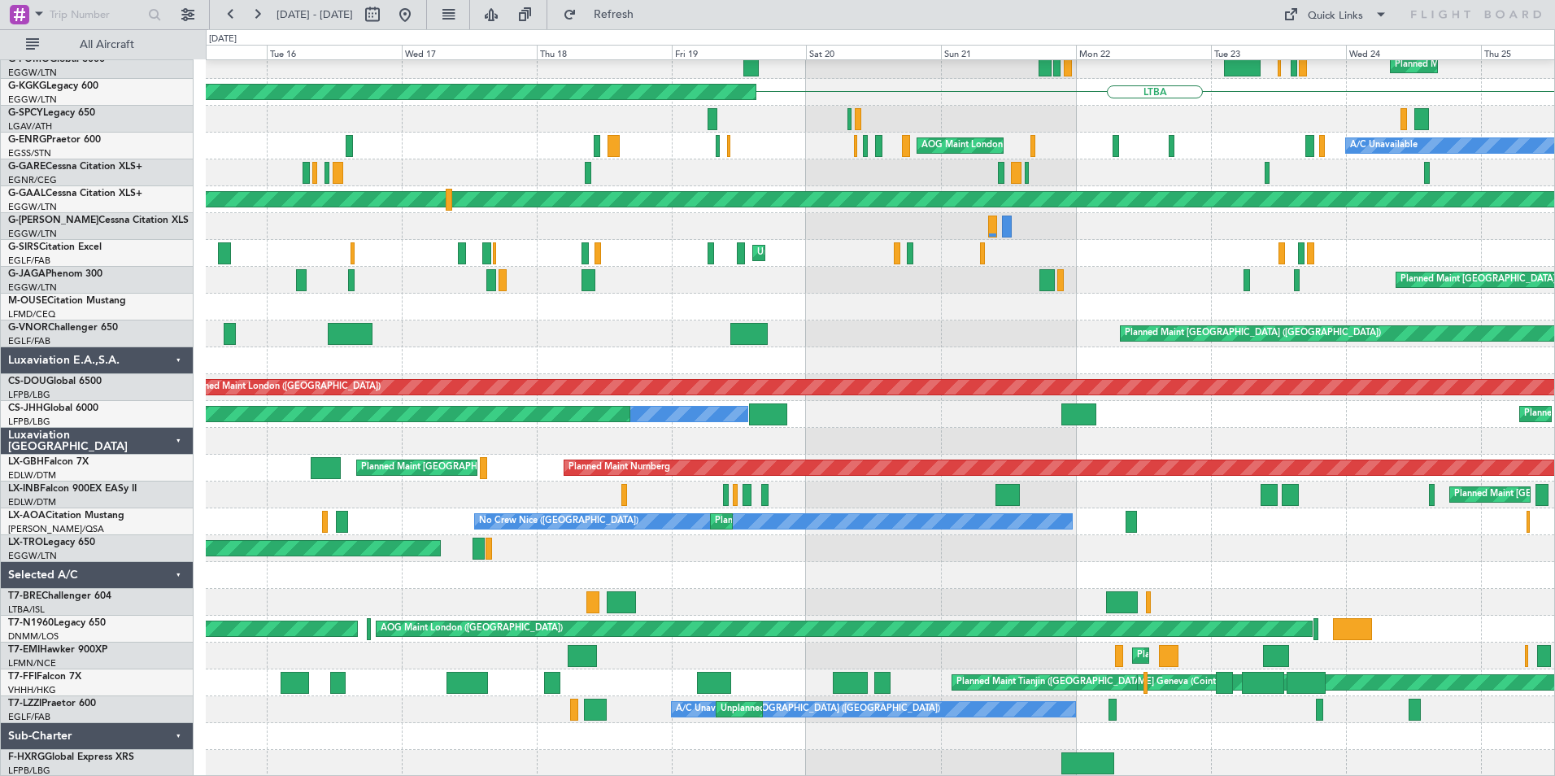
click at [831, 449] on div "Planned Maint [GEOGRAPHIC_DATA] ([GEOGRAPHIC_DATA]) AOG Maint [GEOGRAPHIC_DATA]…" at bounding box center [880, 401] width 1349 height 752
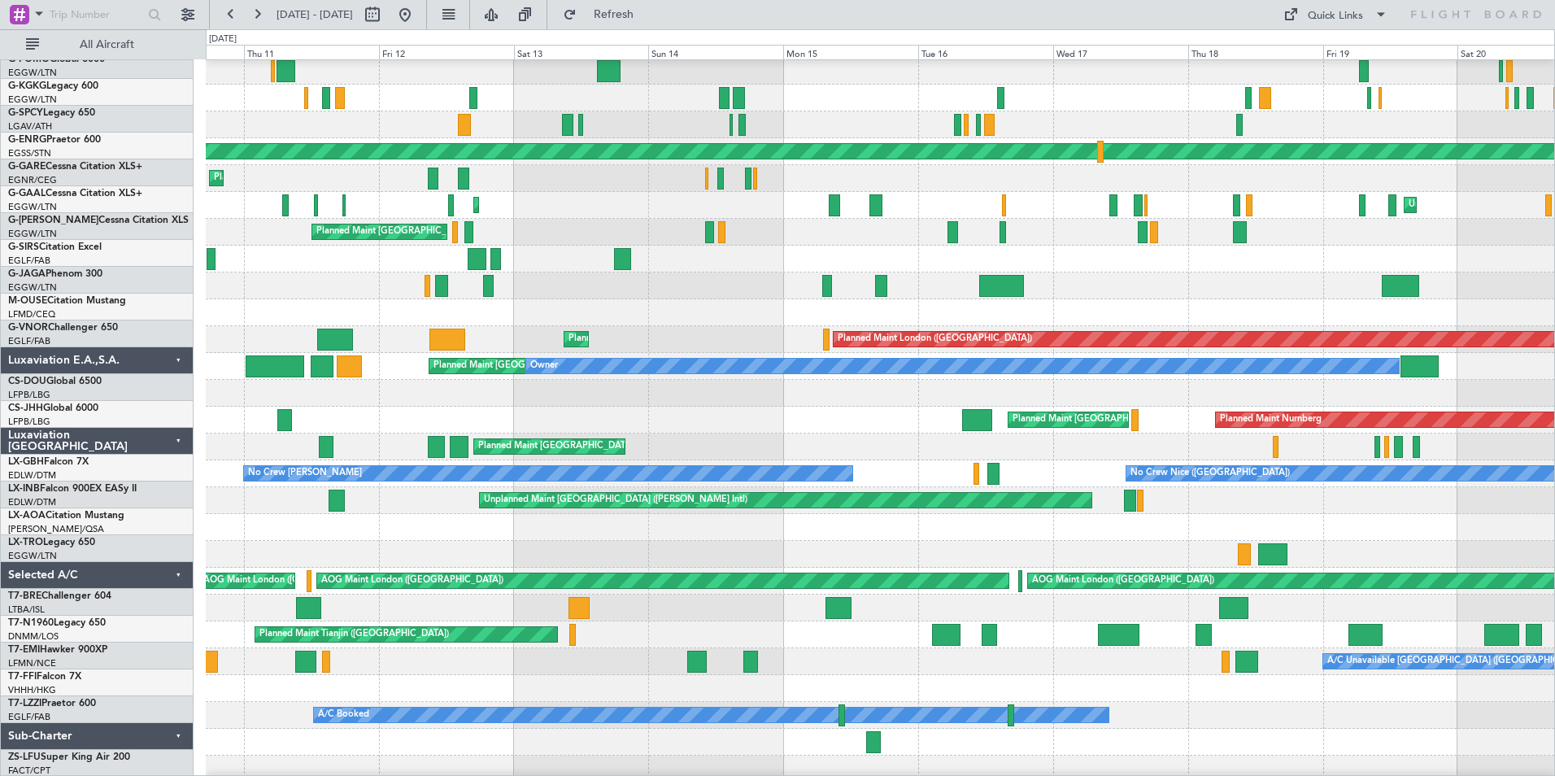
scroll to position [85, 0]
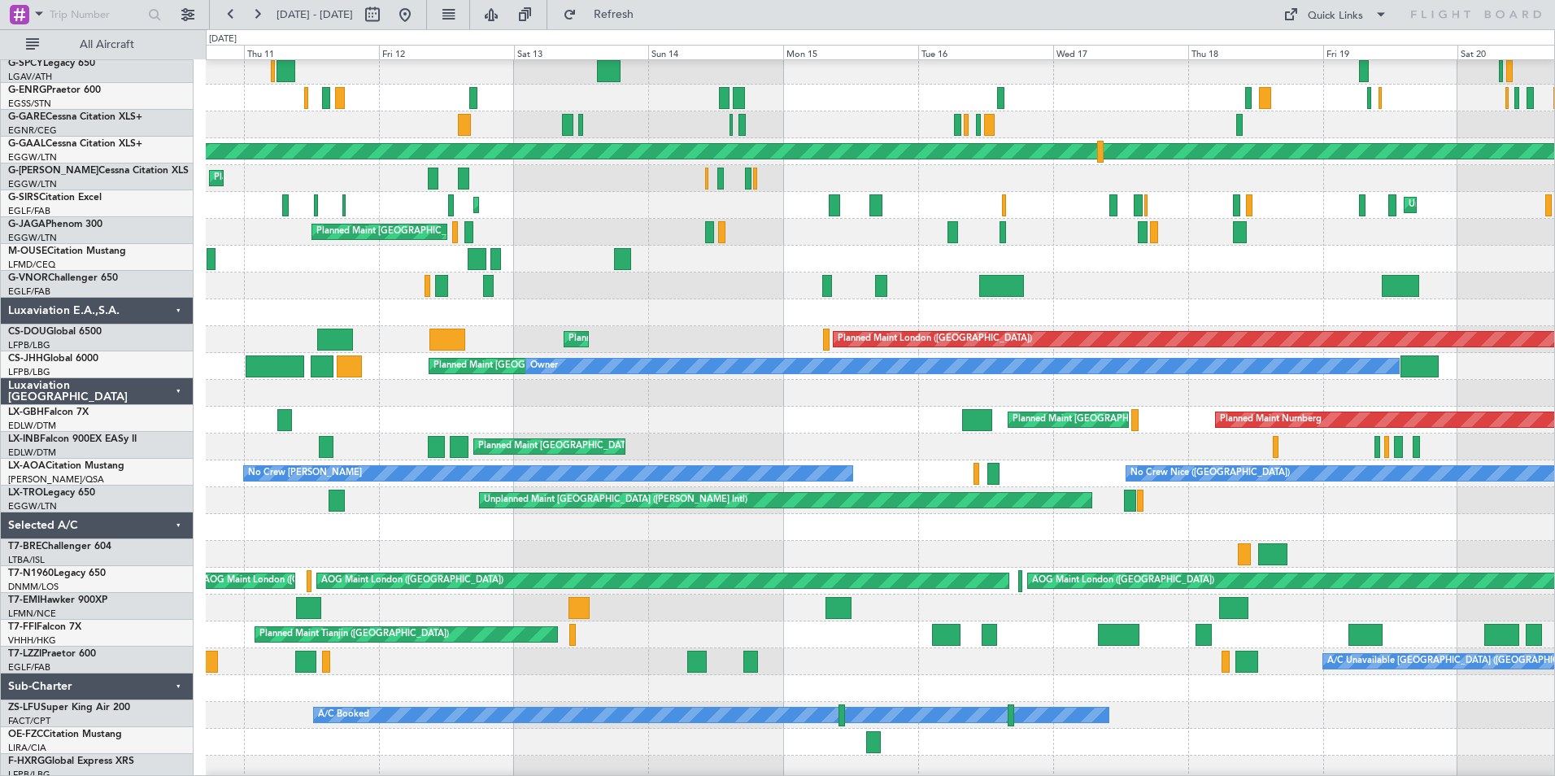
click at [933, 457] on div "Planned Maint [GEOGRAPHIC_DATA] ([GEOGRAPHIC_DATA])" at bounding box center [880, 447] width 1349 height 27
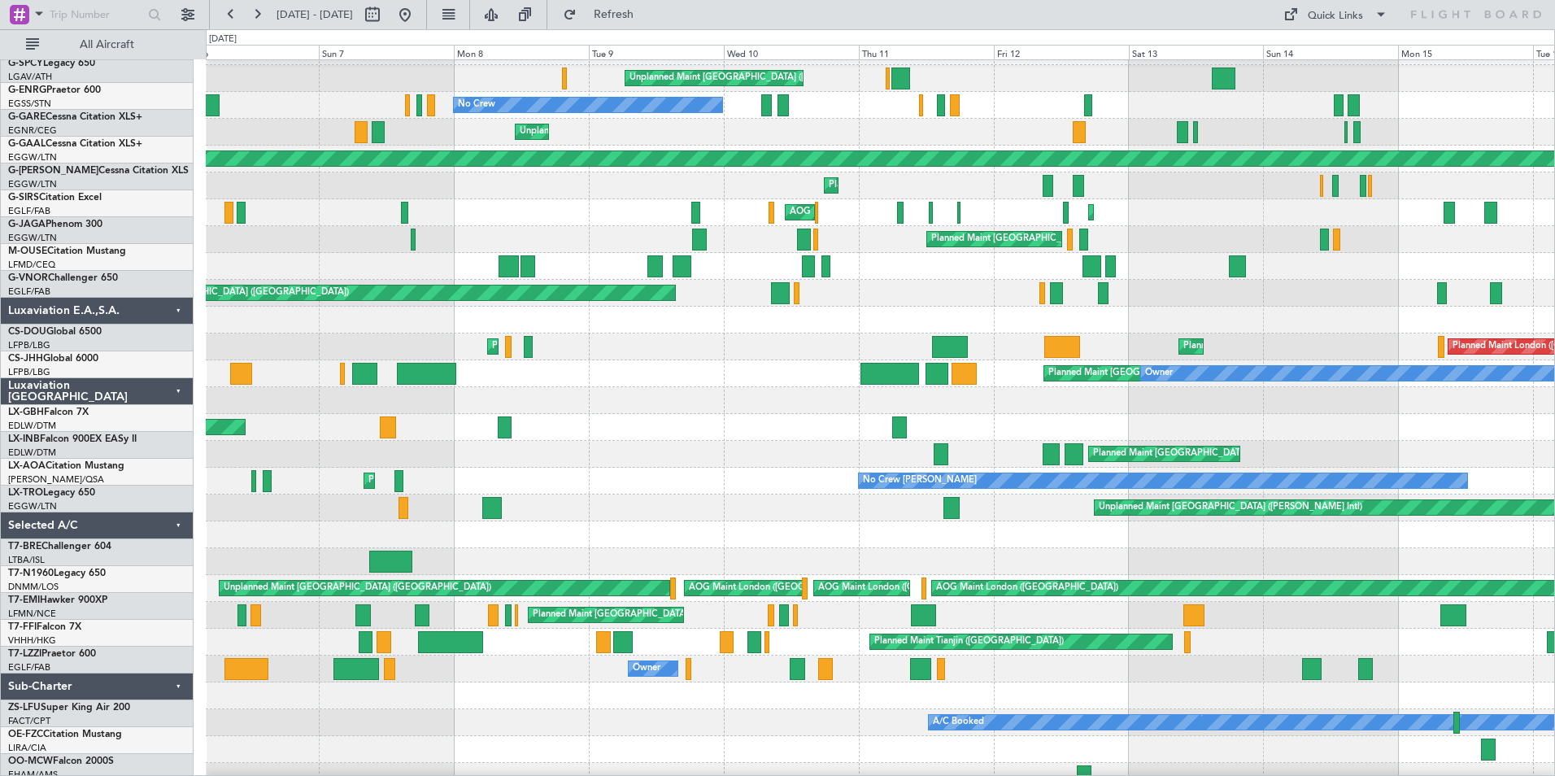
click at [886, 460] on div "Planned Maint [GEOGRAPHIC_DATA] ([GEOGRAPHIC_DATA])" at bounding box center [880, 454] width 1349 height 27
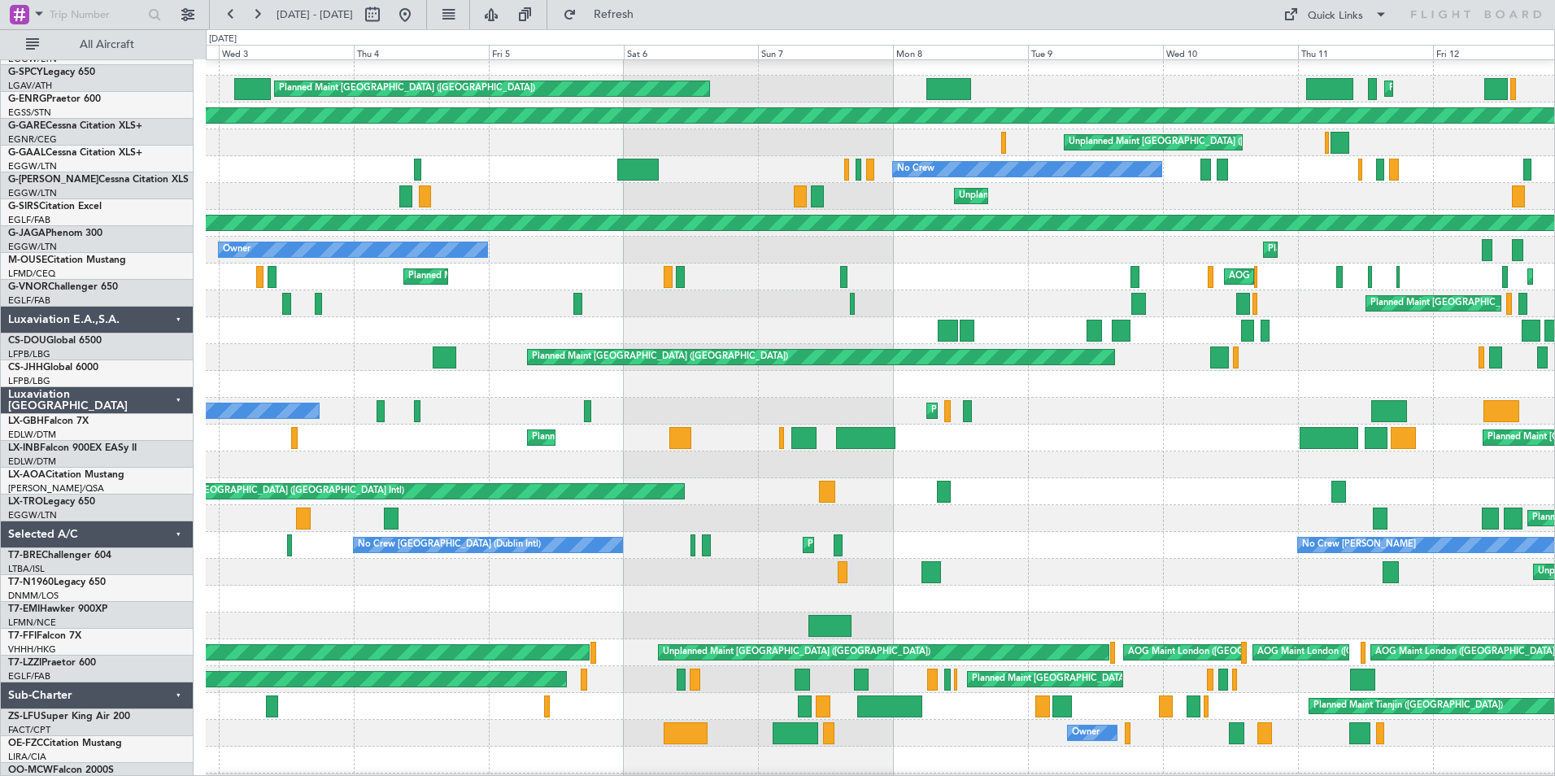
scroll to position [10, 0]
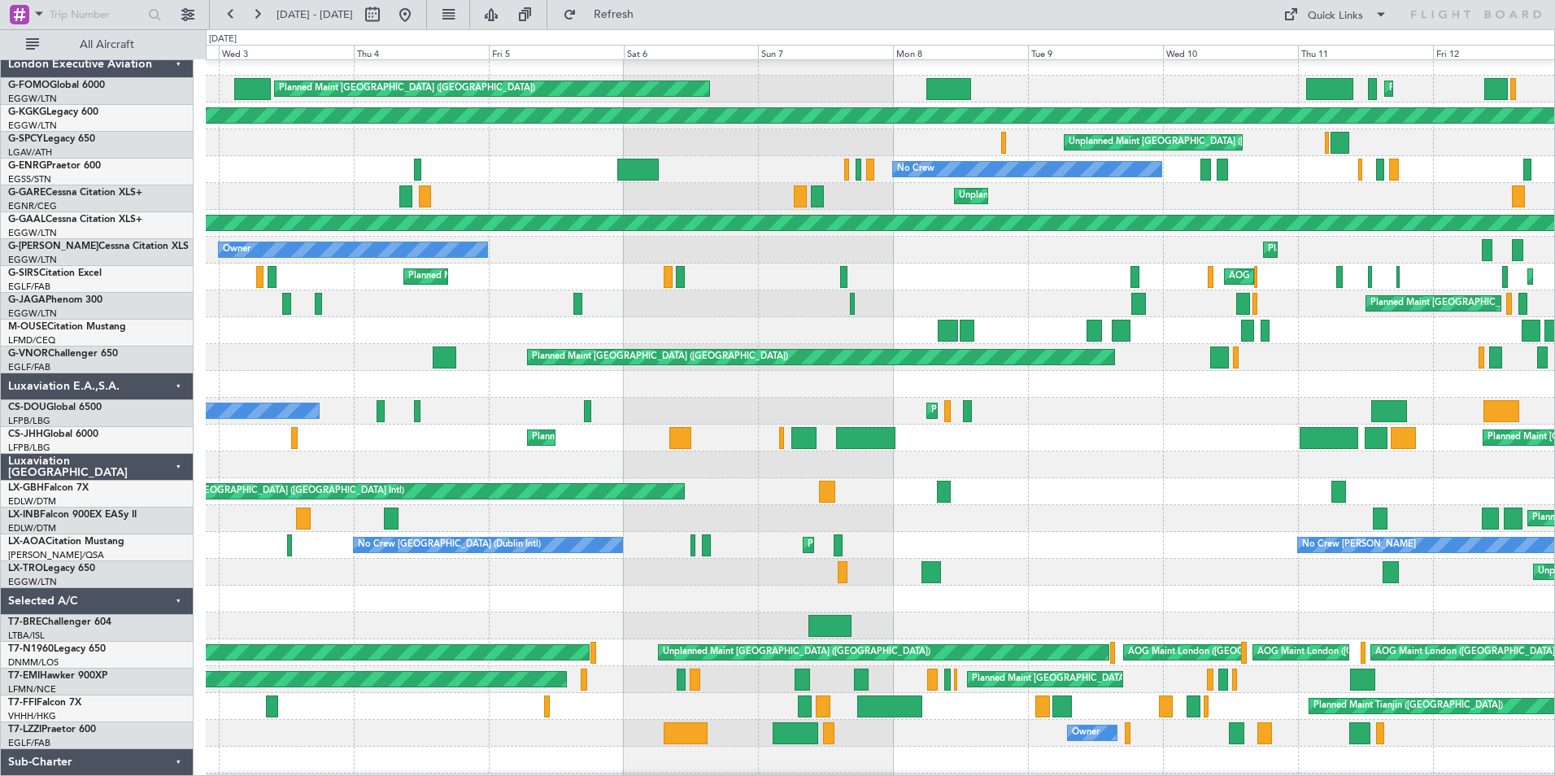
click at [1074, 592] on div at bounding box center [880, 599] width 1349 height 27
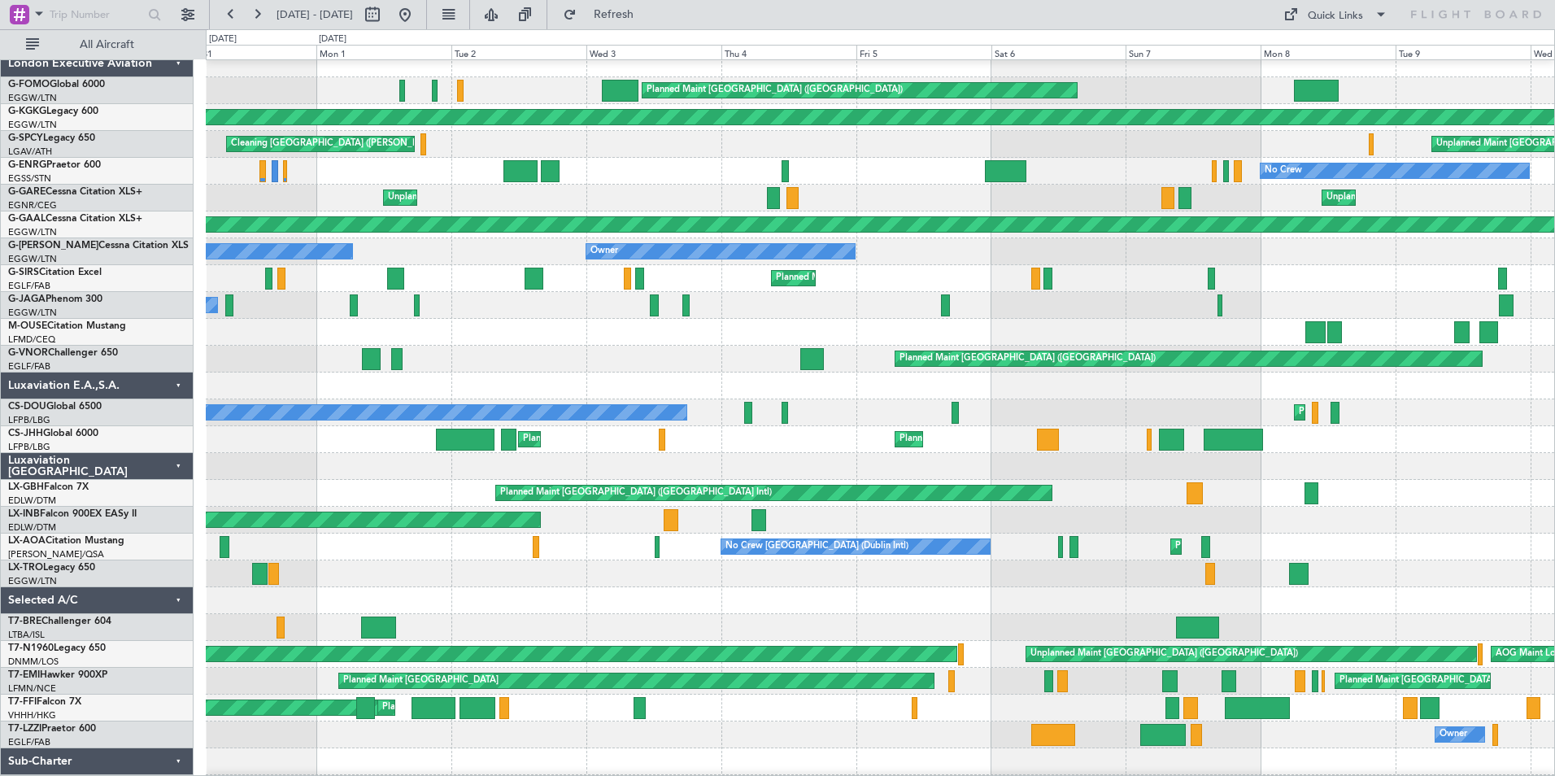
scroll to position [35, 0]
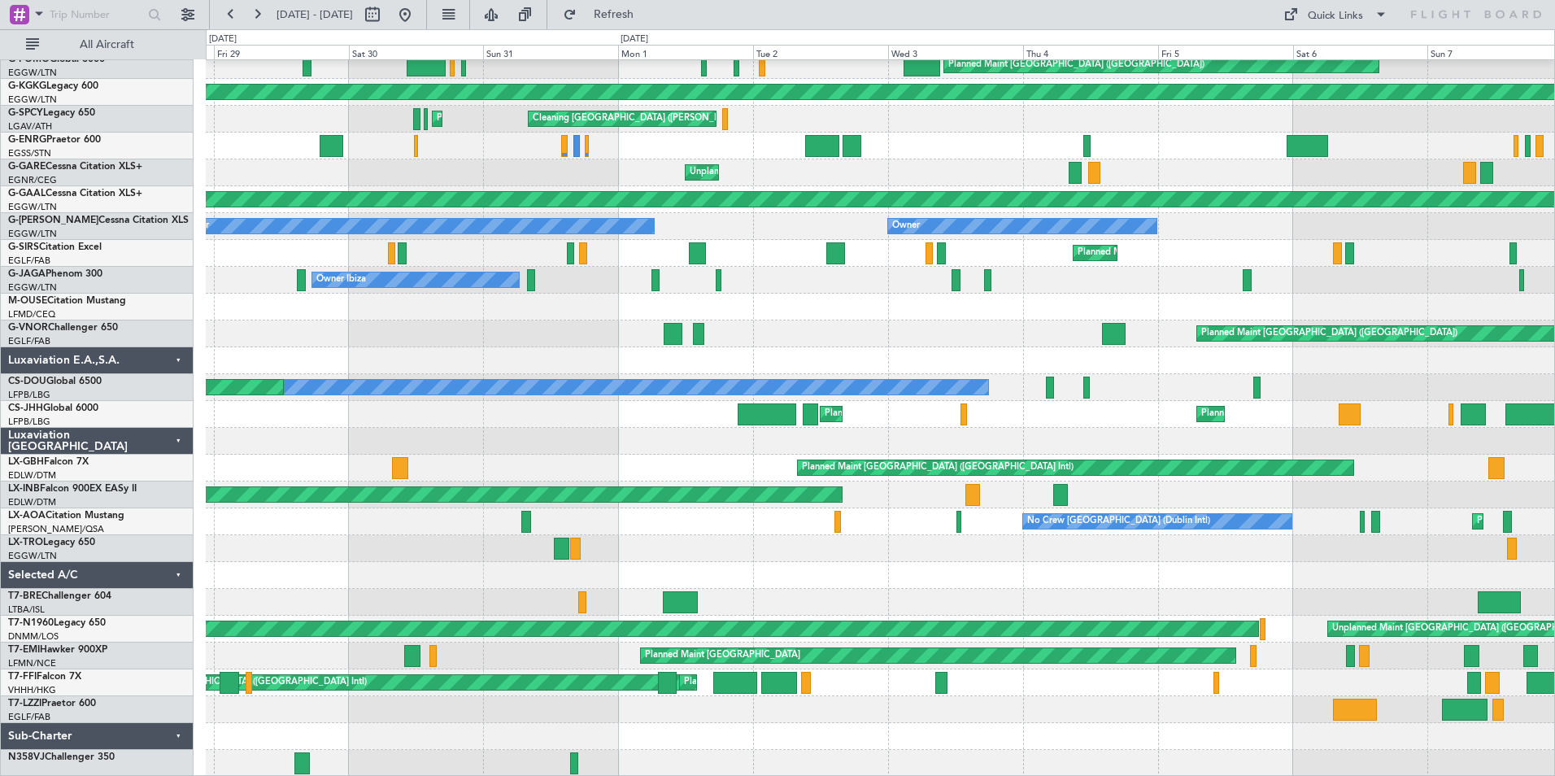
click at [705, 512] on div "Planned Maint Paris (Le Bourget) No Crew Dublin (Dublin Intl) No Crew Barcelona…" at bounding box center [880, 521] width 1349 height 27
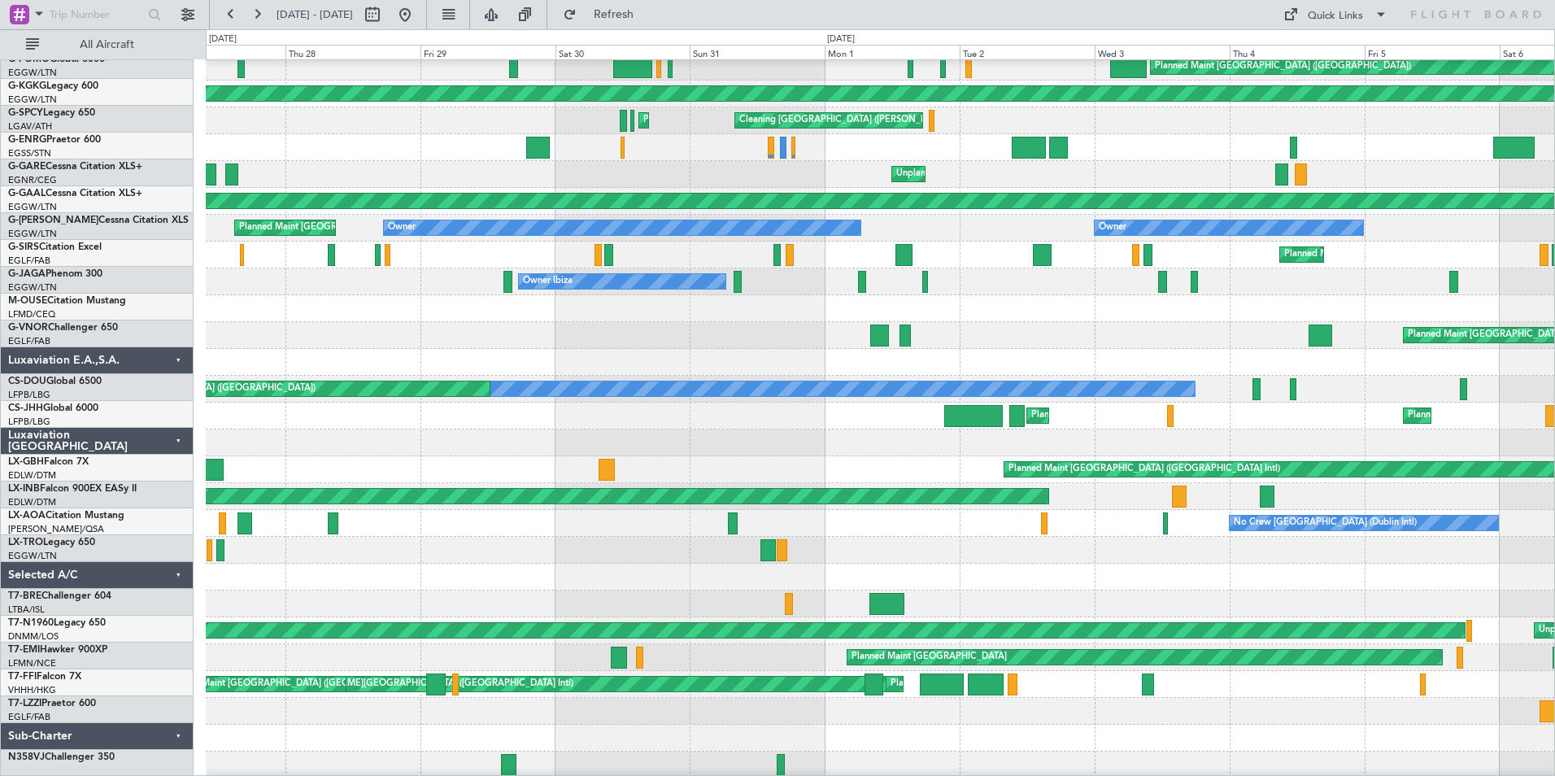
click at [744, 560] on div "Planned Maint London (Luton) AOG Maint Istanbul (Ataturk) Planned Maint Athens …" at bounding box center [880, 403] width 1349 height 752
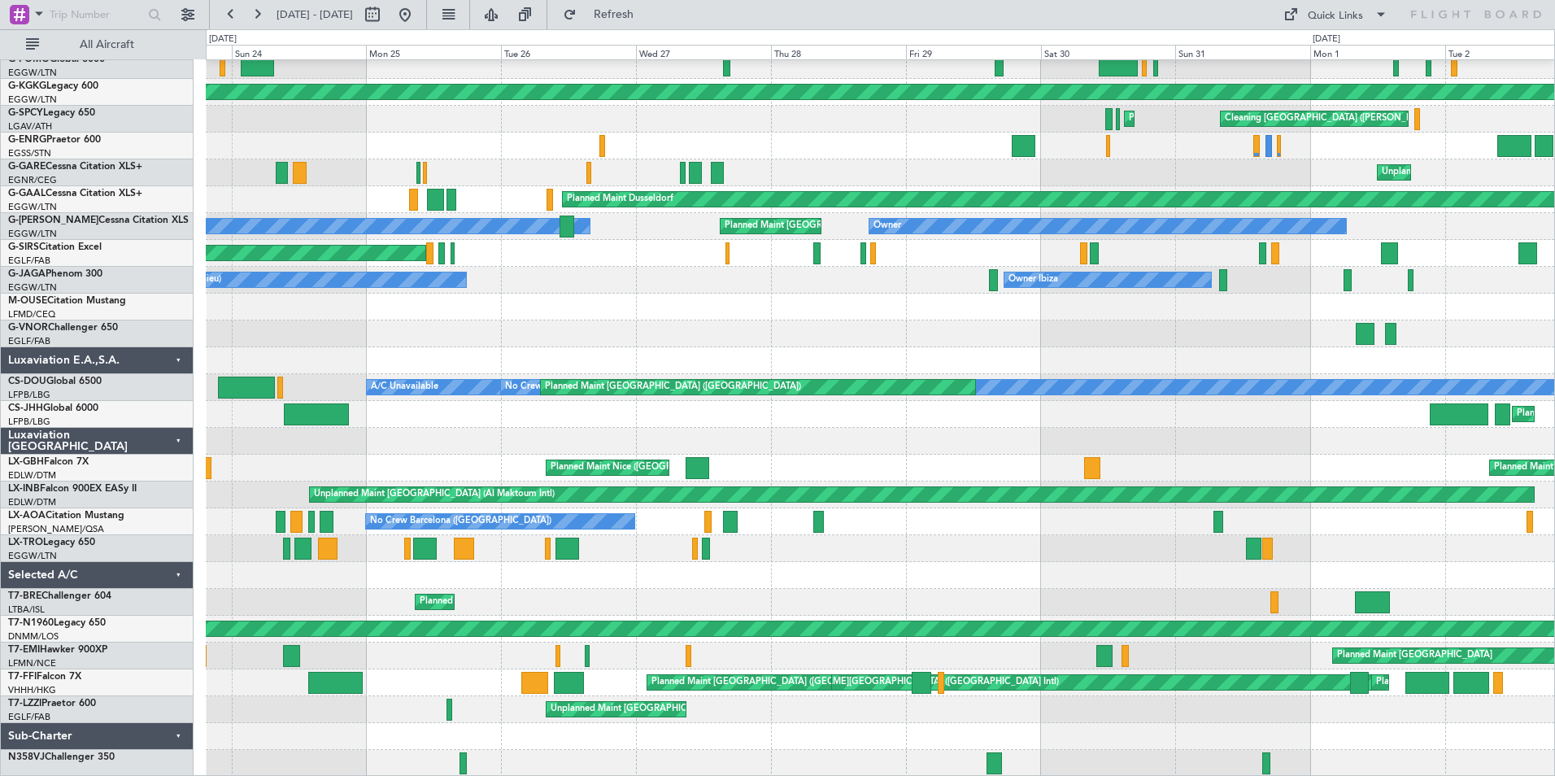
click at [553, 574] on div at bounding box center [880, 575] width 1349 height 27
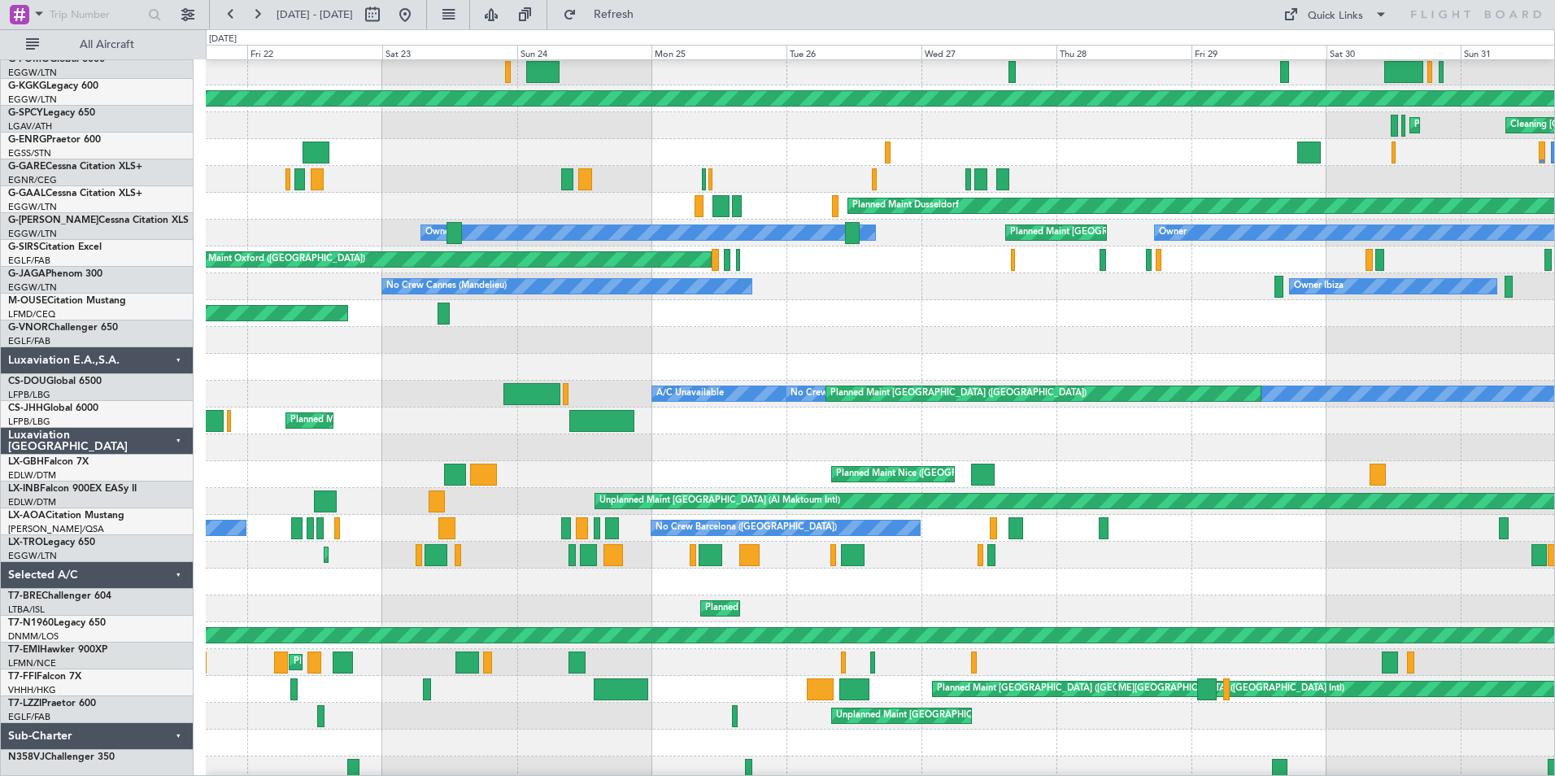
click at [735, 569] on div at bounding box center [880, 582] width 1349 height 27
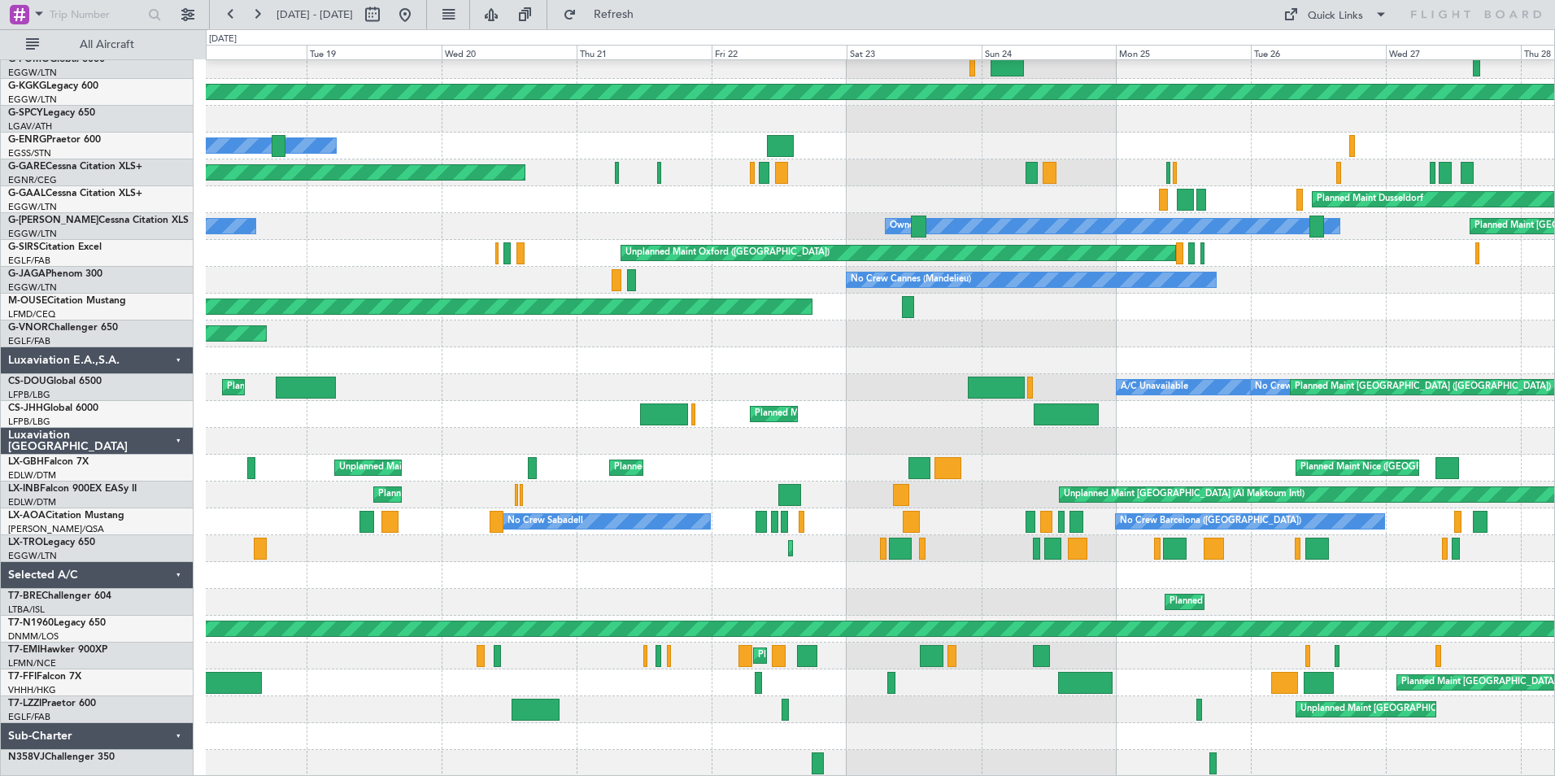
click at [681, 563] on div at bounding box center [880, 575] width 1349 height 27
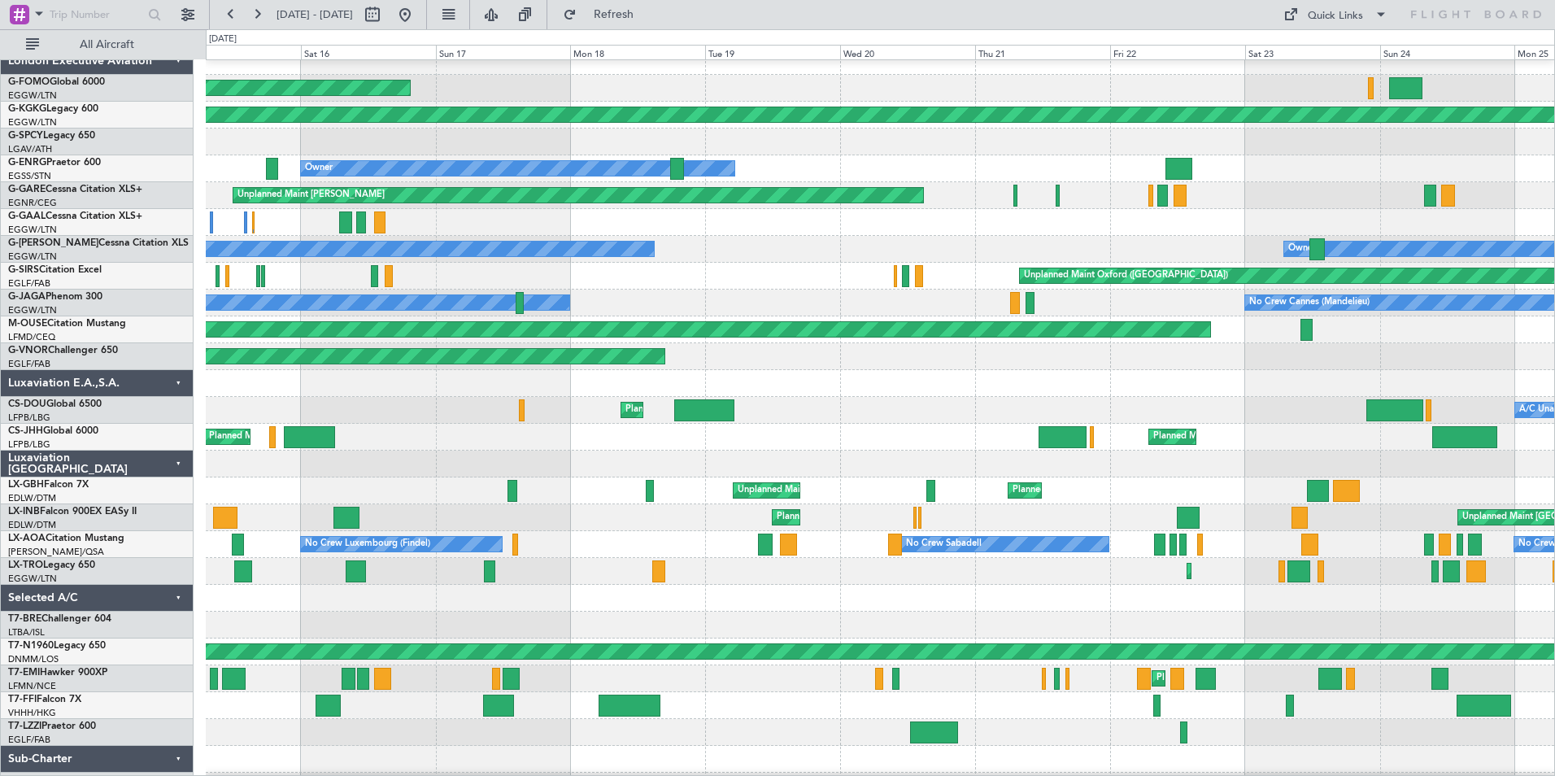
click at [665, 519] on div "Unplanned Maint Dubai (Al Maktoum Intl) Planned Maint Geneva (Cointrin)" at bounding box center [880, 517] width 1349 height 27
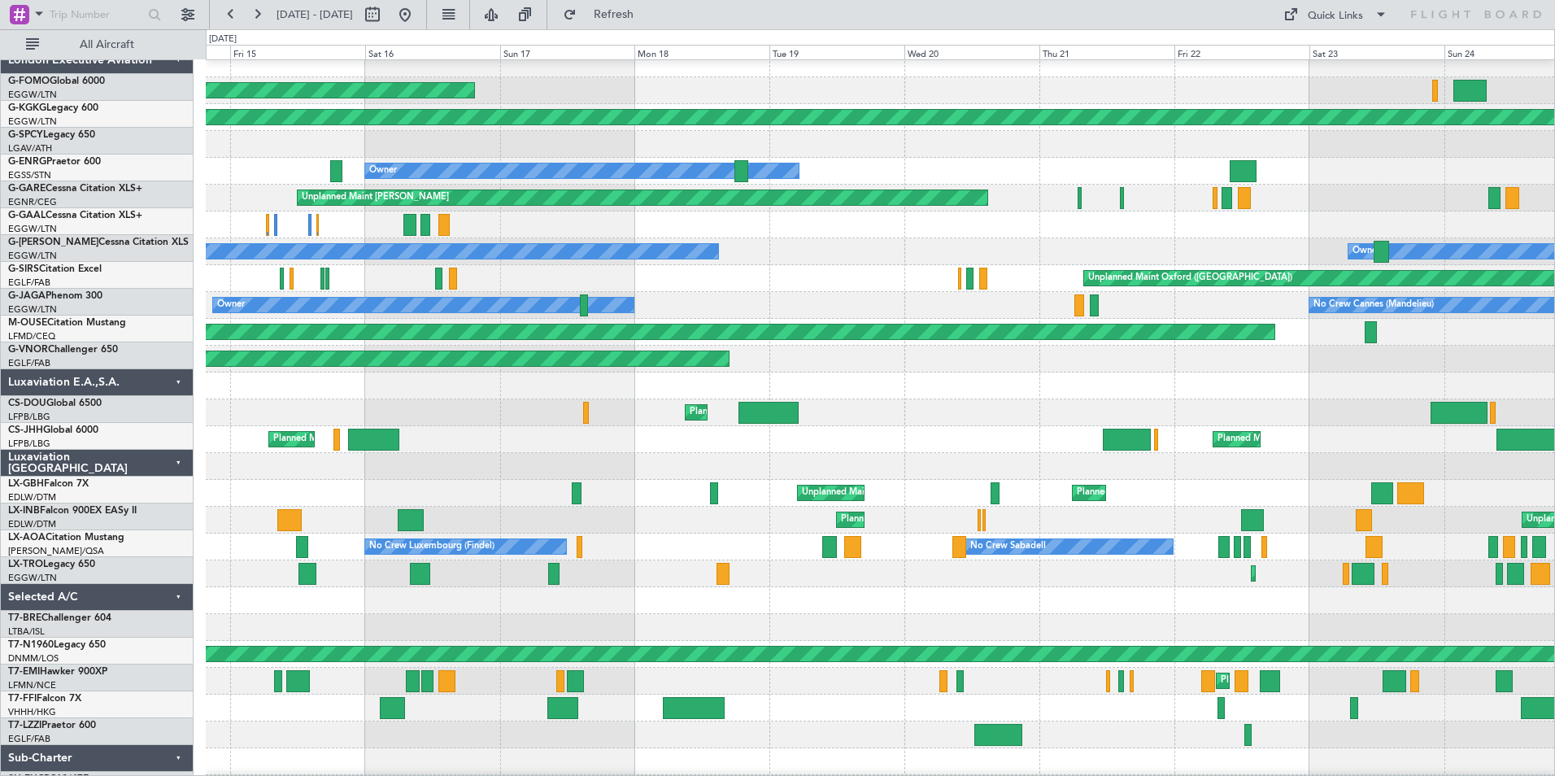
click at [726, 508] on div "Unplanned Maint Dubai (Al Maktoum Intl) Planned Maint Geneva (Cointrin)" at bounding box center [880, 520] width 1349 height 27
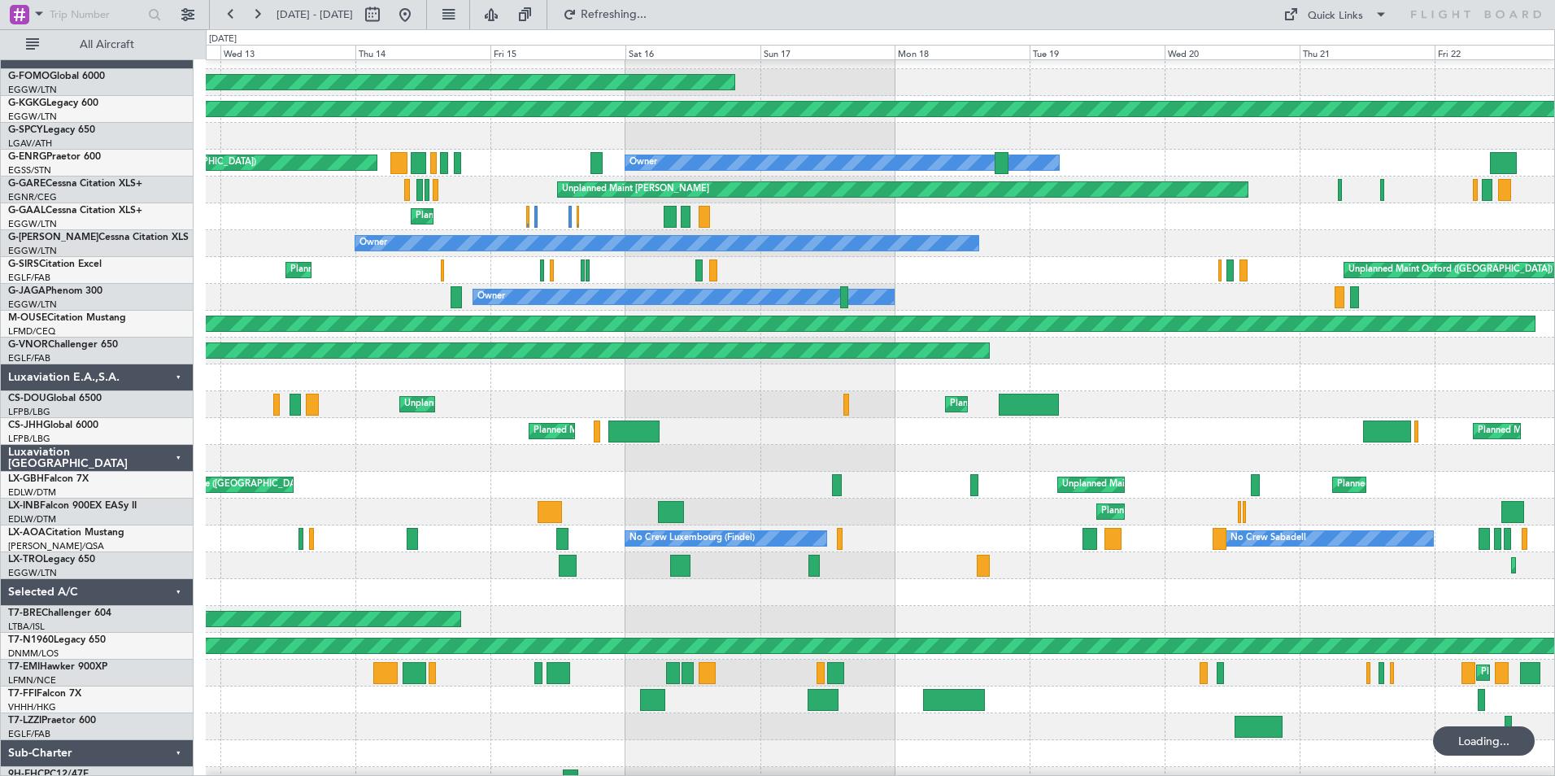
click at [883, 510] on div "Planned Maint Geneva (Cointrin) Unplanned Maint Dubai (Al Maktoum Intl)" at bounding box center [880, 512] width 1349 height 27
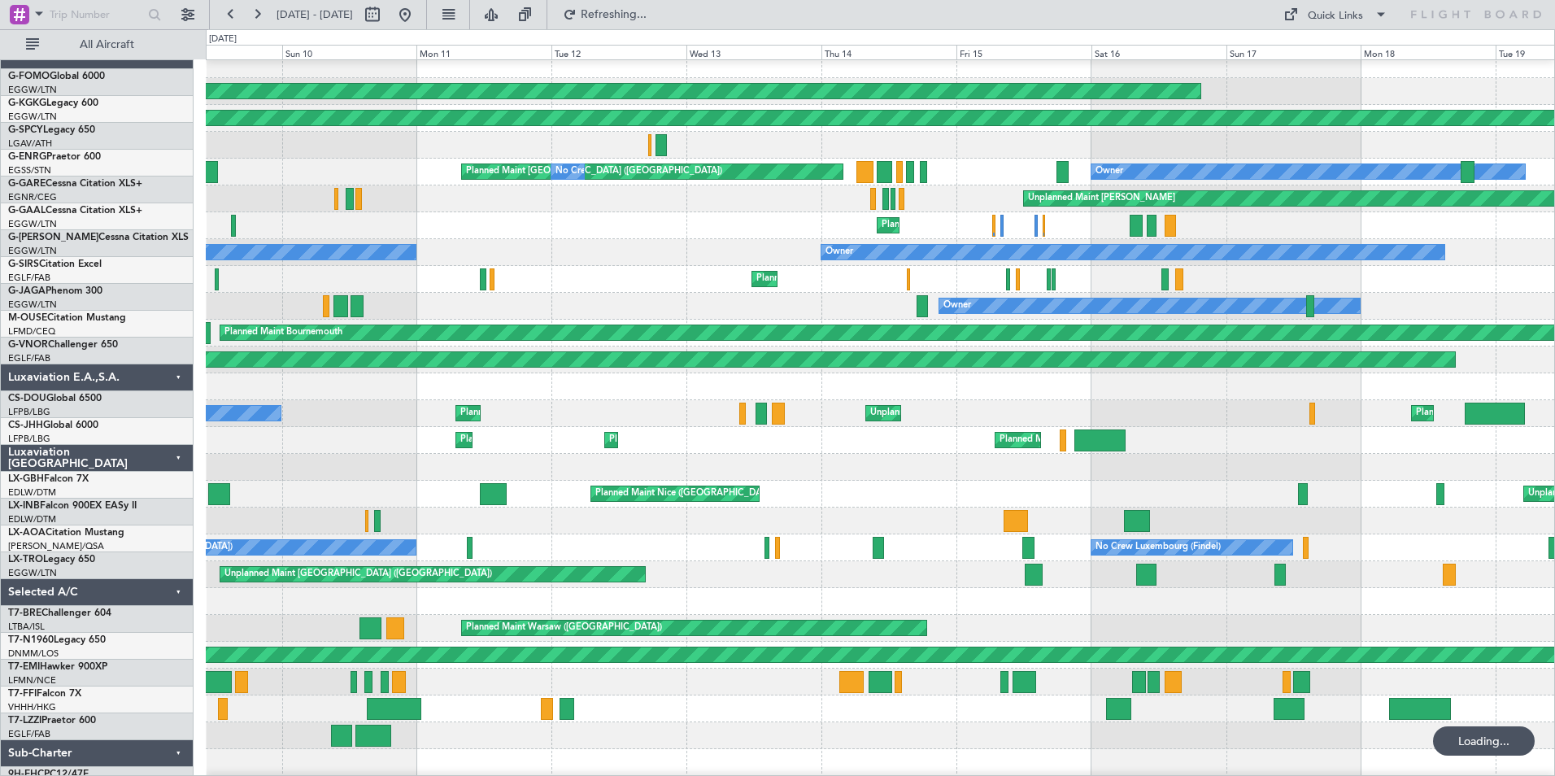
scroll to position [9, 0]
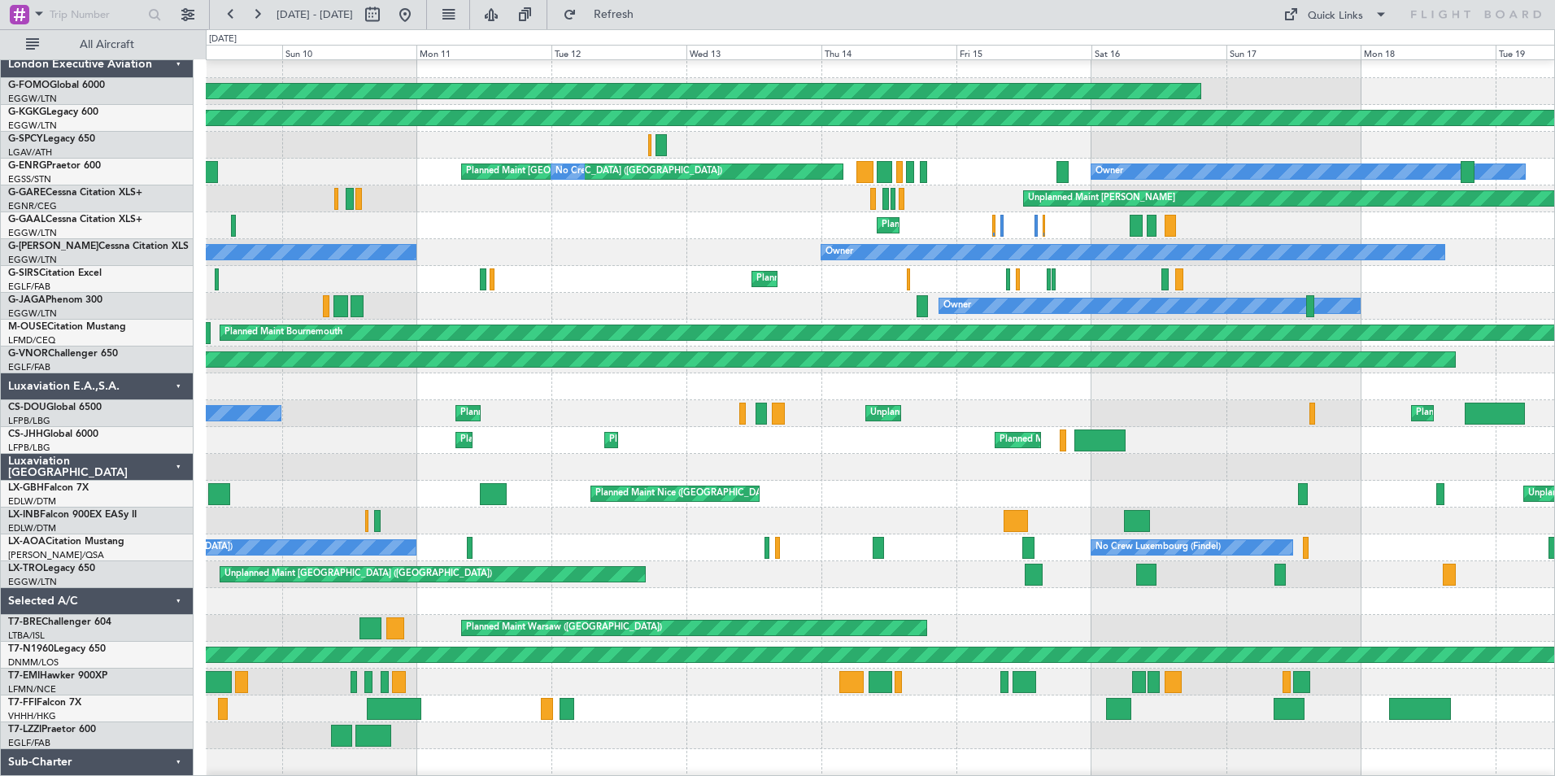
click at [736, 500] on div "Unplanned Maint Paris (Le Bourget) Planned Maint Nice (Côte d'Azur Airport) Pla…" at bounding box center [880, 494] width 1349 height 27
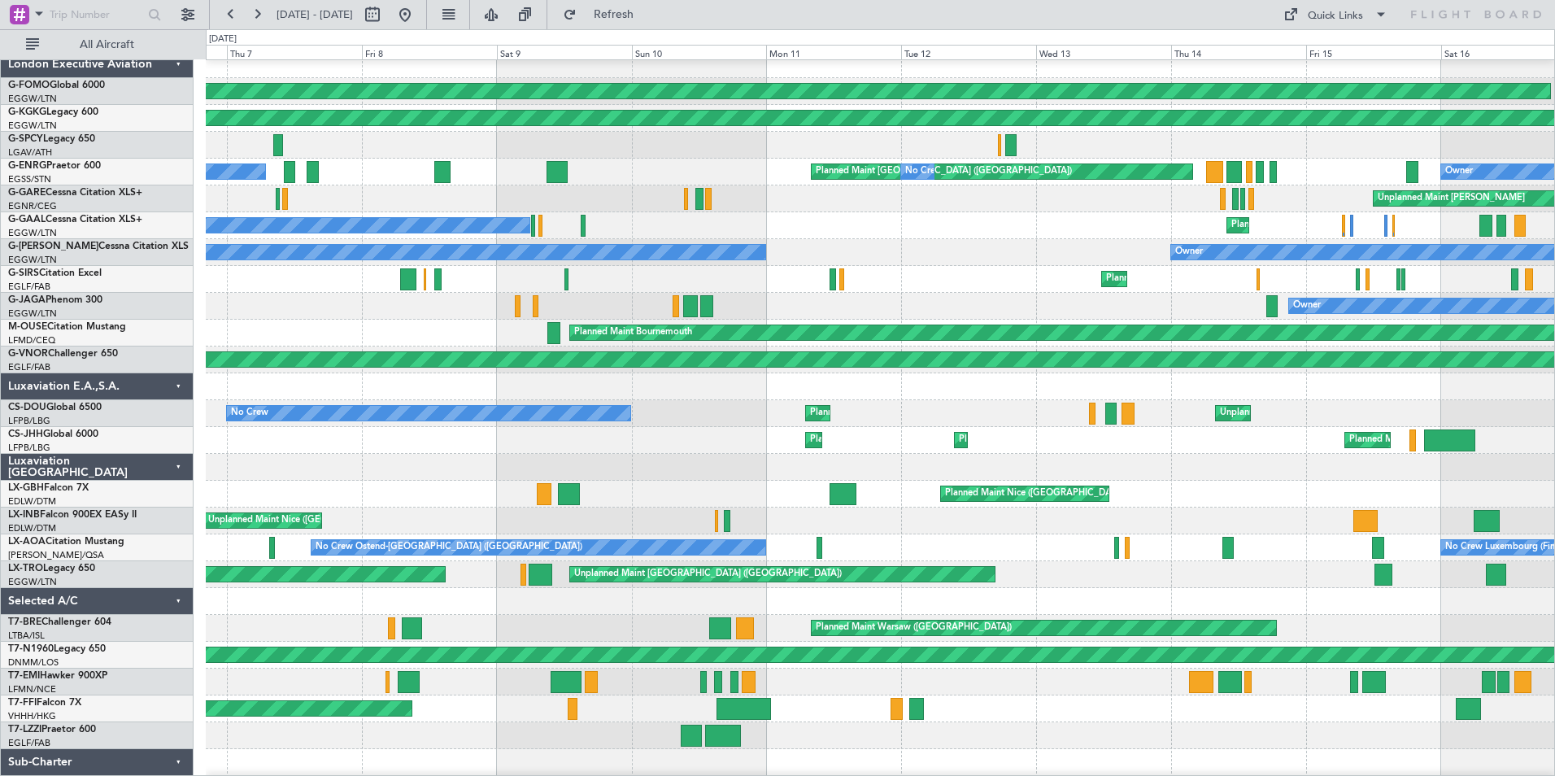
click at [979, 514] on div "Unplanned Maint Nice (Côte d'Azur Airport)" at bounding box center [880, 521] width 1349 height 27
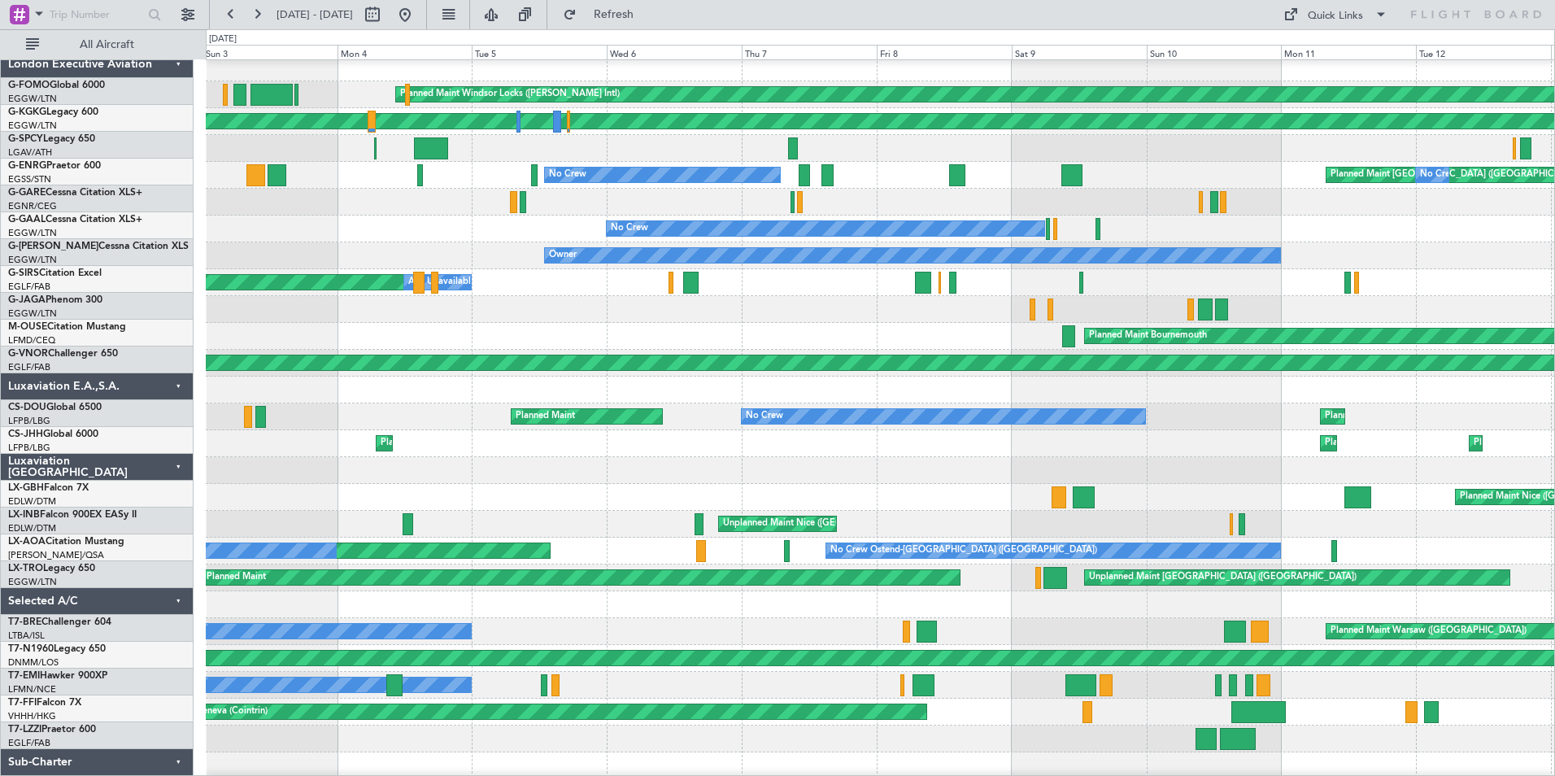
scroll to position [6, 0]
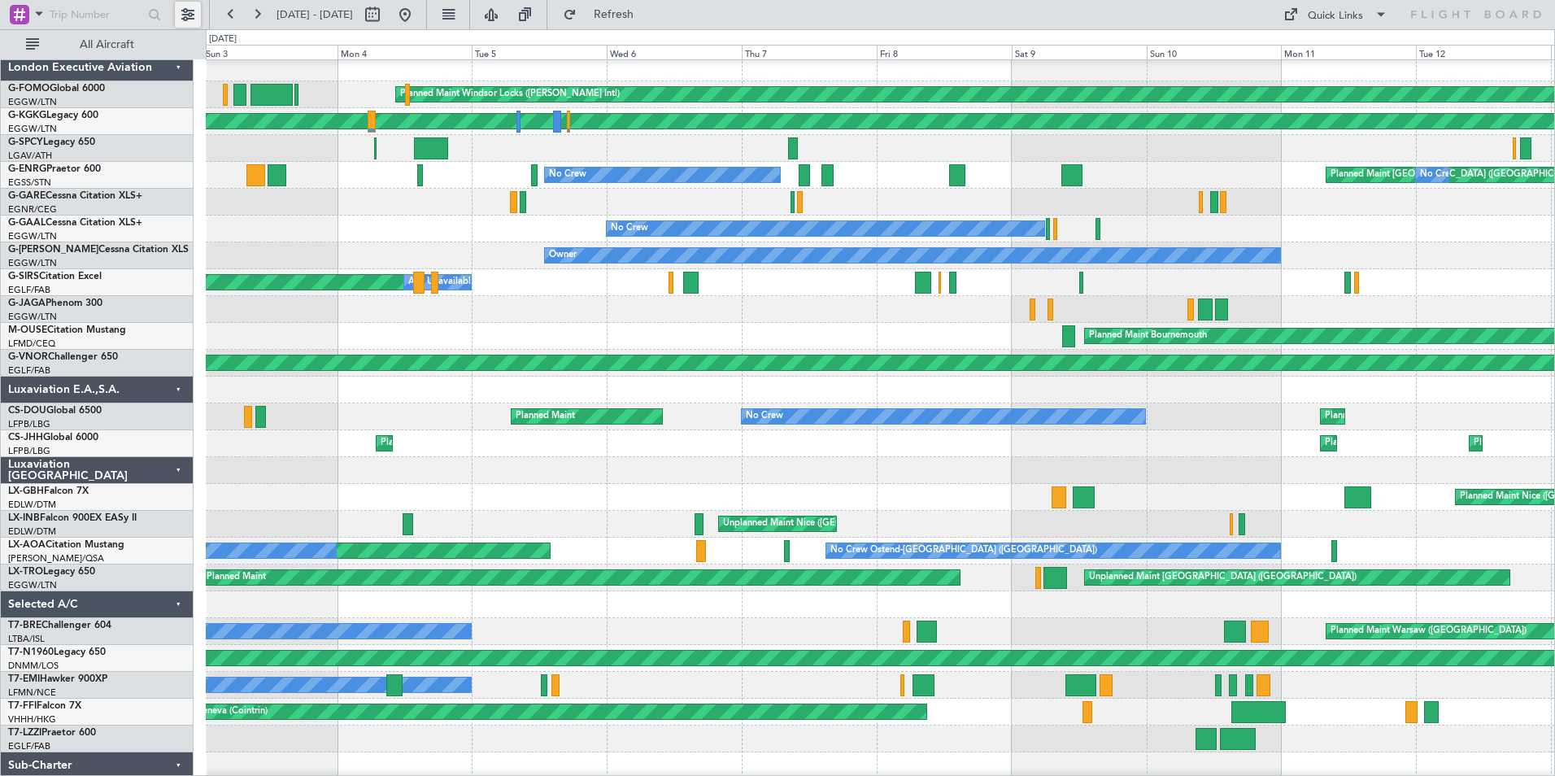
click at [183, 17] on button at bounding box center [188, 15] width 26 height 26
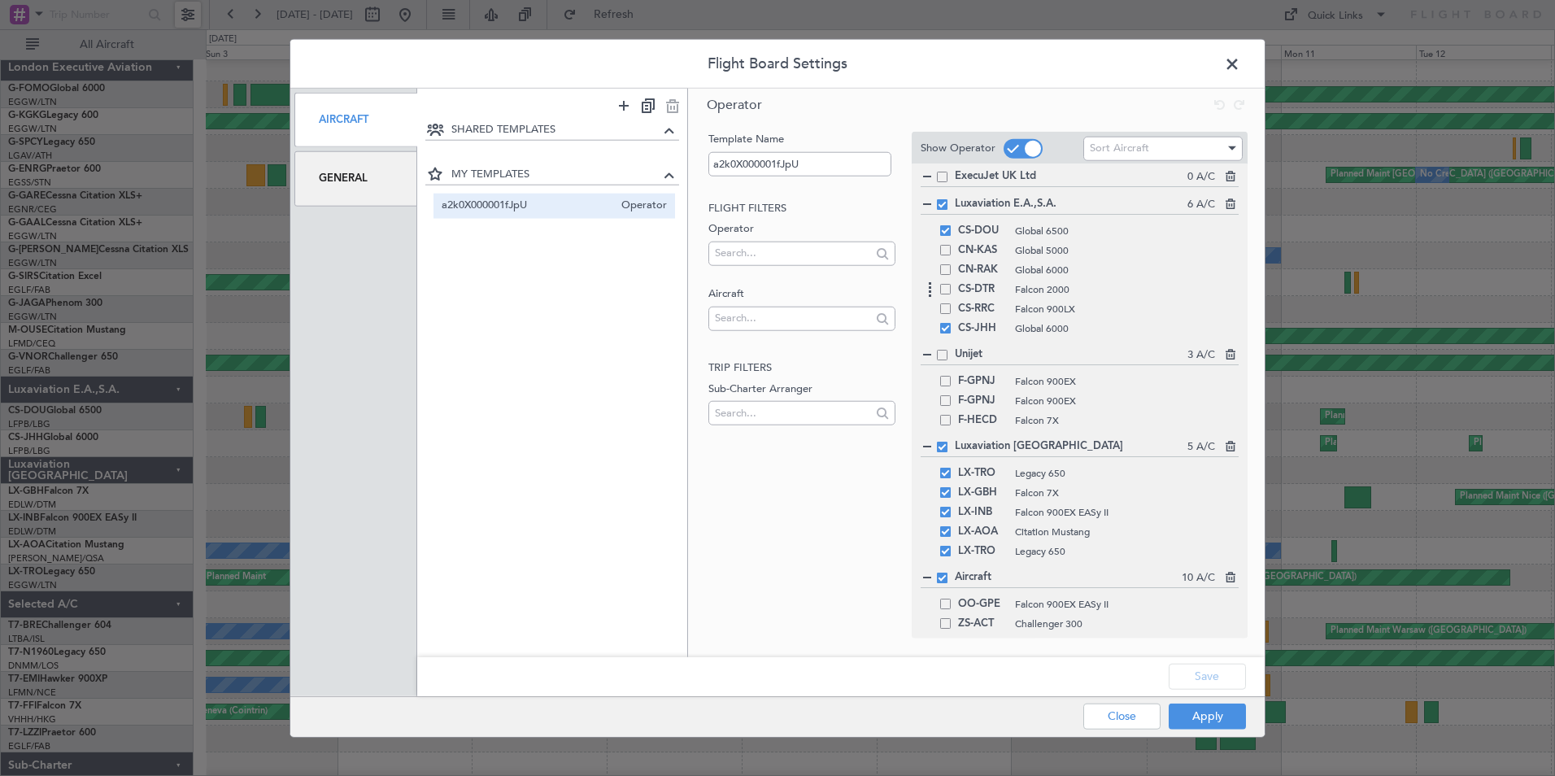
scroll to position [569, 0]
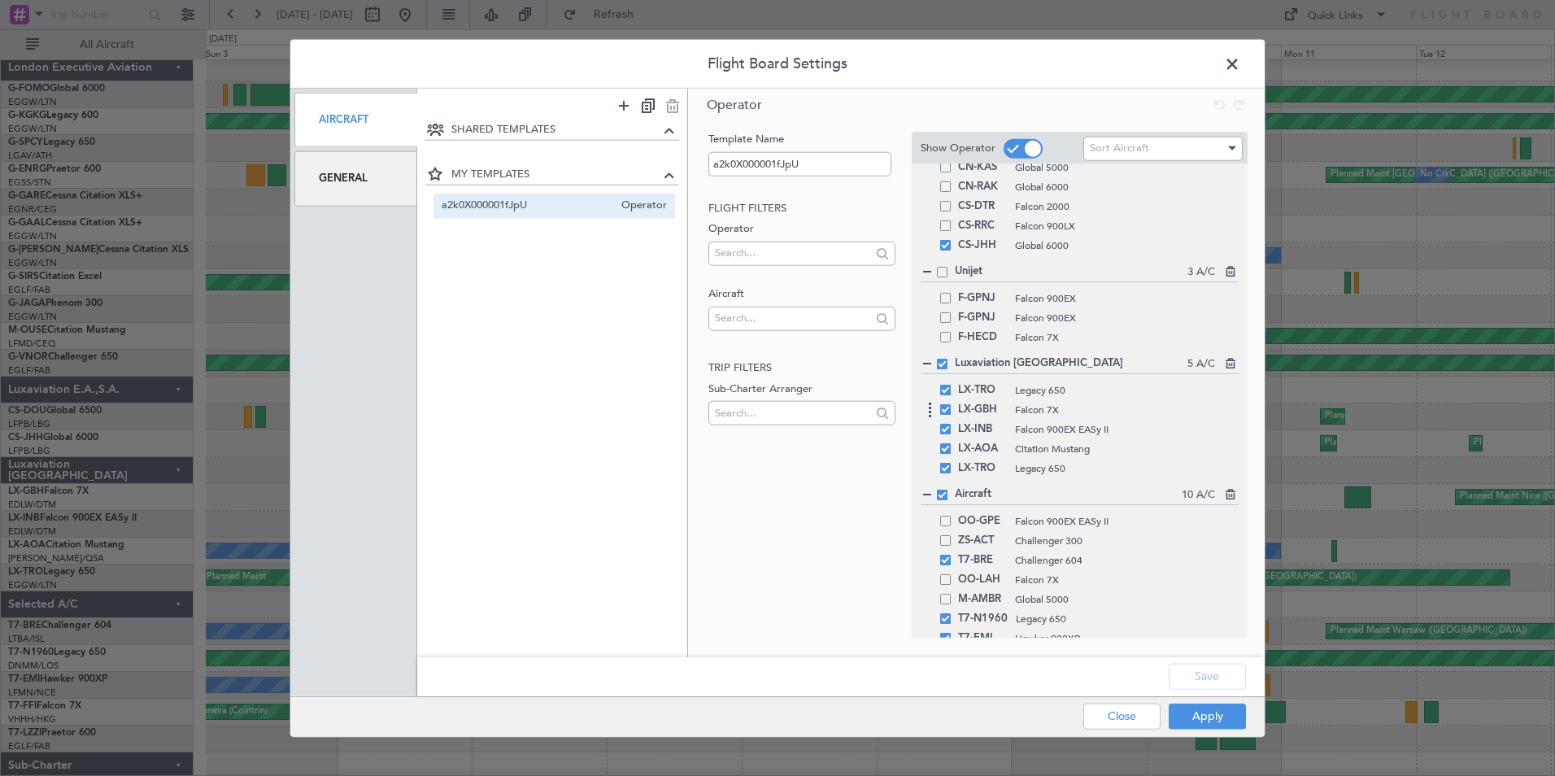
click at [949, 417] on div "LX-GBH Falcon 7X" at bounding box center [1080, 410] width 318 height 20
click at [948, 410] on span at bounding box center [945, 409] width 11 height 11
click at [952, 404] on input "checkbox" at bounding box center [952, 404] width 0 height 0
click at [947, 425] on span at bounding box center [945, 429] width 11 height 11
click at [952, 424] on input "checkbox" at bounding box center [952, 424] width 0 height 0
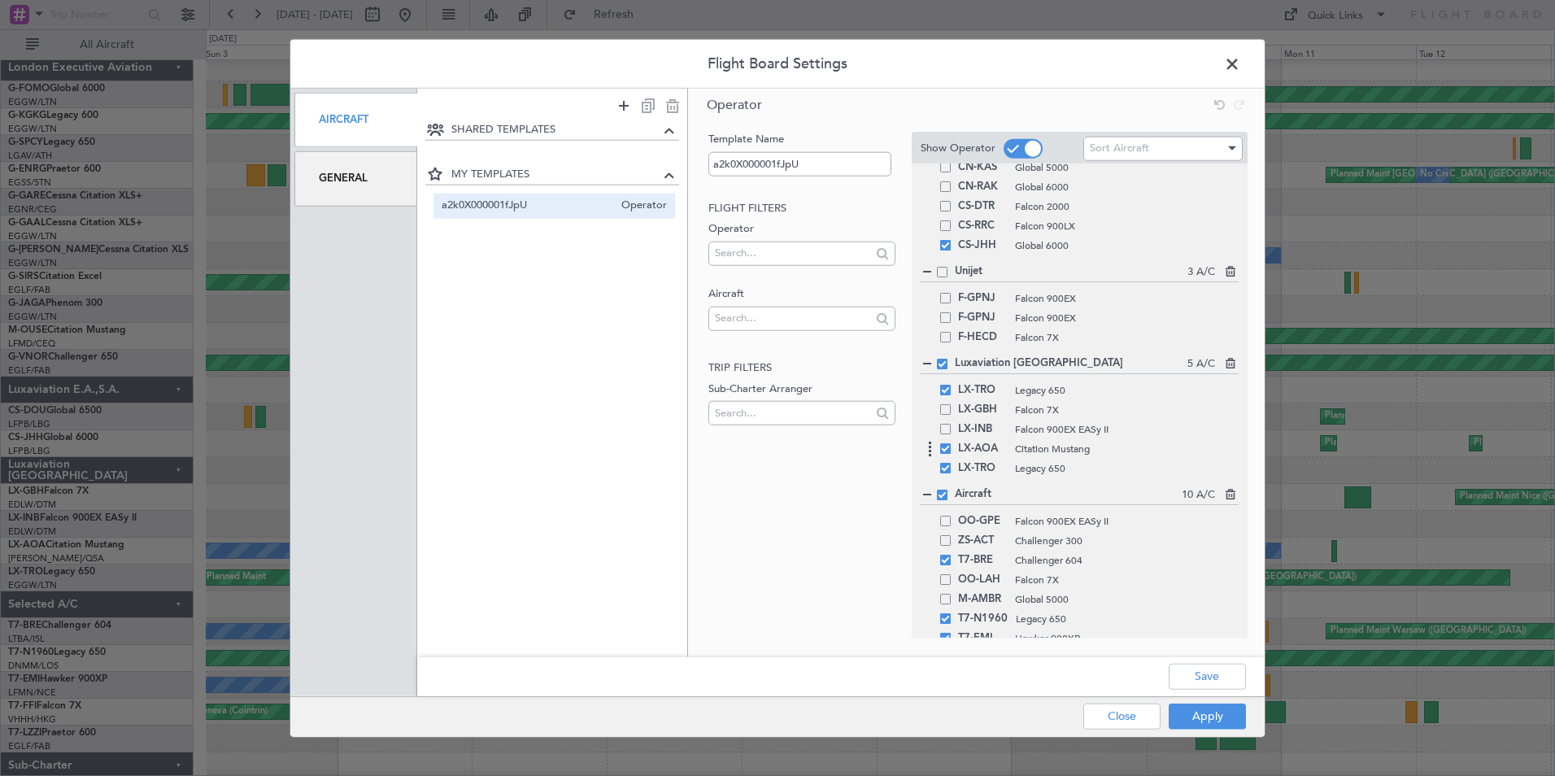
click at [946, 447] on span at bounding box center [945, 448] width 11 height 11
click at [952, 443] on input "checkbox" at bounding box center [952, 443] width 0 height 0
click at [948, 464] on span at bounding box center [945, 468] width 11 height 11
click at [952, 463] on input "checkbox" at bounding box center [952, 463] width 0 height 0
click at [1219, 723] on button "Apply" at bounding box center [1207, 716] width 77 height 26
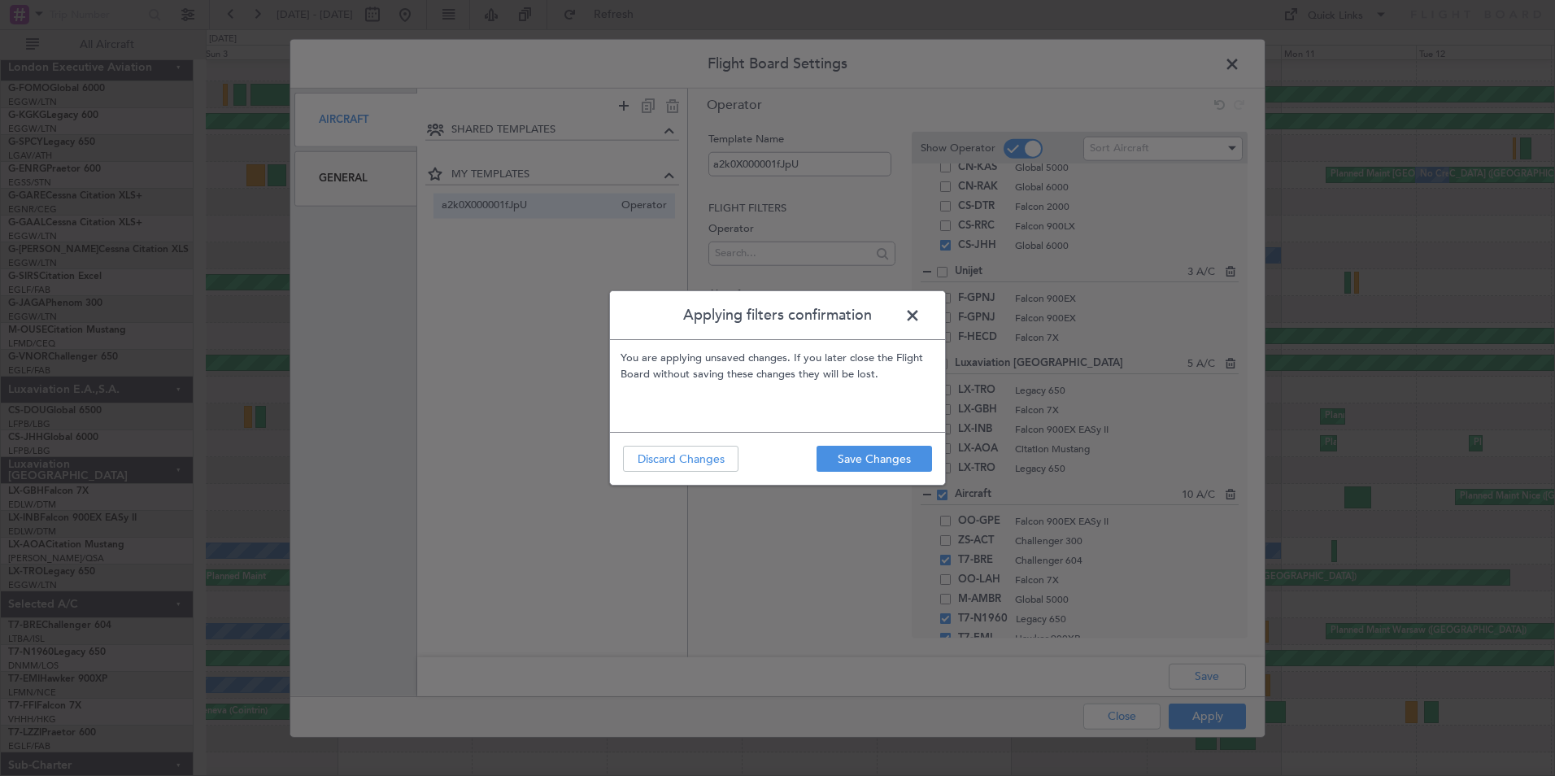
click at [1211, 717] on div "Applying filters confirmation You are applying unsaved changes. If you later cl…" at bounding box center [777, 388] width 1555 height 776
click at [665, 459] on button "Discard Changes" at bounding box center [681, 459] width 116 height 26
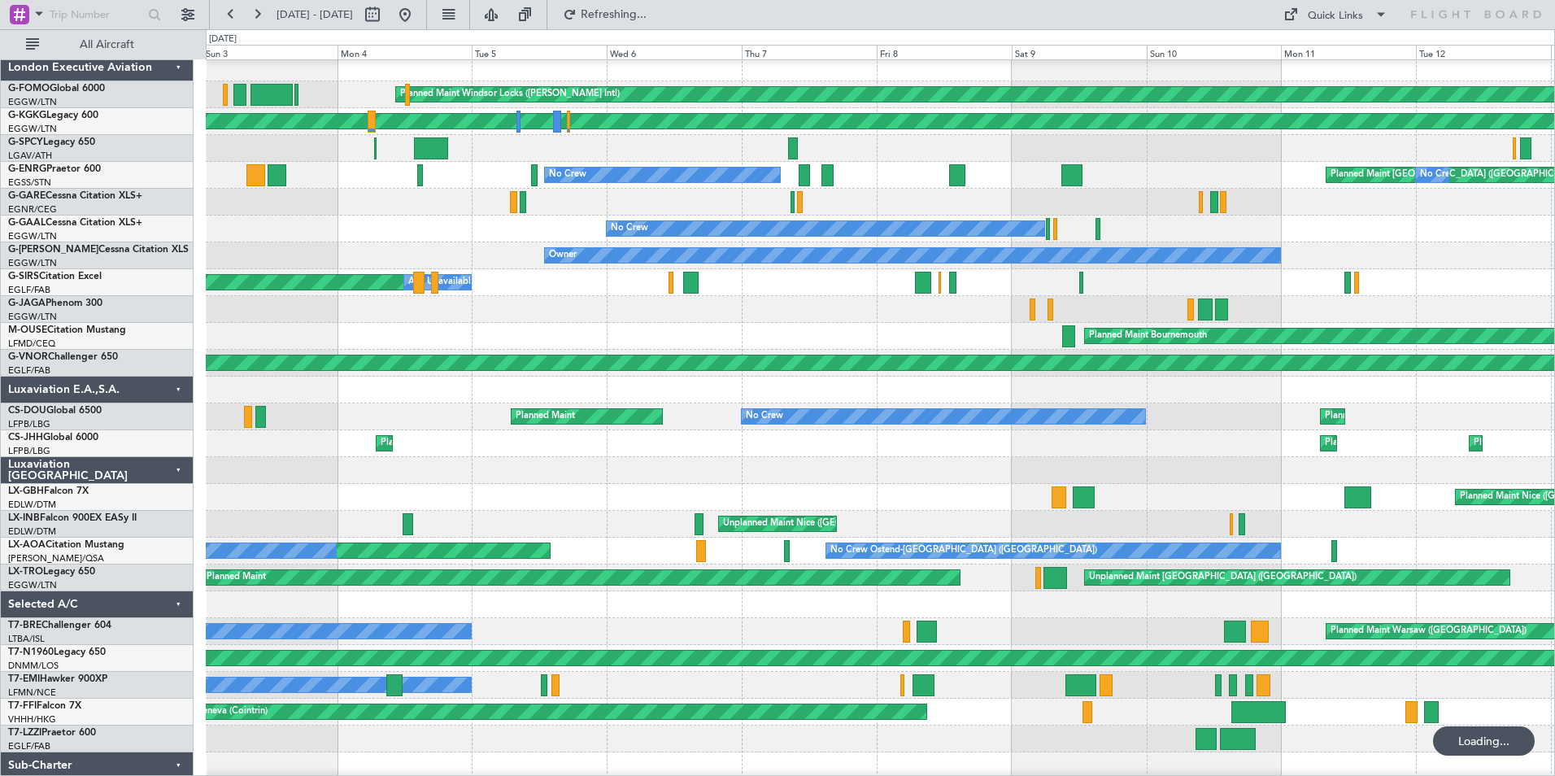
scroll to position [0, 0]
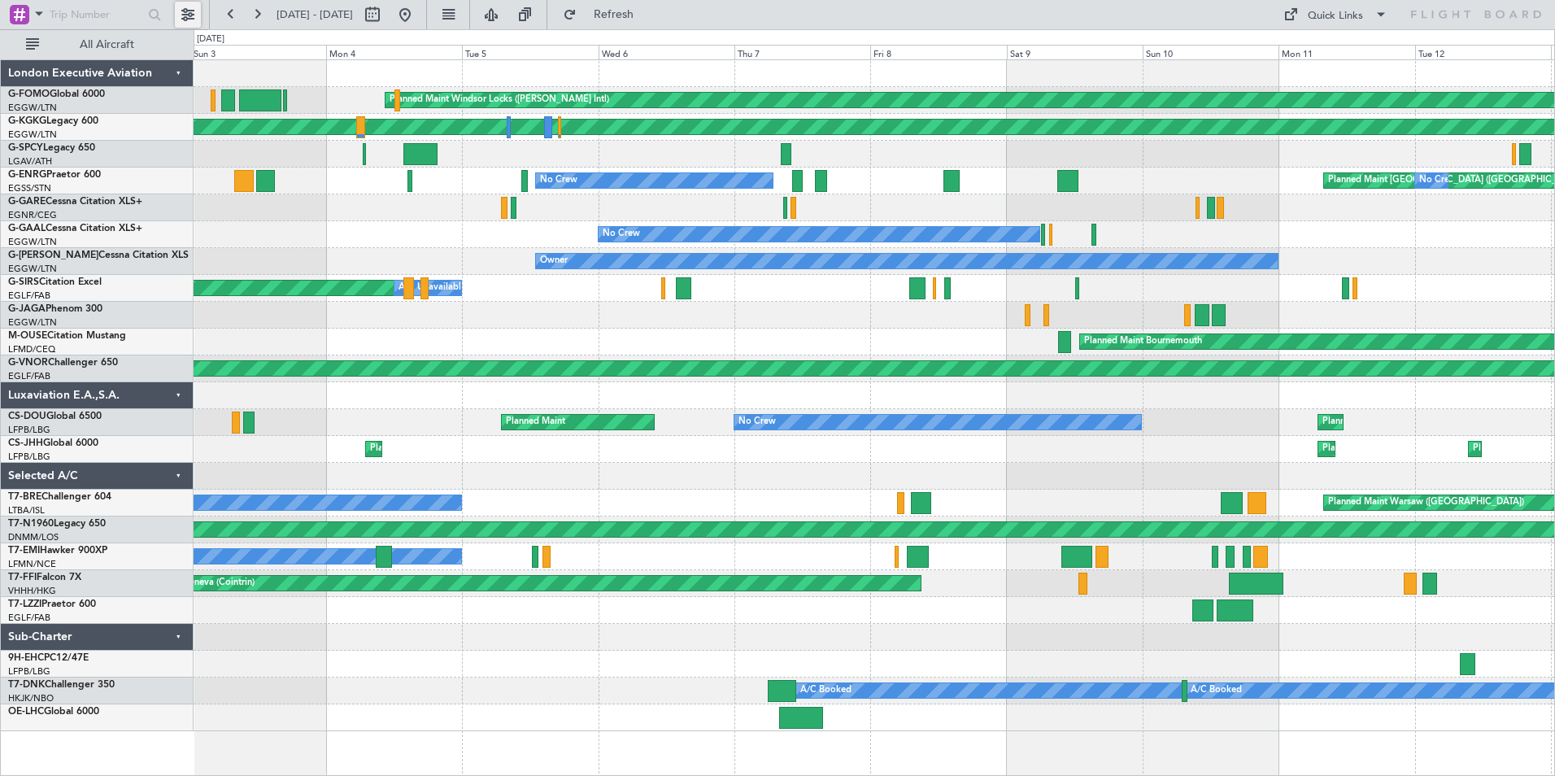
click at [185, 15] on button at bounding box center [188, 15] width 26 height 26
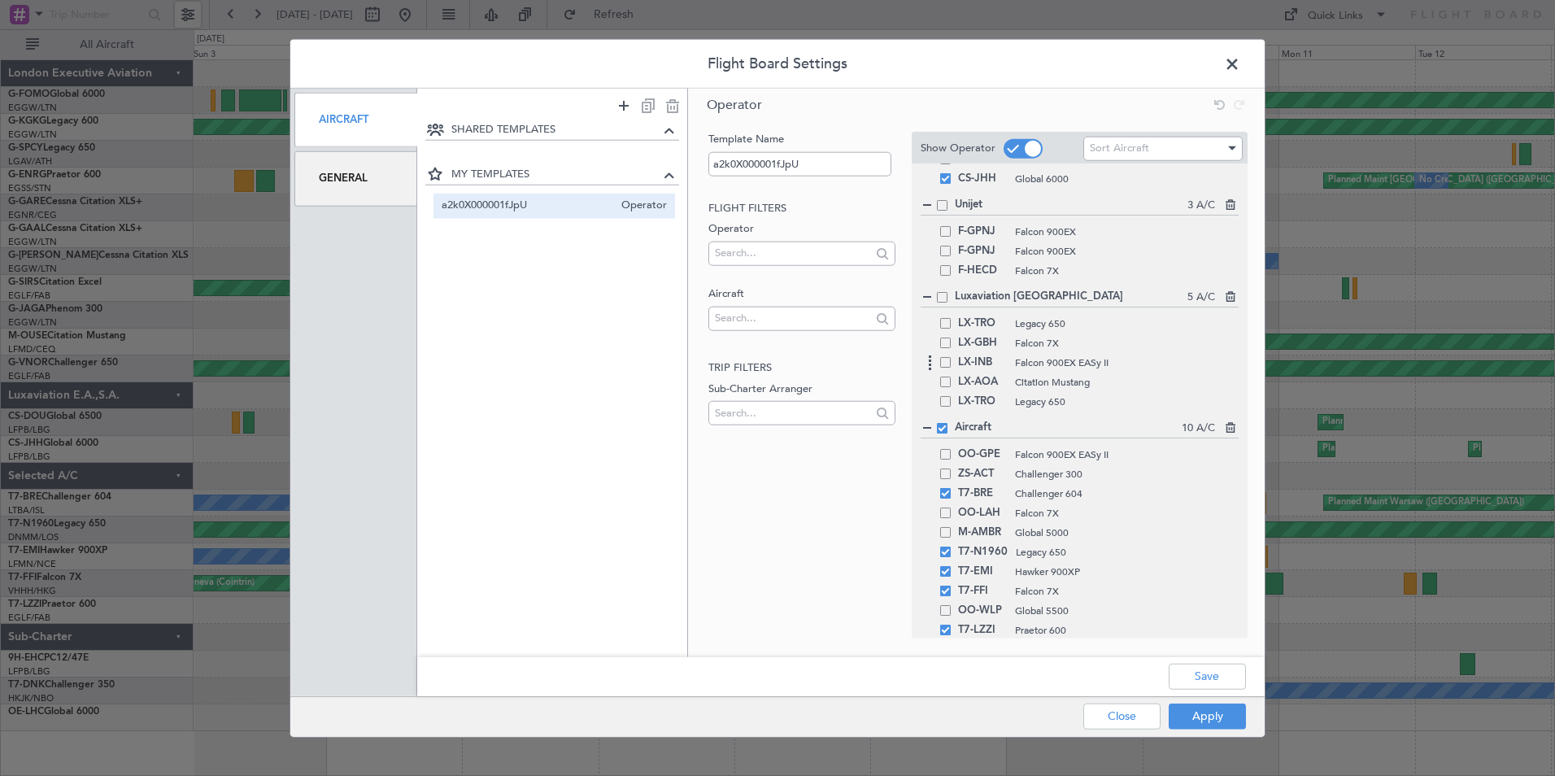
scroll to position [651, 0]
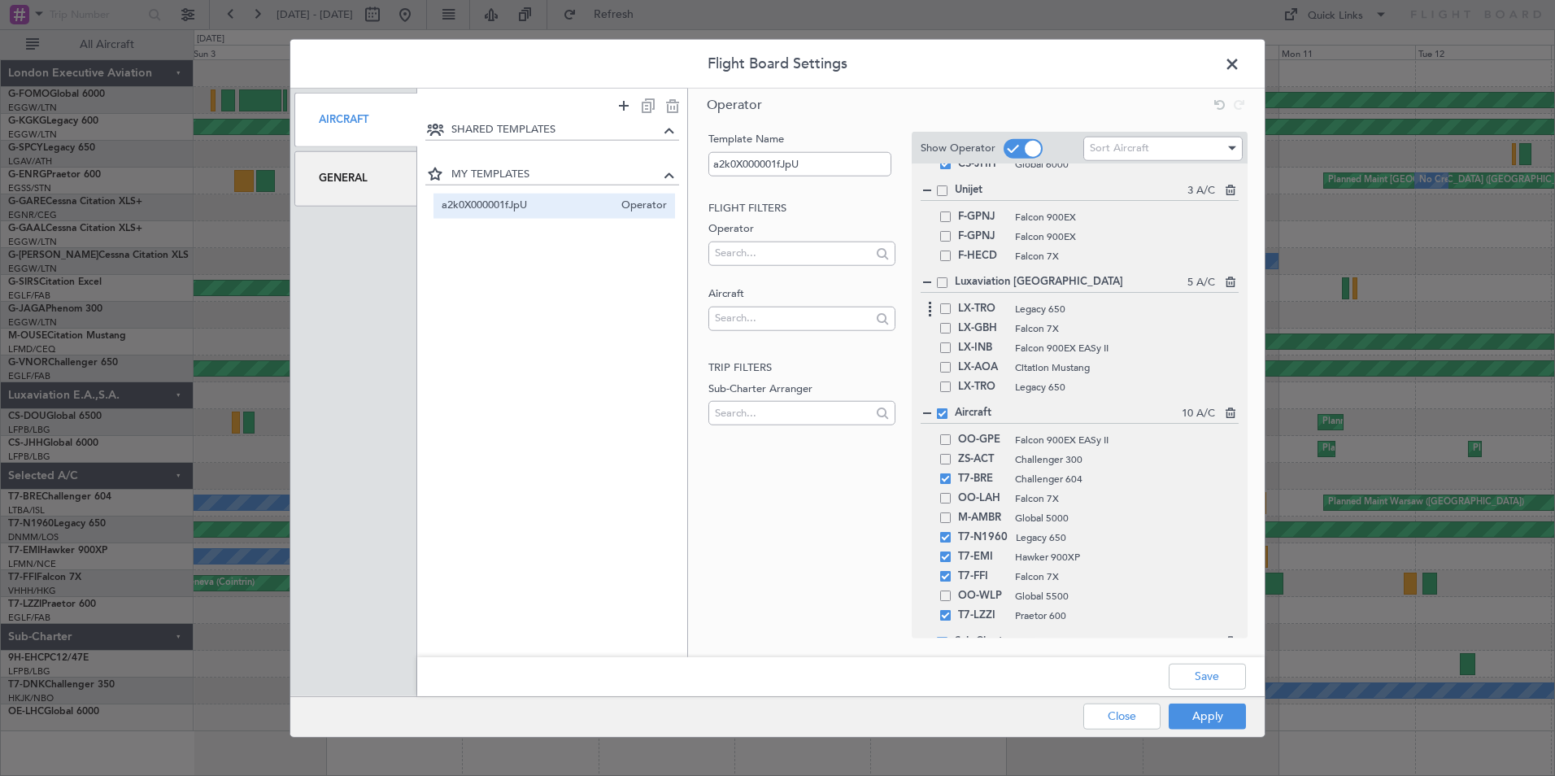
click at [945, 307] on span at bounding box center [945, 308] width 11 height 11
click at [952, 303] on input "checkbox" at bounding box center [952, 303] width 0 height 0
click at [1188, 708] on button "Apply" at bounding box center [1207, 716] width 77 height 26
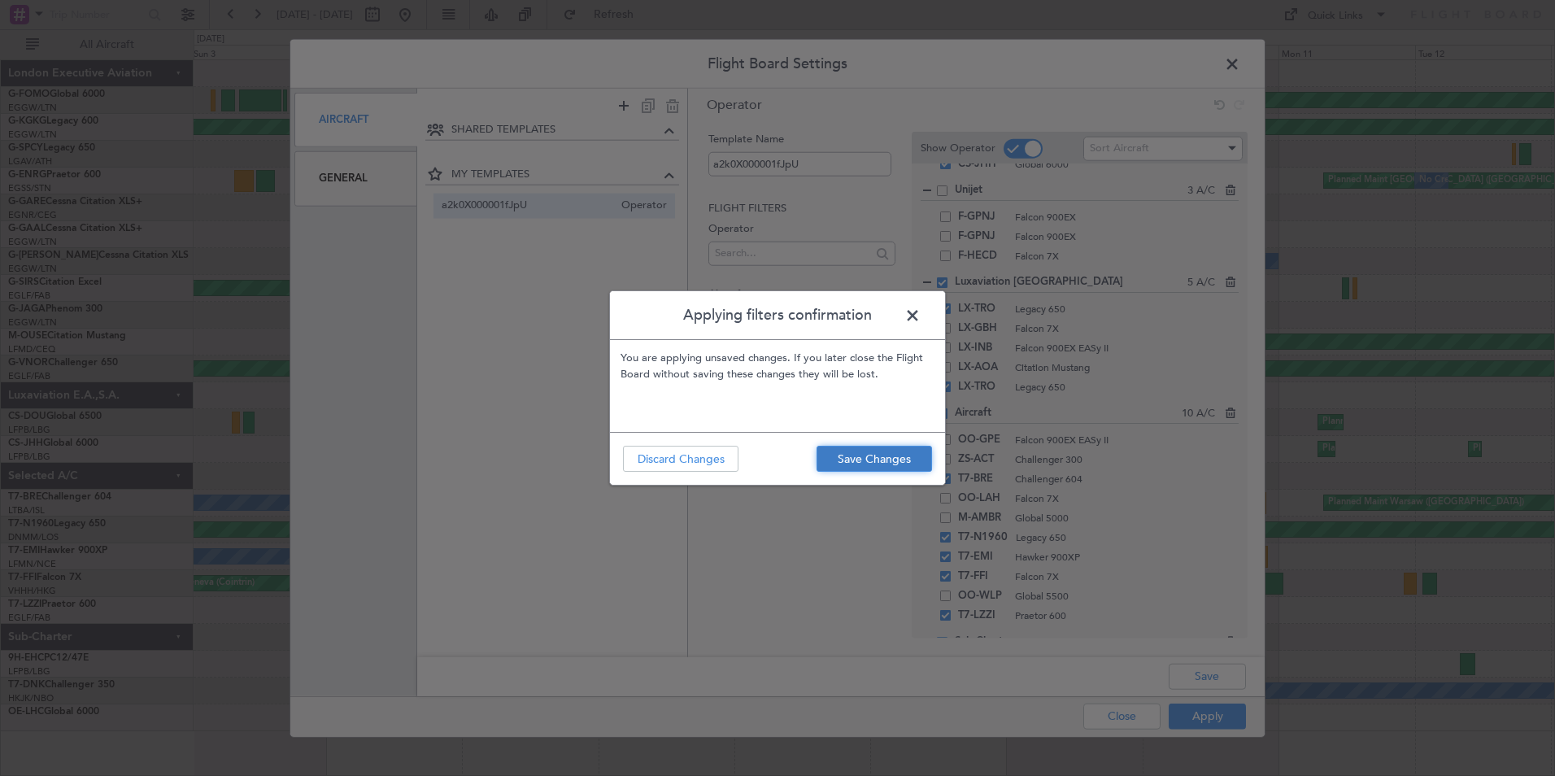
click at [843, 466] on button "Save Changes" at bounding box center [875, 459] width 116 height 26
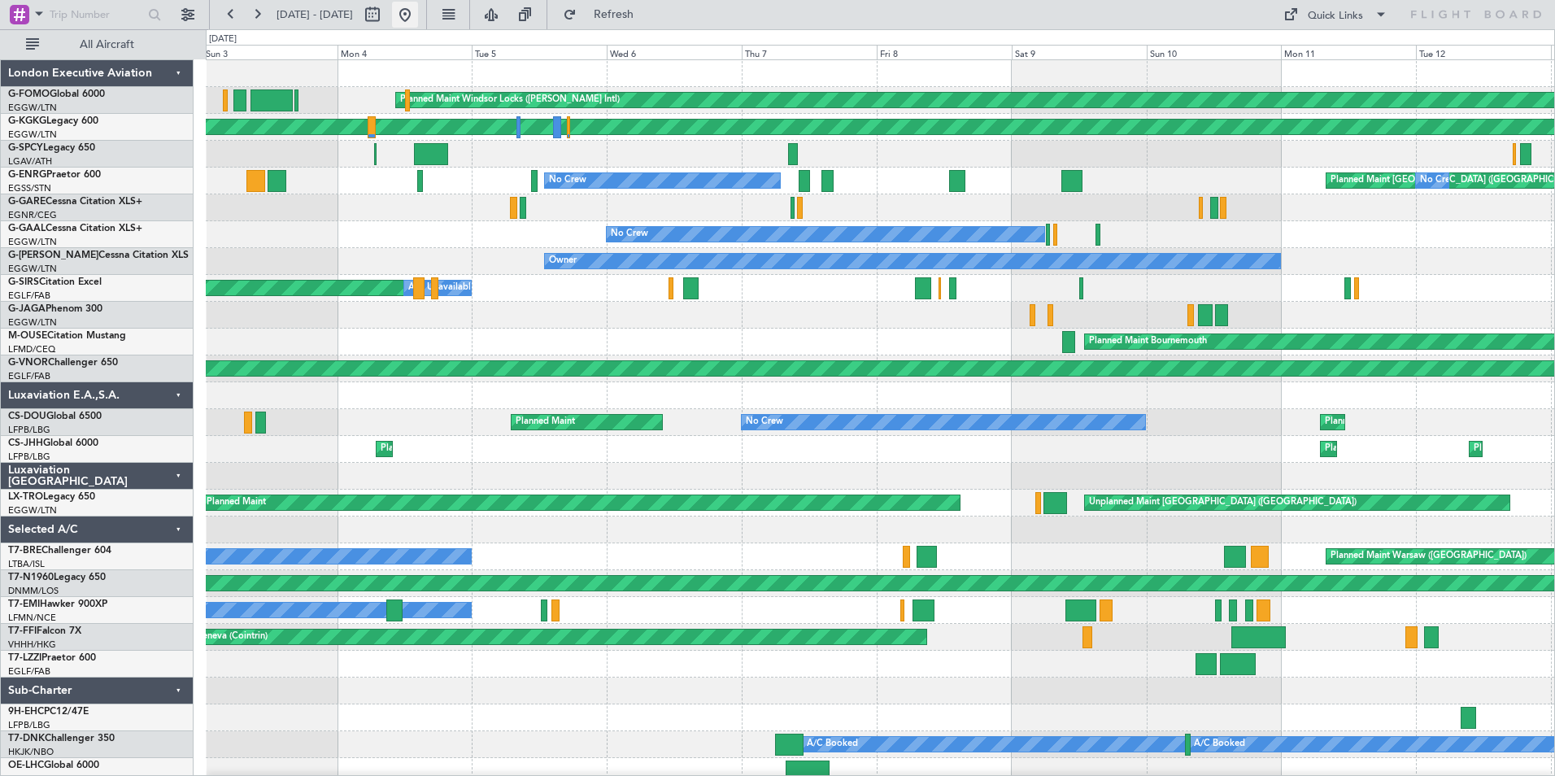
click at [418, 5] on button at bounding box center [405, 15] width 26 height 26
